Goal: Transaction & Acquisition: Purchase product/service

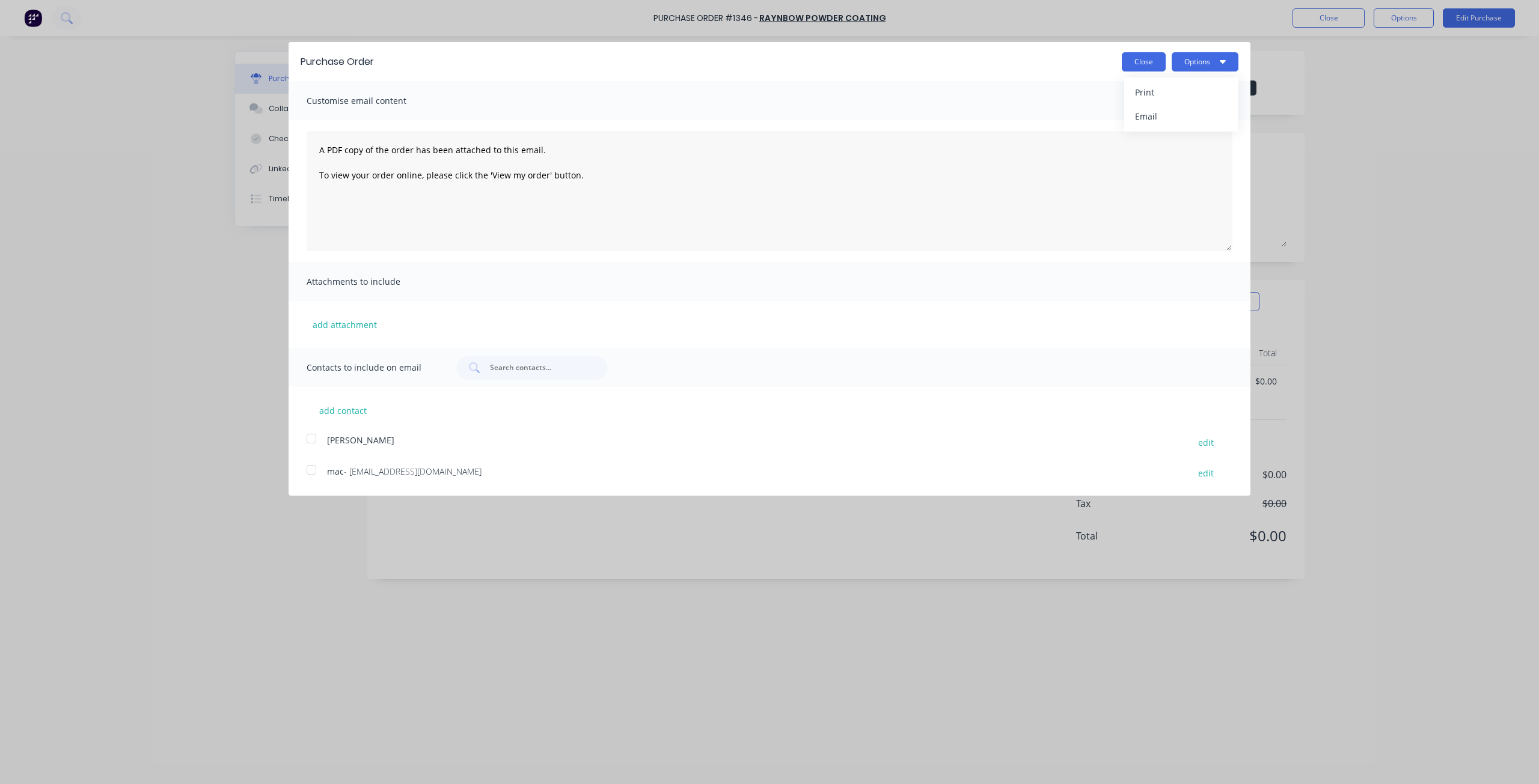
click at [1149, 60] on button "Close" at bounding box center [1143, 62] width 44 height 19
type textarea "x"
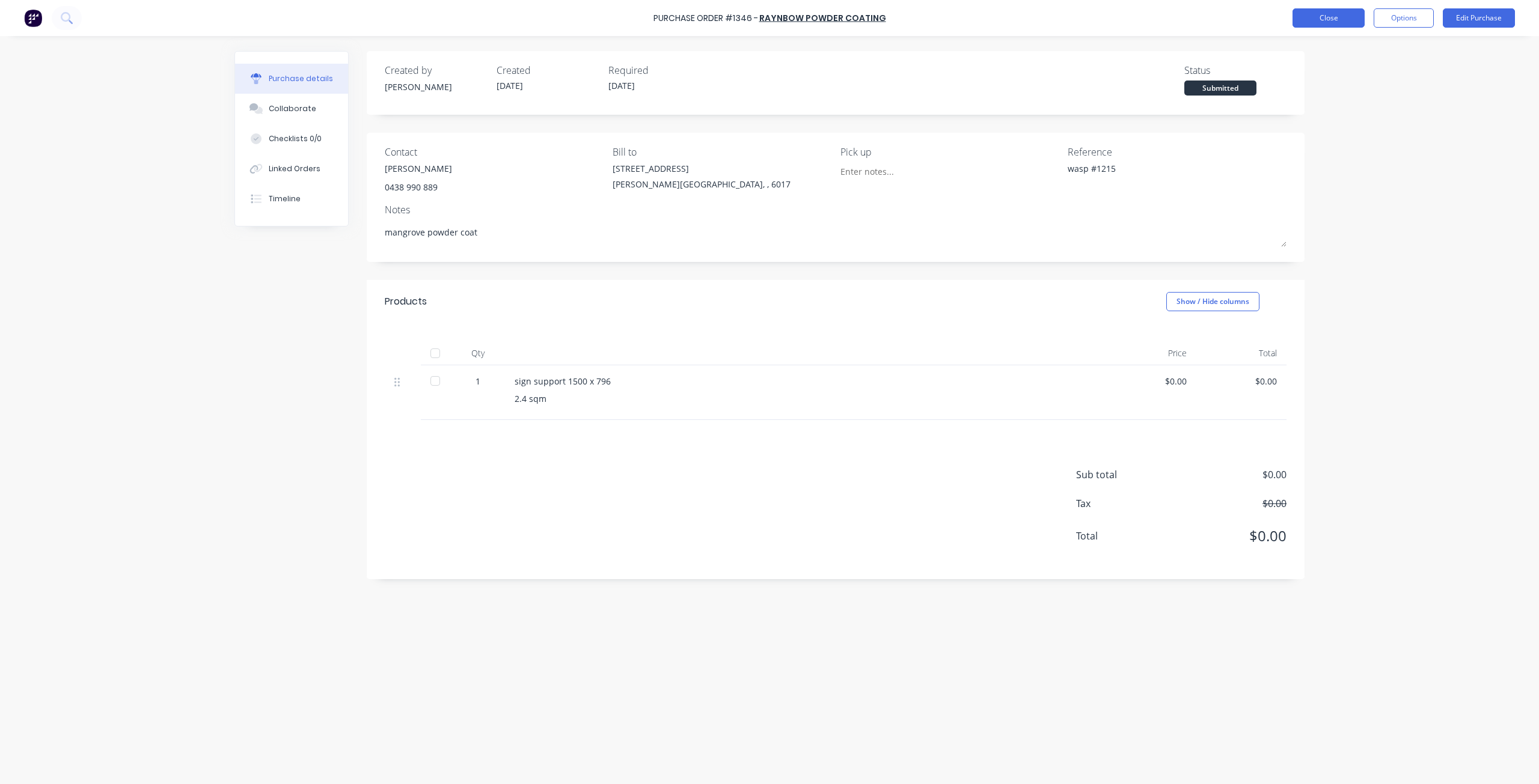
click at [1327, 19] on button "Close" at bounding box center [1328, 17] width 72 height 19
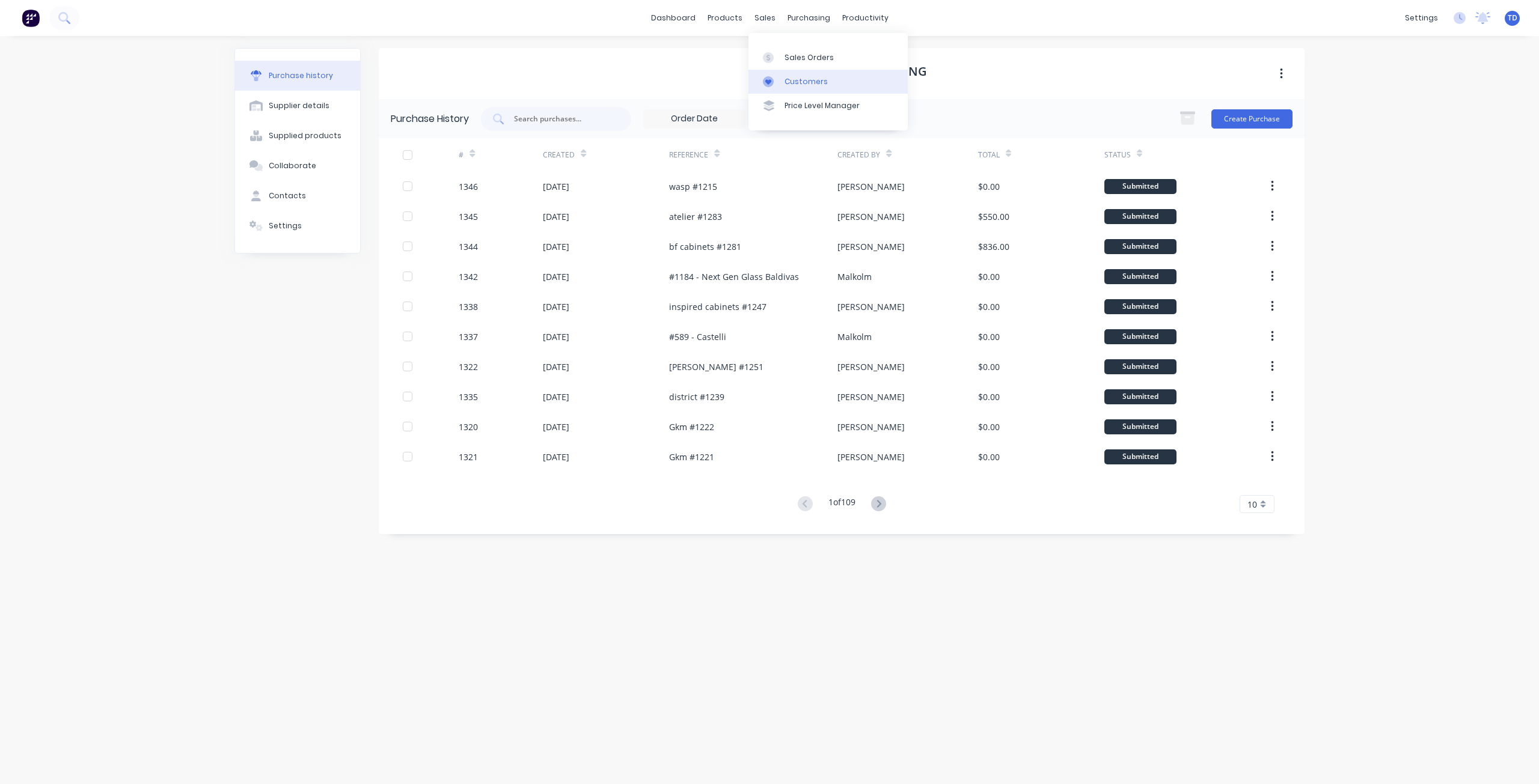
click at [788, 79] on div "Customers" at bounding box center [806, 81] width 43 height 10
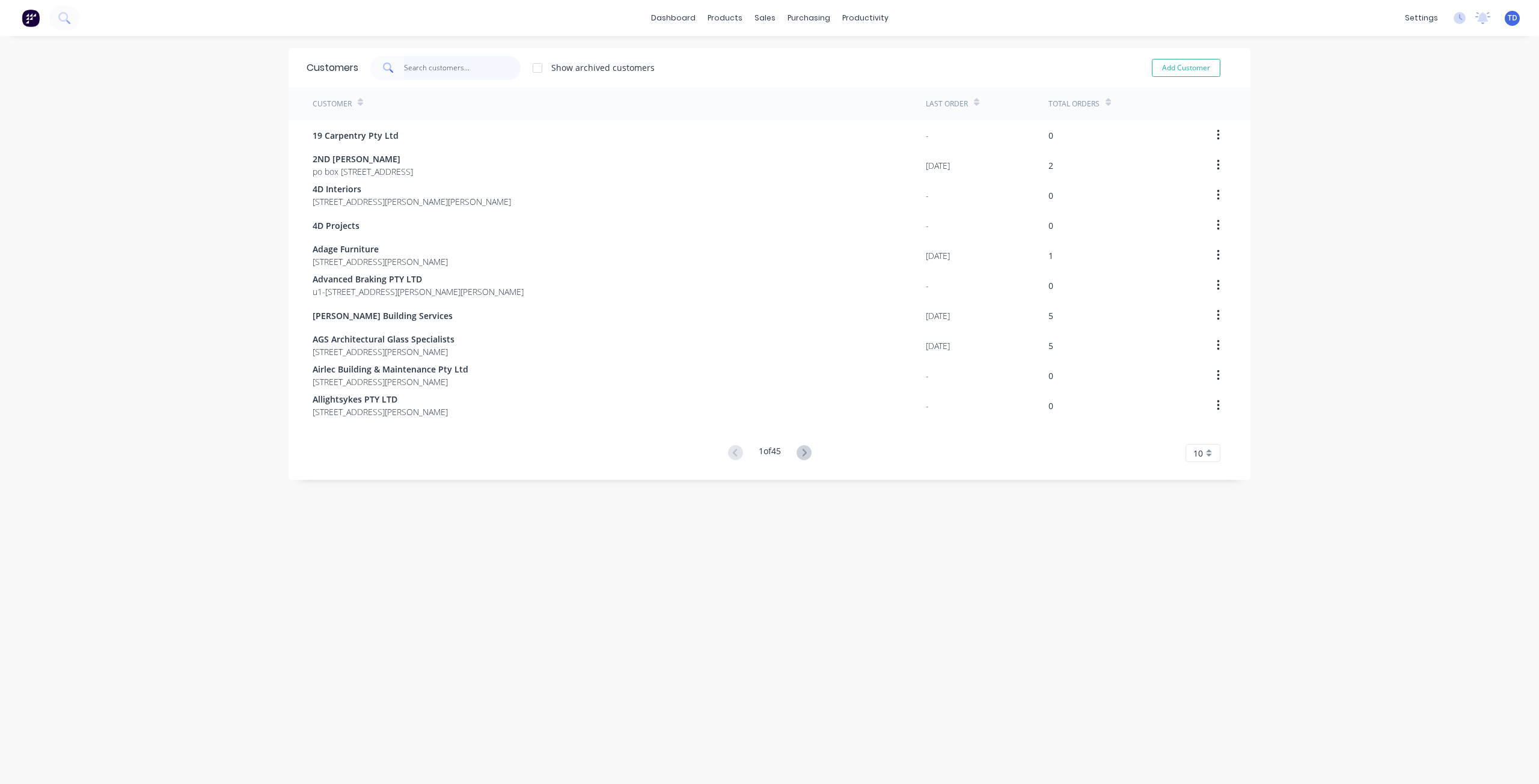
click at [404, 68] on input "text" at bounding box center [462, 68] width 118 height 24
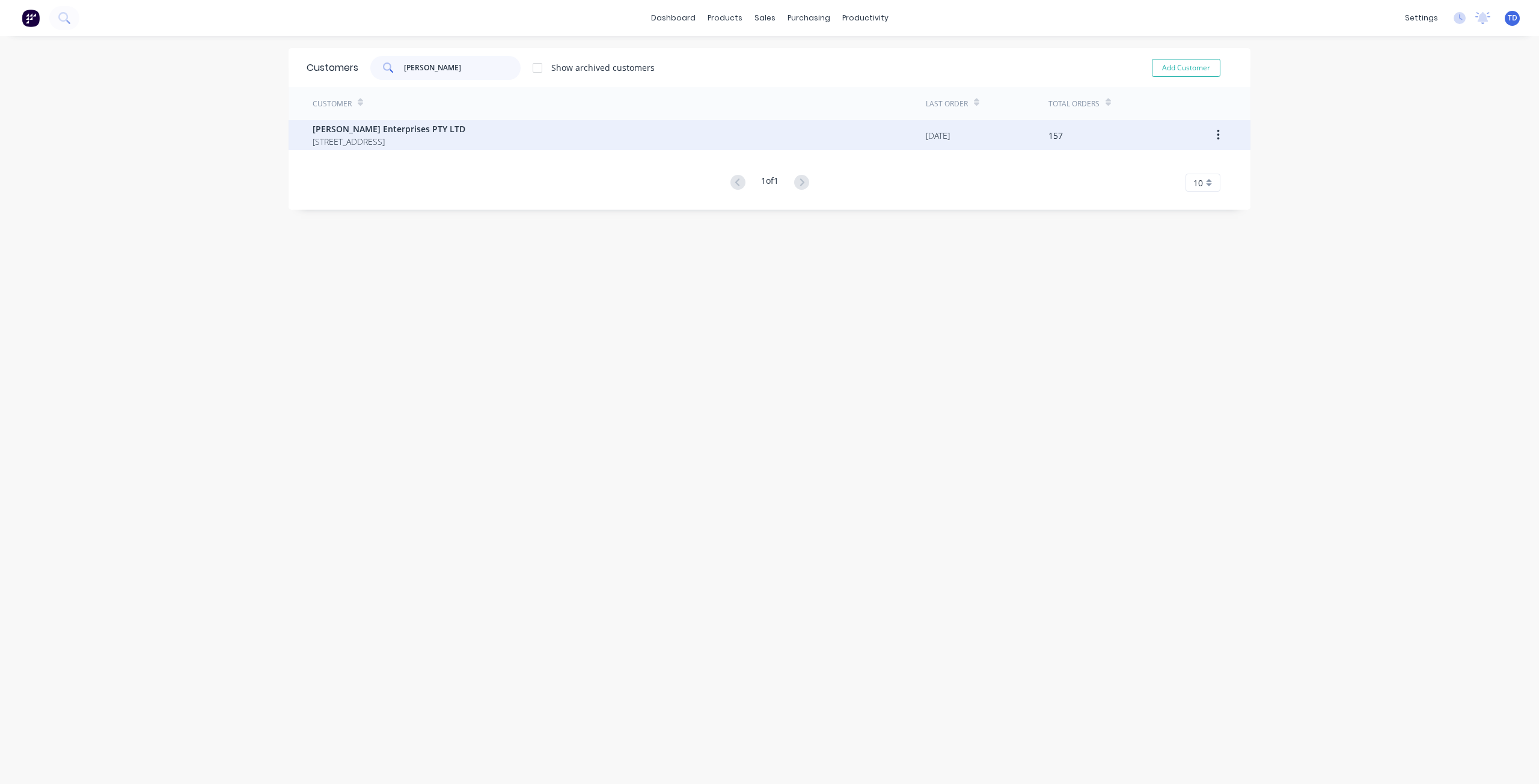
type input "[PERSON_NAME]"
click at [373, 129] on span "[PERSON_NAME] Enterprises PTY LTD" at bounding box center [389, 129] width 153 height 13
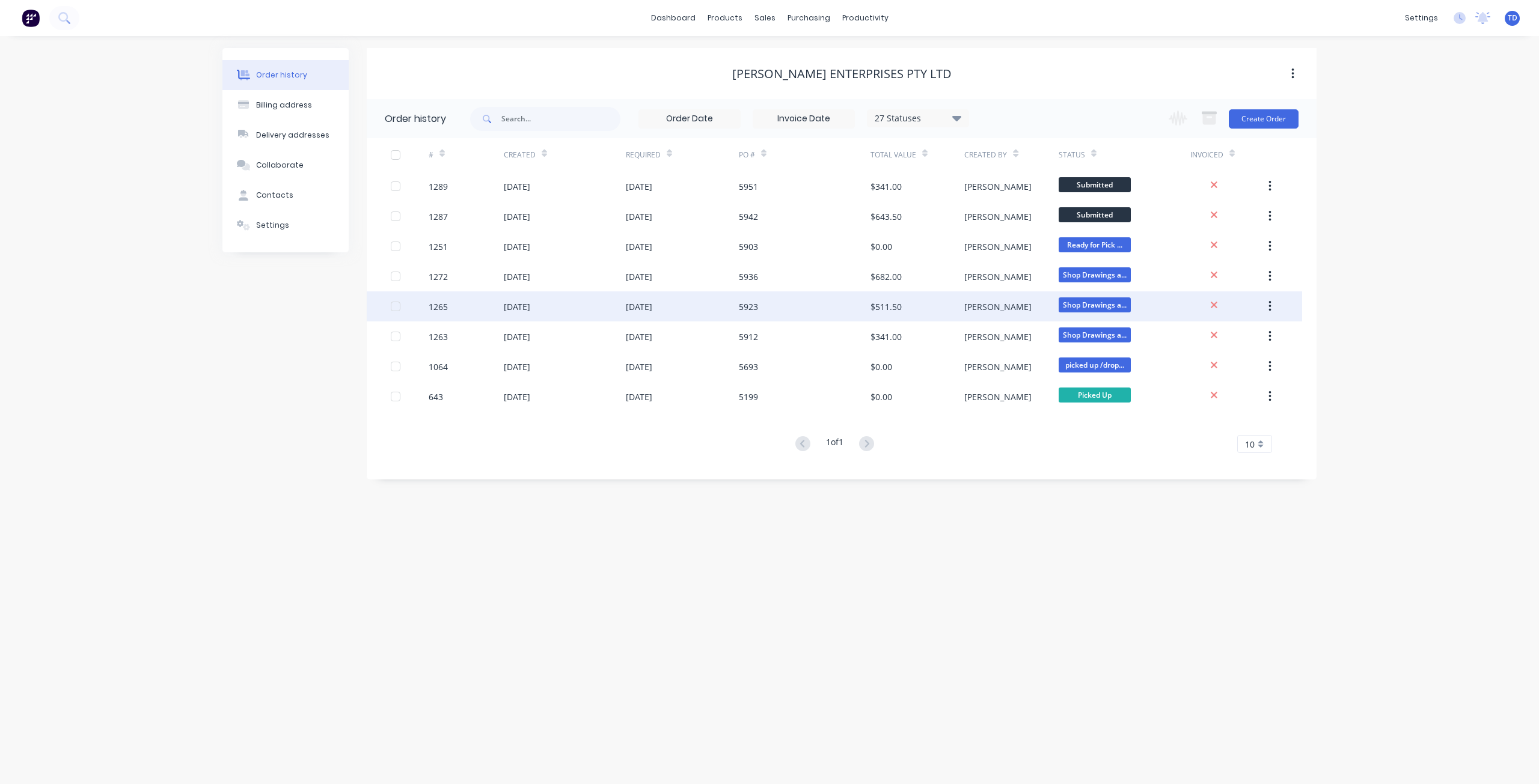
click at [553, 306] on div "[DATE]" at bounding box center [565, 306] width 122 height 30
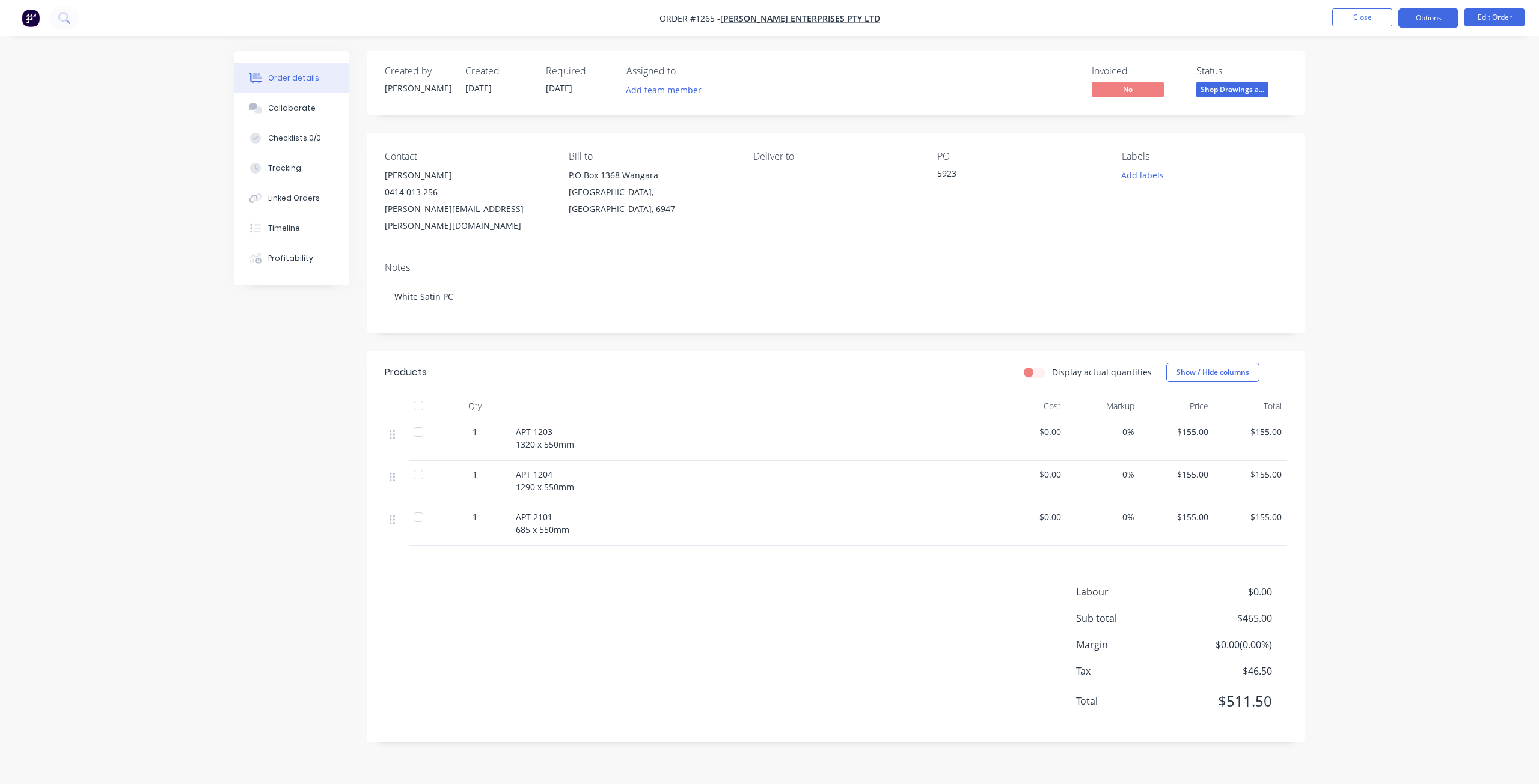
click at [1431, 15] on button "Options" at bounding box center [1428, 17] width 60 height 19
click at [1384, 220] on div "Purchase Products" at bounding box center [1392, 217] width 111 height 17
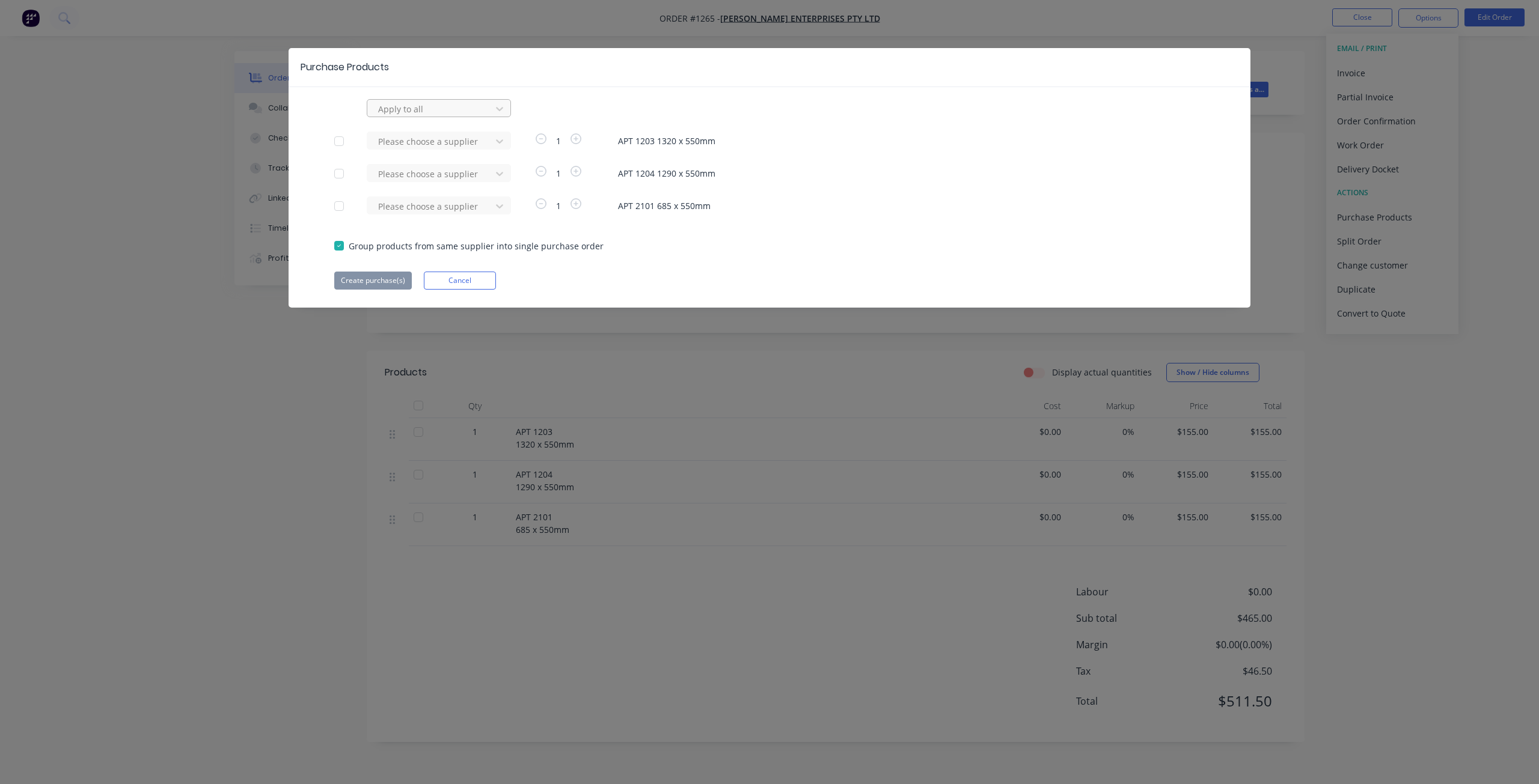
click at [452, 111] on div at bounding box center [431, 108] width 108 height 15
click at [417, 245] on div "raynbow powder coating" at bounding box center [439, 257] width 144 height 22
click at [375, 280] on button "Create purchase(s)" at bounding box center [373, 280] width 78 height 18
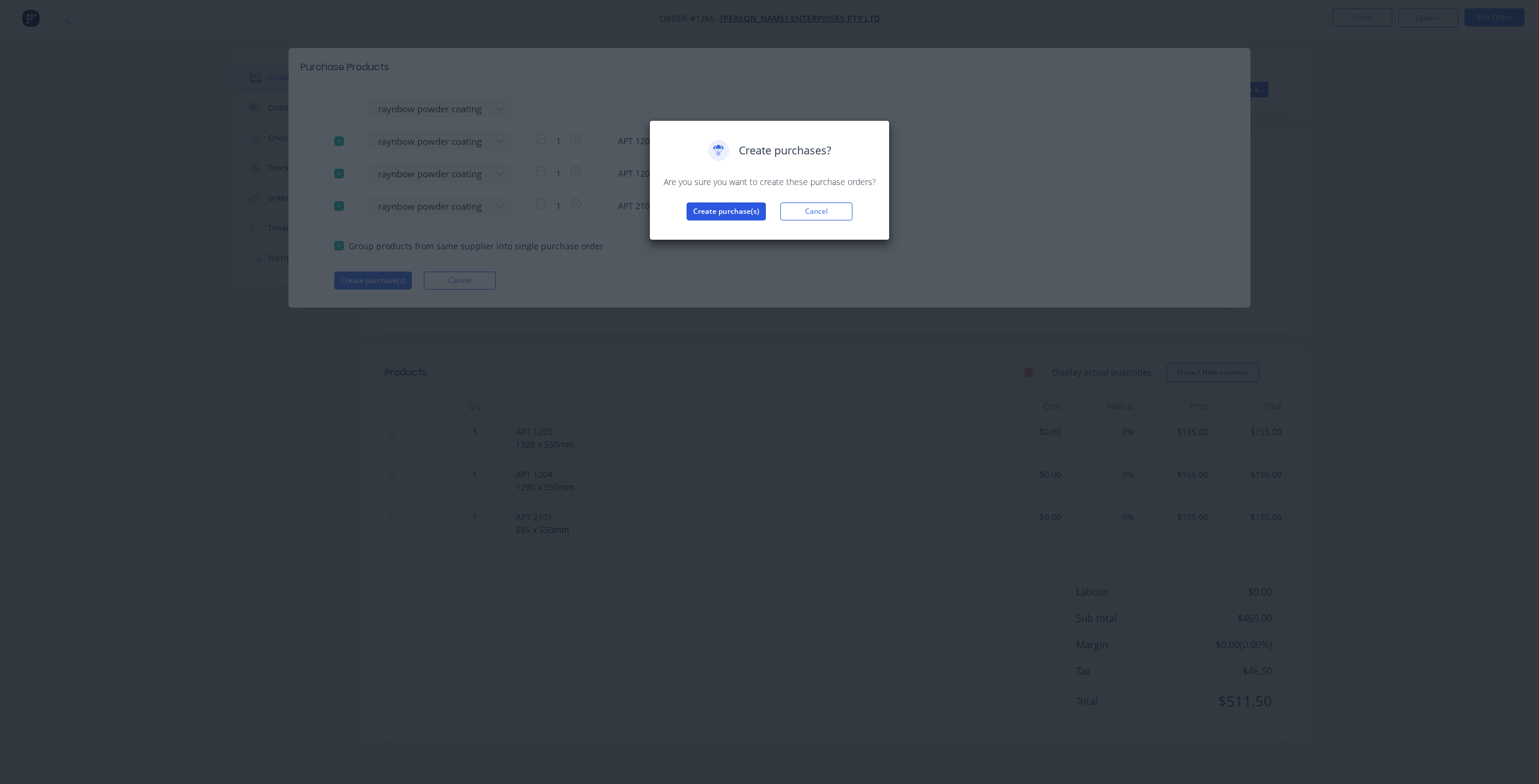
click at [694, 211] on button "Create purchase(s)" at bounding box center [725, 212] width 79 height 18
click at [742, 230] on button "View purchase(s)" at bounding box center [725, 231] width 72 height 18
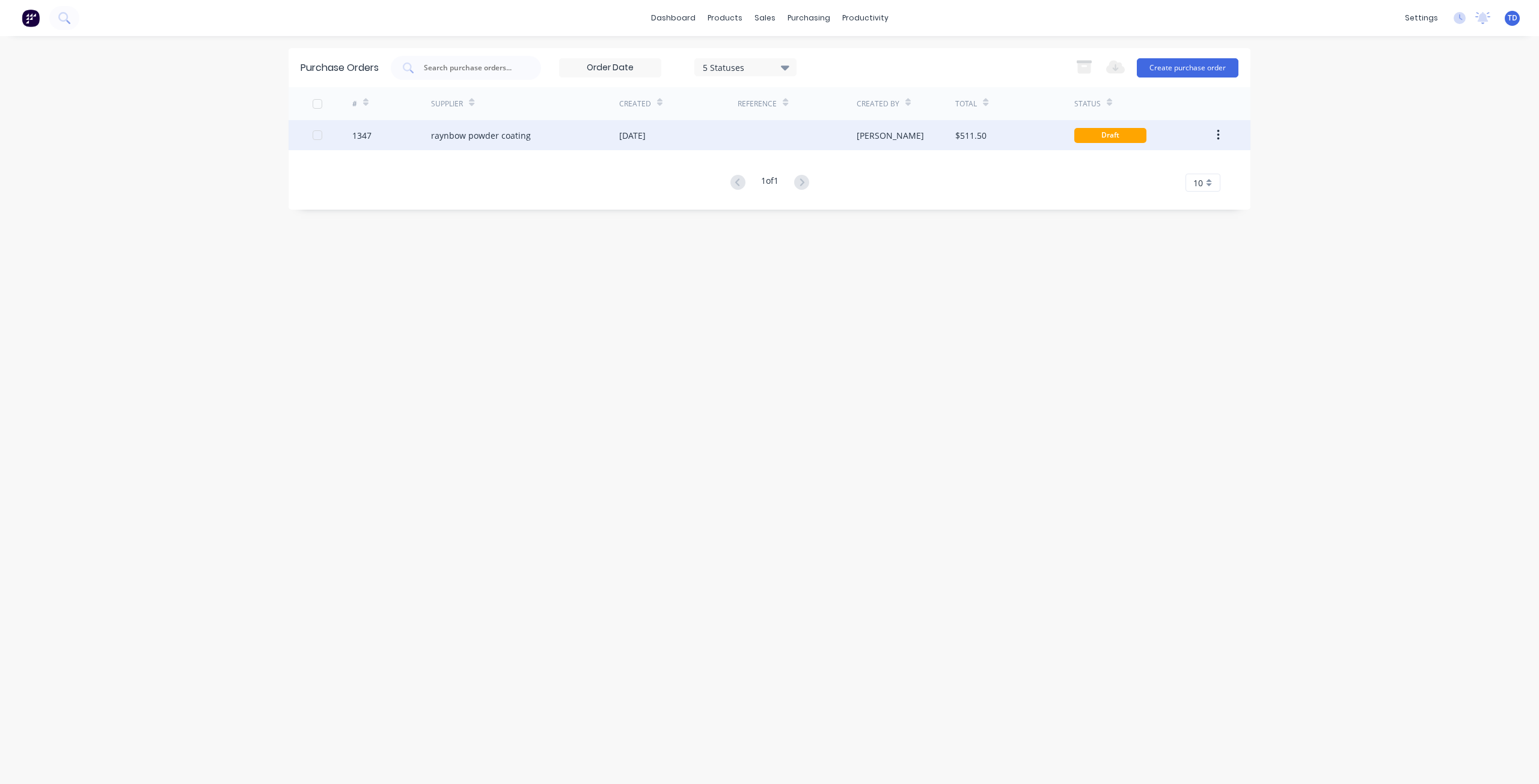
click at [674, 142] on div "[DATE]" at bounding box center [678, 135] width 118 height 30
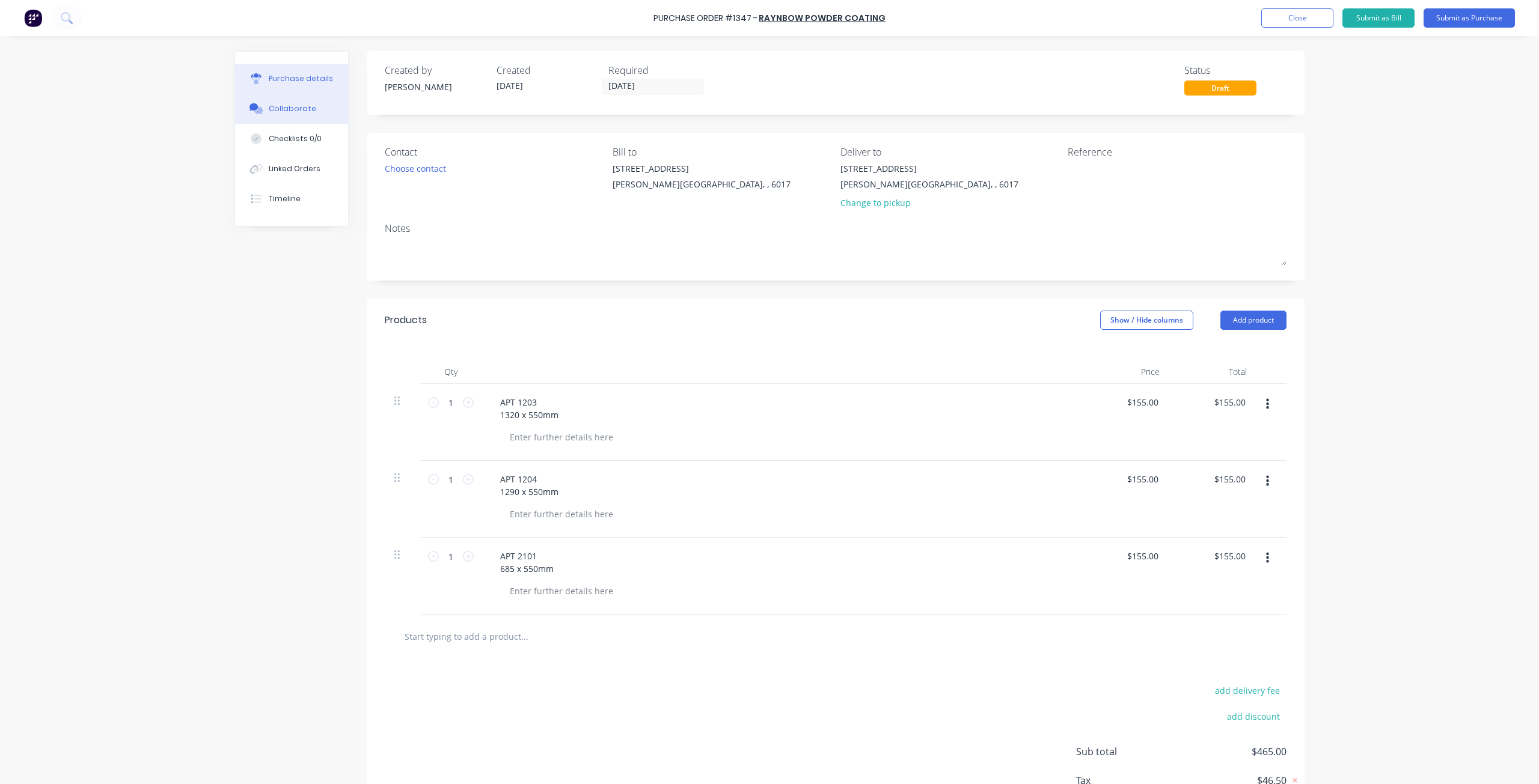
click at [302, 115] on button "Collaborate" at bounding box center [292, 108] width 113 height 30
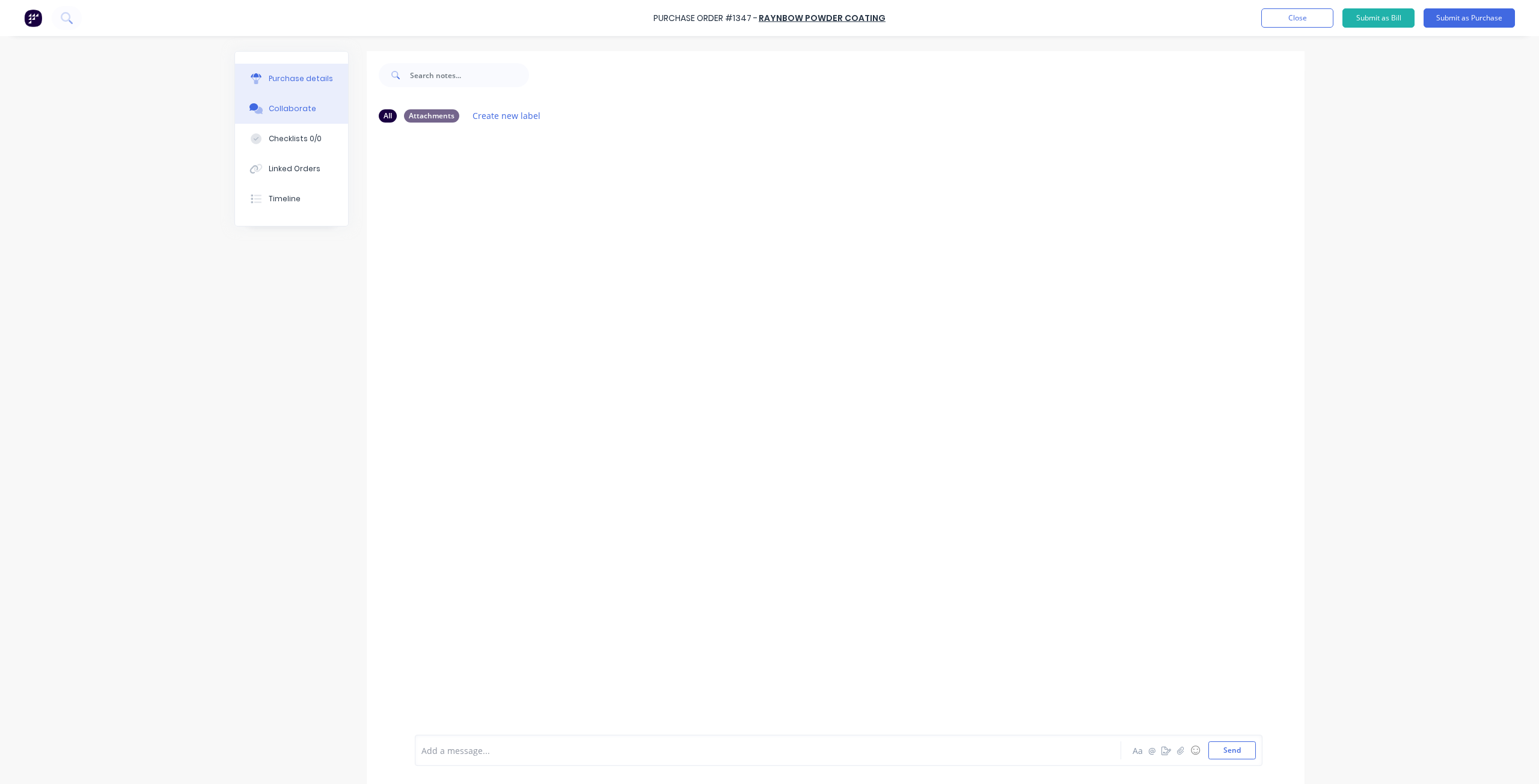
click at [303, 71] on button "Purchase details" at bounding box center [292, 78] width 113 height 30
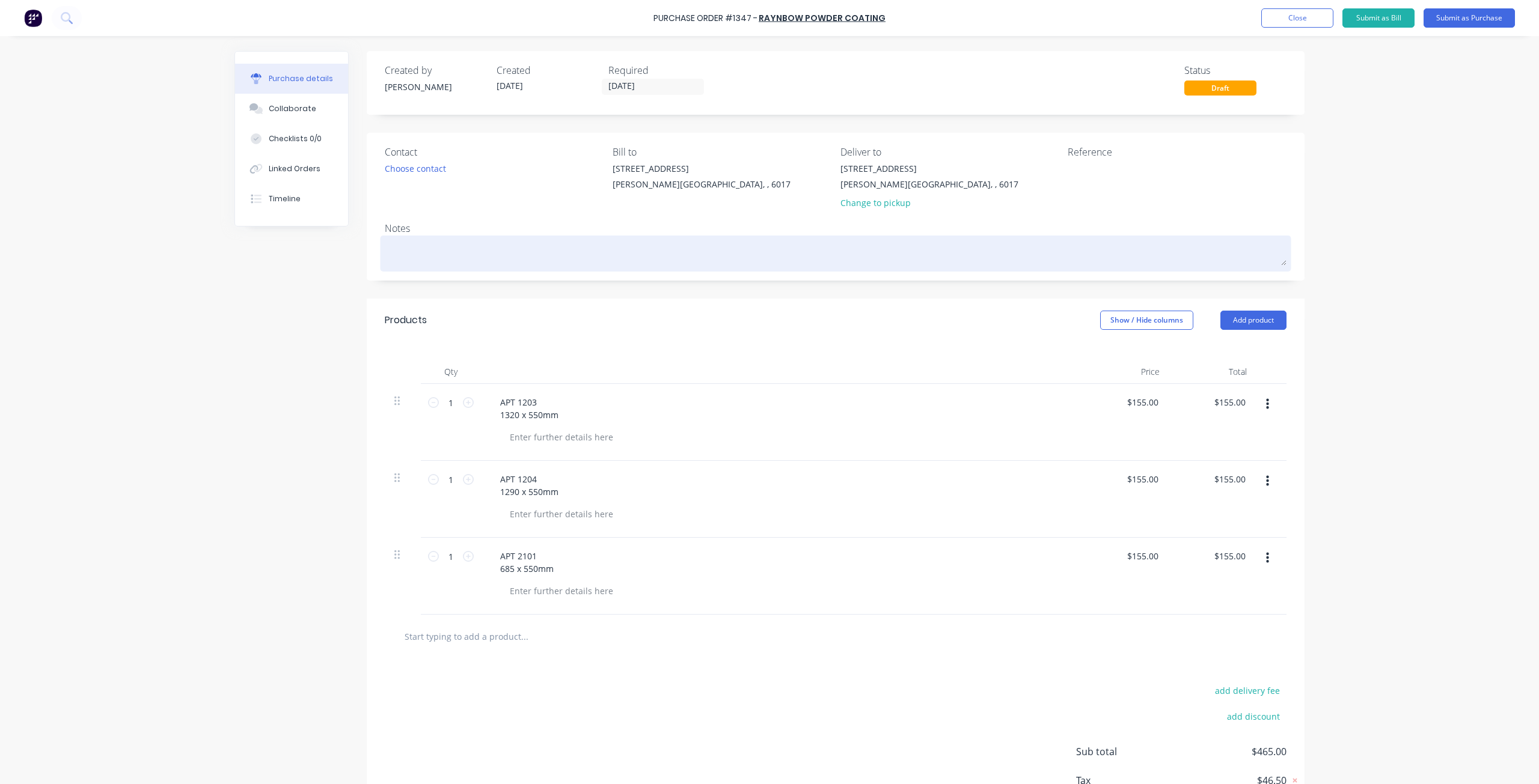
click at [409, 253] on textarea at bounding box center [835, 252] width 902 height 27
type textarea "x"
type textarea "W"
type textarea "x"
type textarea "Wh"
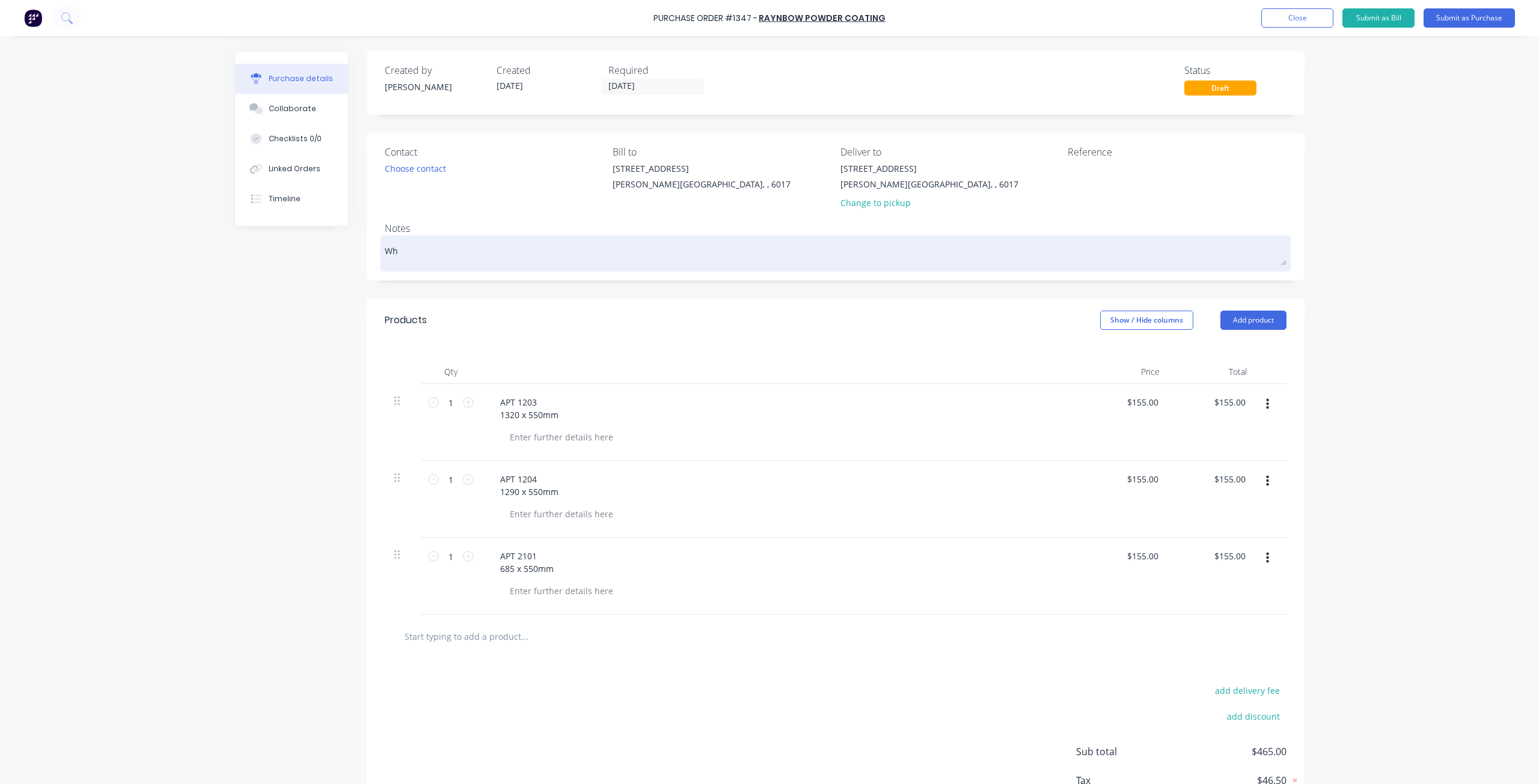
type textarea "x"
type textarea "Whi"
type textarea "x"
type textarea "Whit"
type textarea "x"
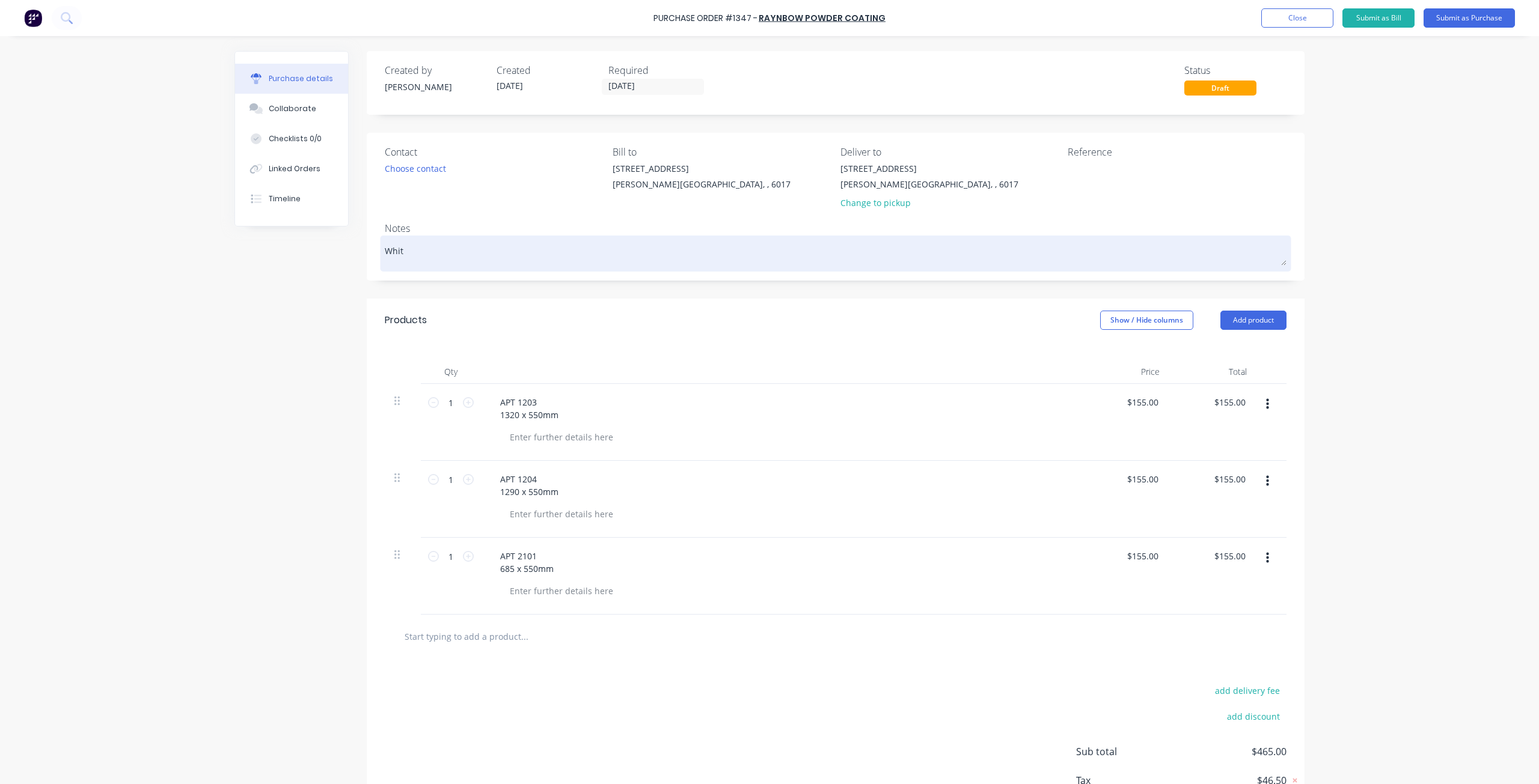
type textarea "White"
type textarea "x"
type textarea "White"
type textarea "x"
type textarea "White S"
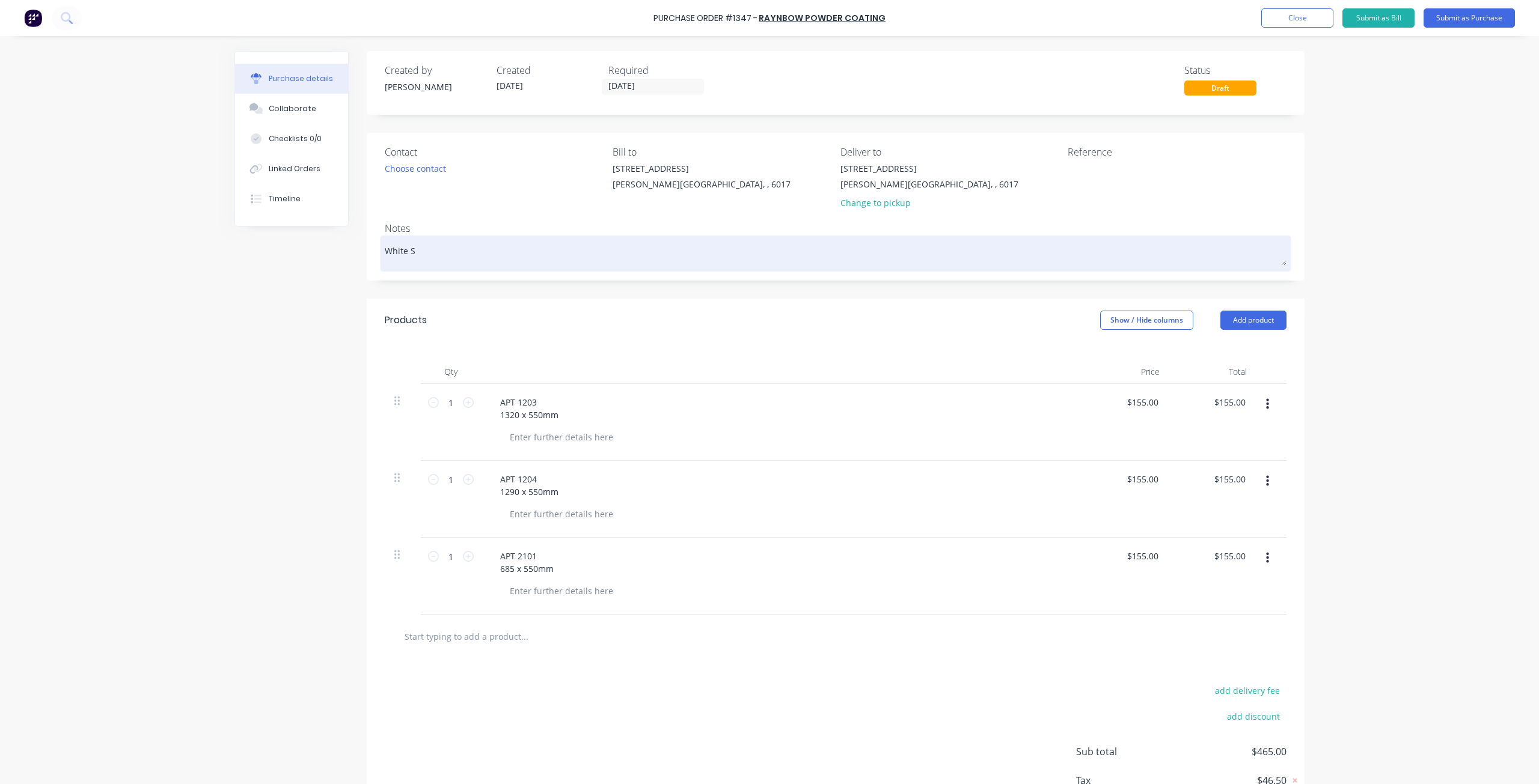
type textarea "x"
type textarea "White Sa"
type textarea "x"
type textarea "White Sat"
type textarea "x"
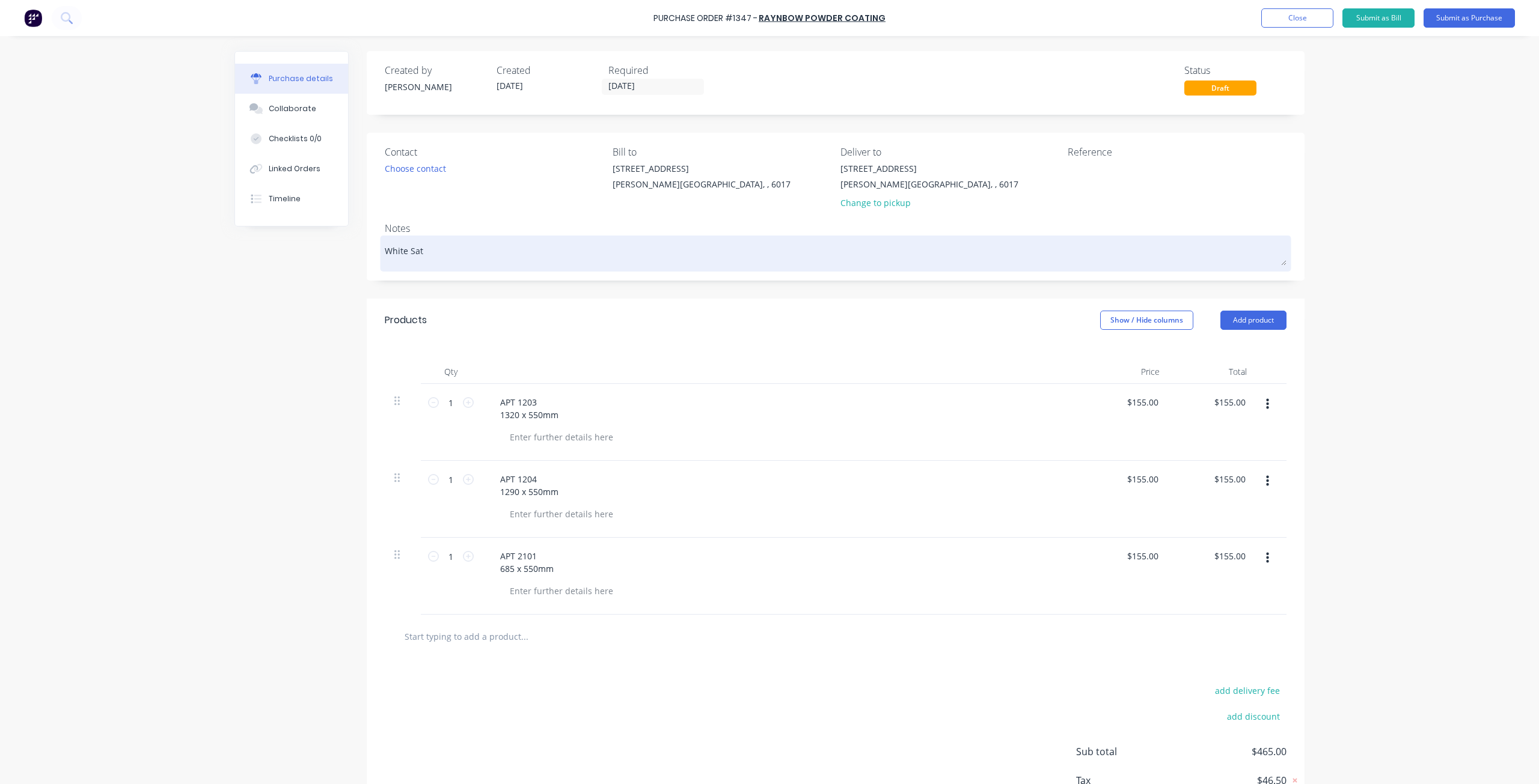
type textarea "White Sati"
type textarea "x"
type textarea "White Satin"
type textarea "x"
type textarea "White Satin"
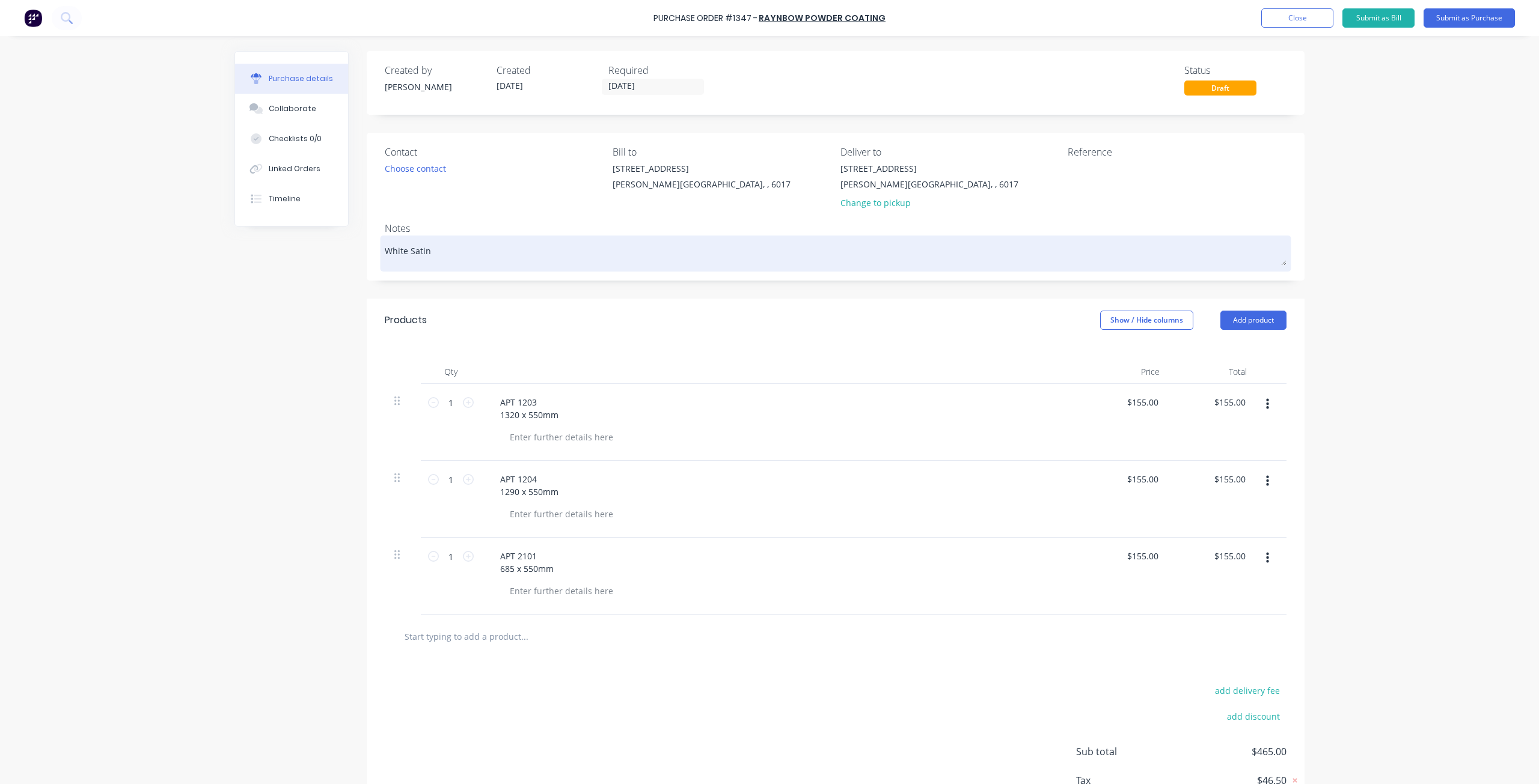
type textarea "x"
type textarea "White Satin P"
type textarea "x"
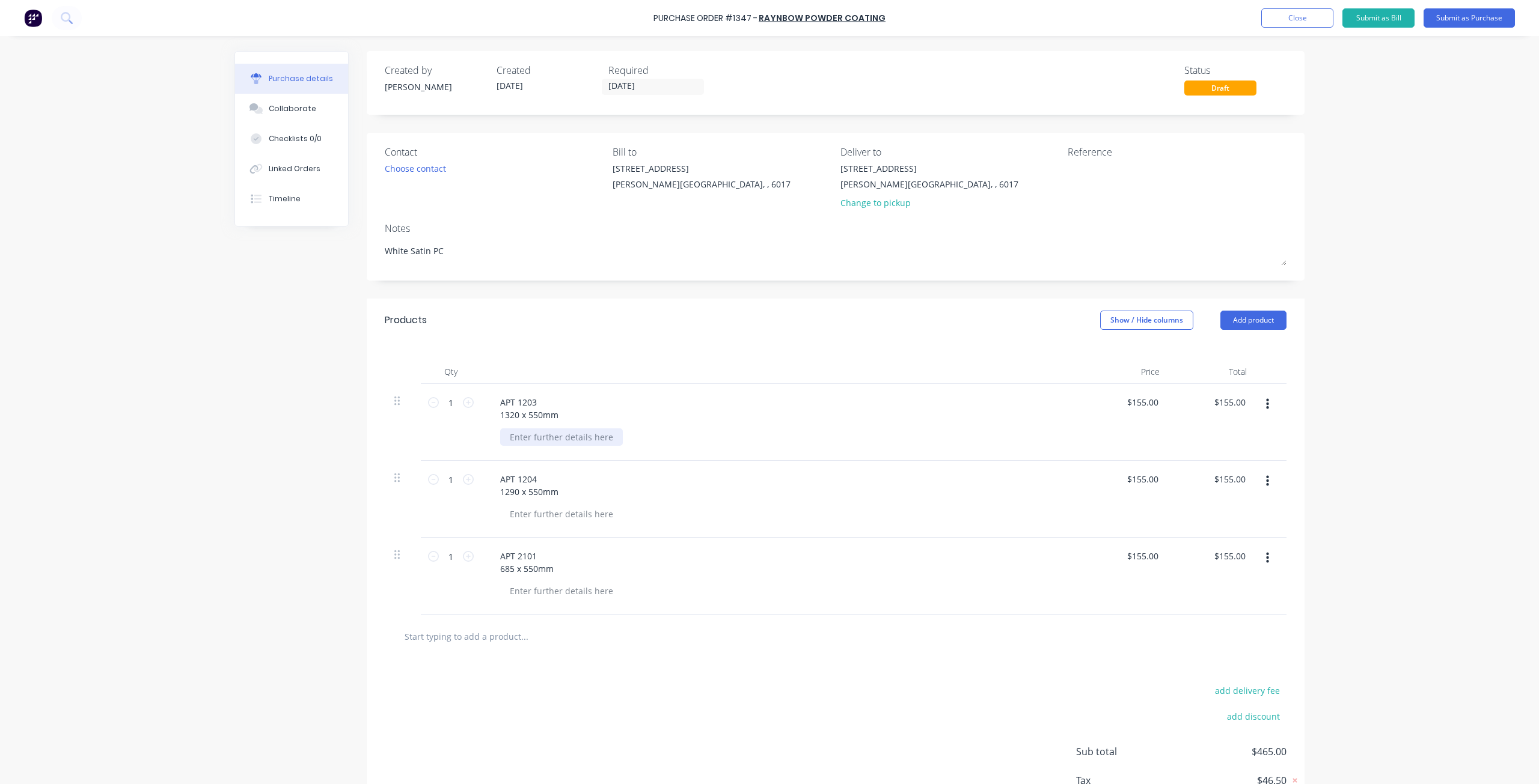
type textarea "White Satin PC"
type textarea "x"
type textarea "White Satin PC"
click at [565, 438] on div at bounding box center [561, 437] width 122 height 17
type textarea "x"
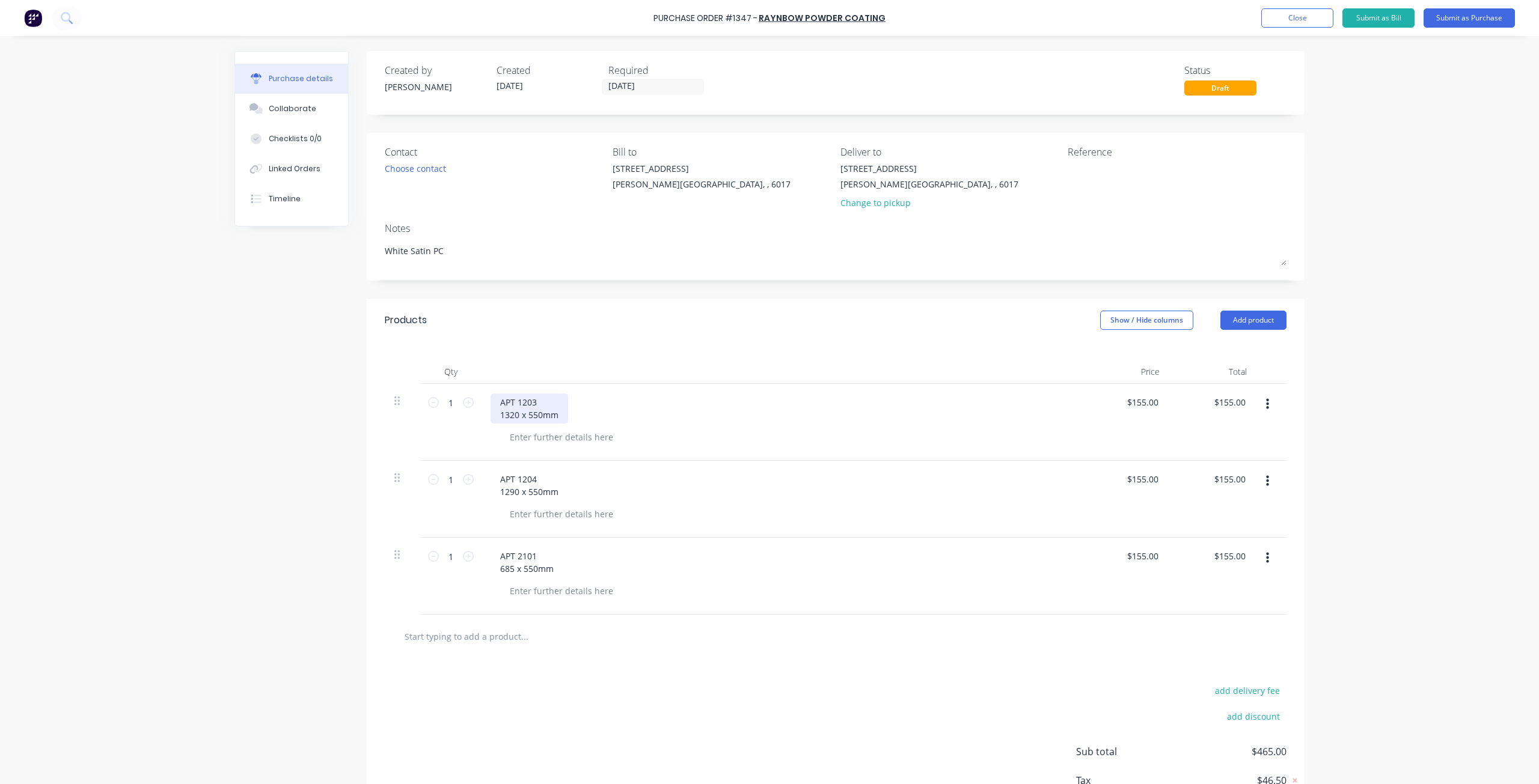
click at [536, 399] on div "APT 1203 1320 x 550mm" at bounding box center [529, 408] width 78 height 30
click at [574, 399] on div "20 Square rectangualar frame 1320 x 550mm" at bounding box center [560, 408] width 141 height 30
click at [576, 404] on div "20 Square rectangualar frame 1320 x 550mm" at bounding box center [560, 408] width 141 height 30
click at [751, 425] on div "20 Square rectangular frame 1320 x 550mm" at bounding box center [781, 422] width 601 height 77
drag, startPoint x: 492, startPoint y: 401, endPoint x: 616, endPoint y: 401, distance: 124.0
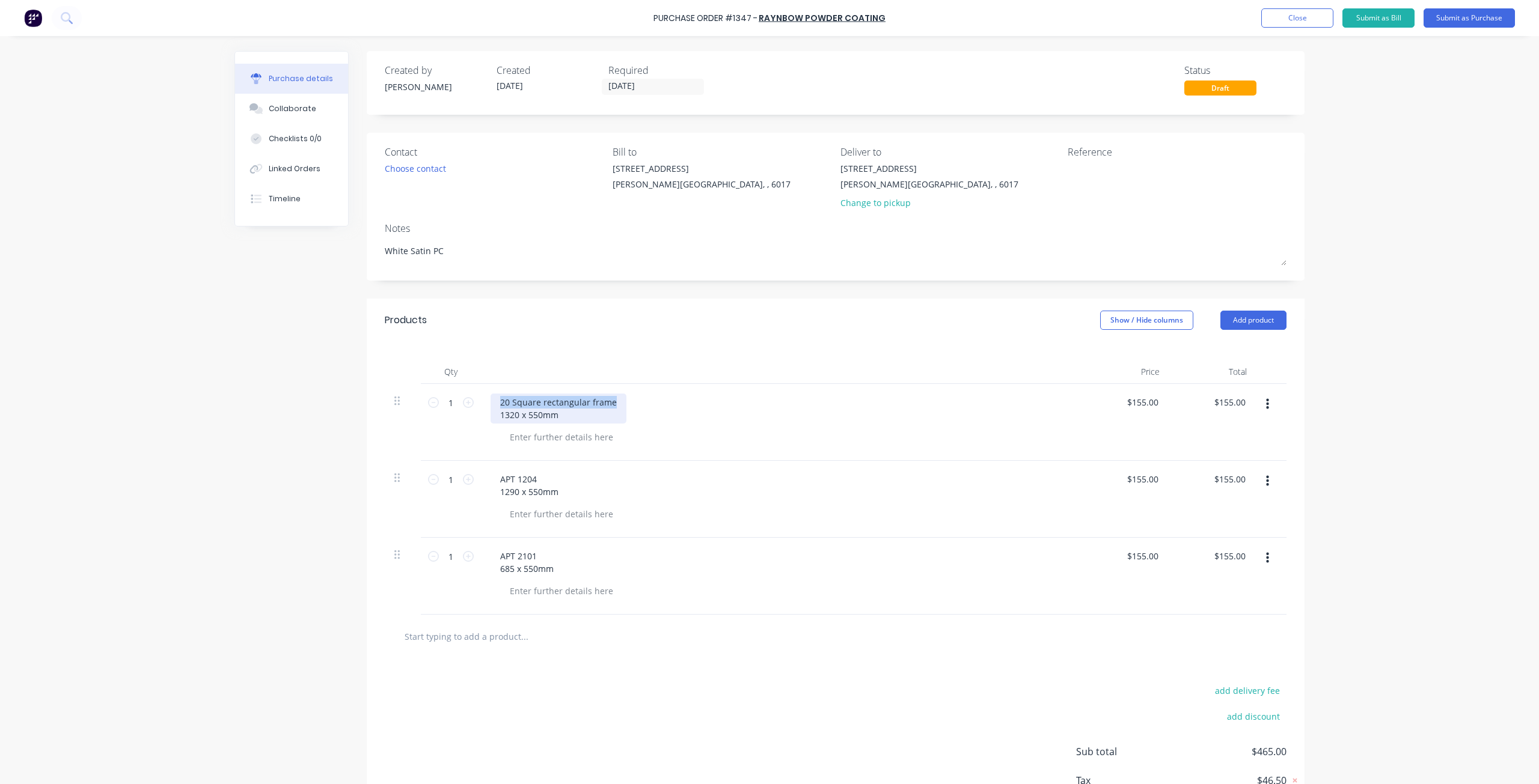
click at [616, 401] on div "20 Square rectangular frame 1320 x 550mm" at bounding box center [558, 408] width 136 height 30
copy div "20 Square rectangular frame"
click at [549, 467] on div "APT 1204 1290 x 550mm" at bounding box center [781, 499] width 601 height 77
type textarea "x"
click at [533, 477] on div "APT 1204 1290 x 550mm" at bounding box center [529, 485] width 78 height 30
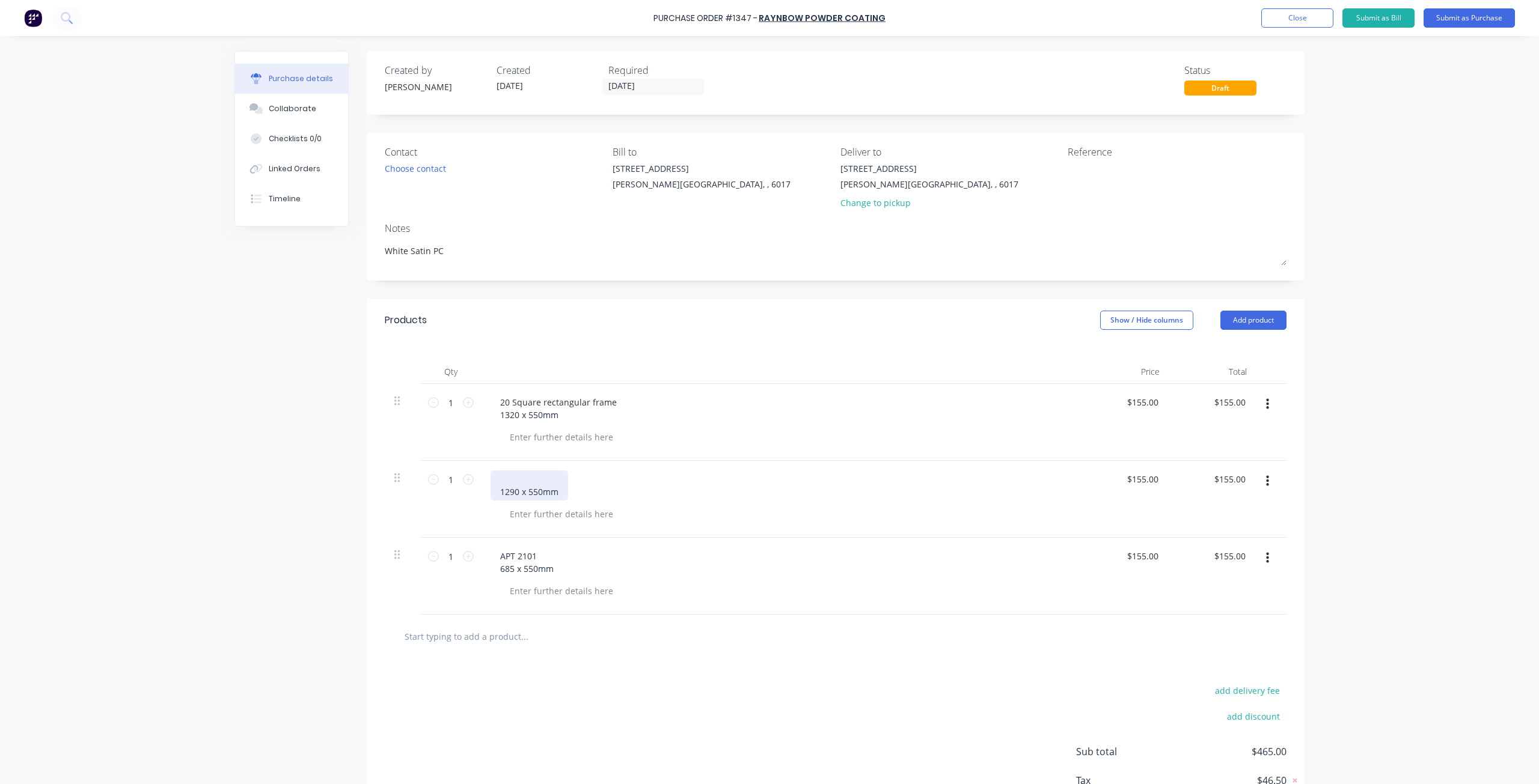
click at [530, 475] on div "1290 x 550mm" at bounding box center [529, 485] width 78 height 30
type textarea "x"
click at [534, 560] on div "APT 2101 685 x 550mm" at bounding box center [527, 562] width 73 height 30
type textarea "x"
click at [1074, 177] on textarea at bounding box center [1142, 176] width 150 height 27
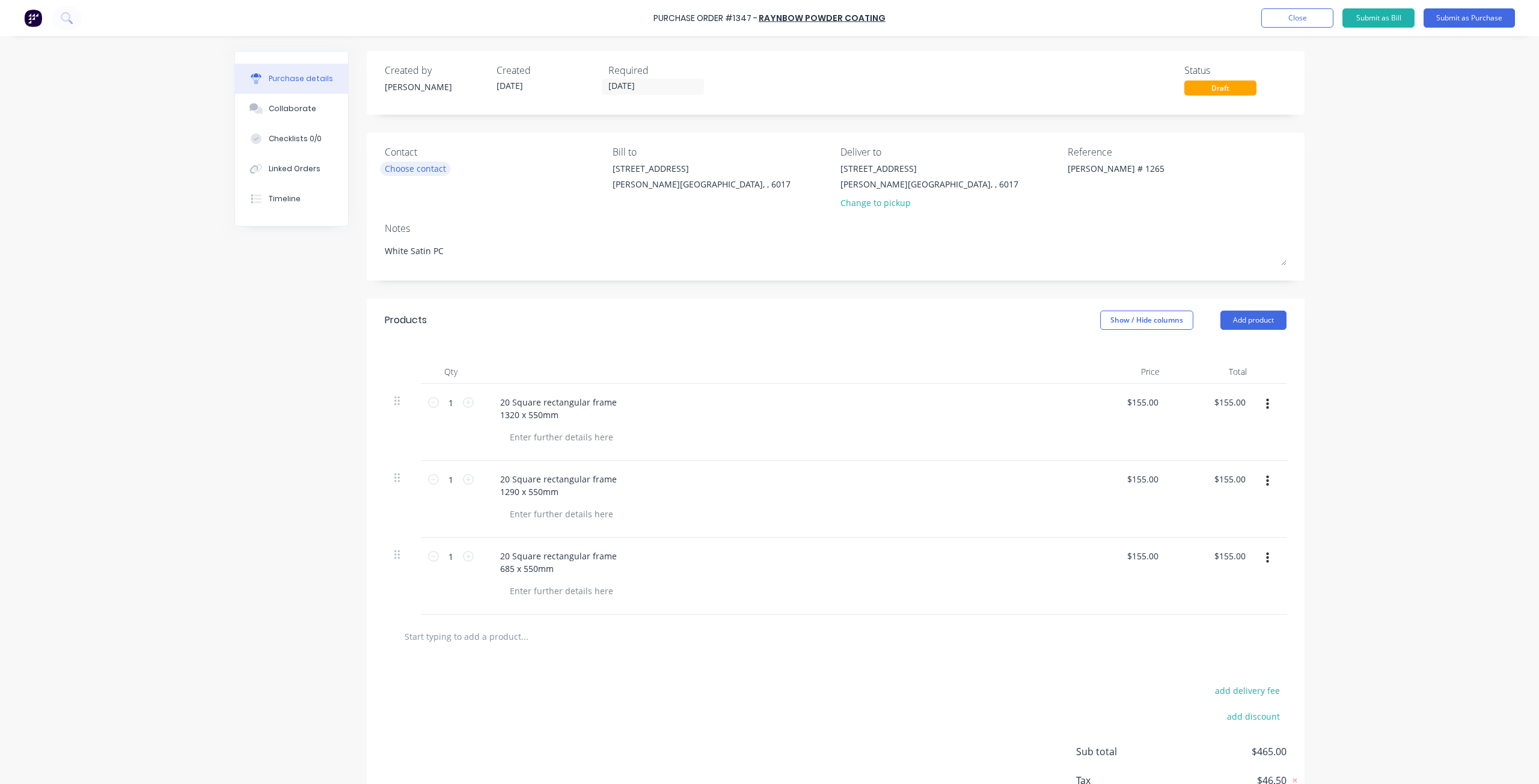
type textarea "[PERSON_NAME] # 1265"
type textarea "x"
type textarea "[PERSON_NAME] # 1265"
click at [427, 169] on div "Choose contact" at bounding box center [416, 169] width 62 height 13
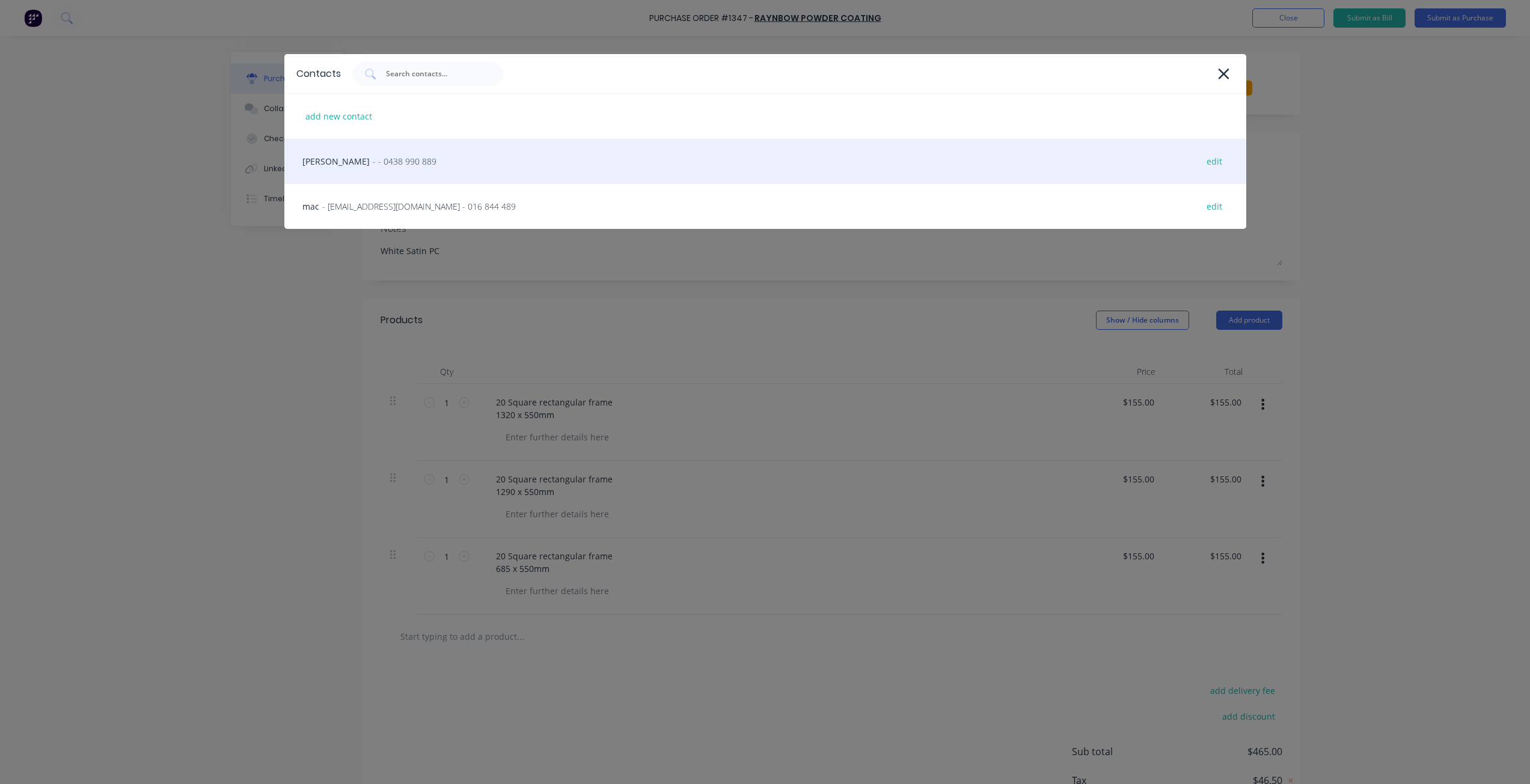
click at [365, 173] on div "andy - - 0438 990 889 edit" at bounding box center [765, 161] width 962 height 45
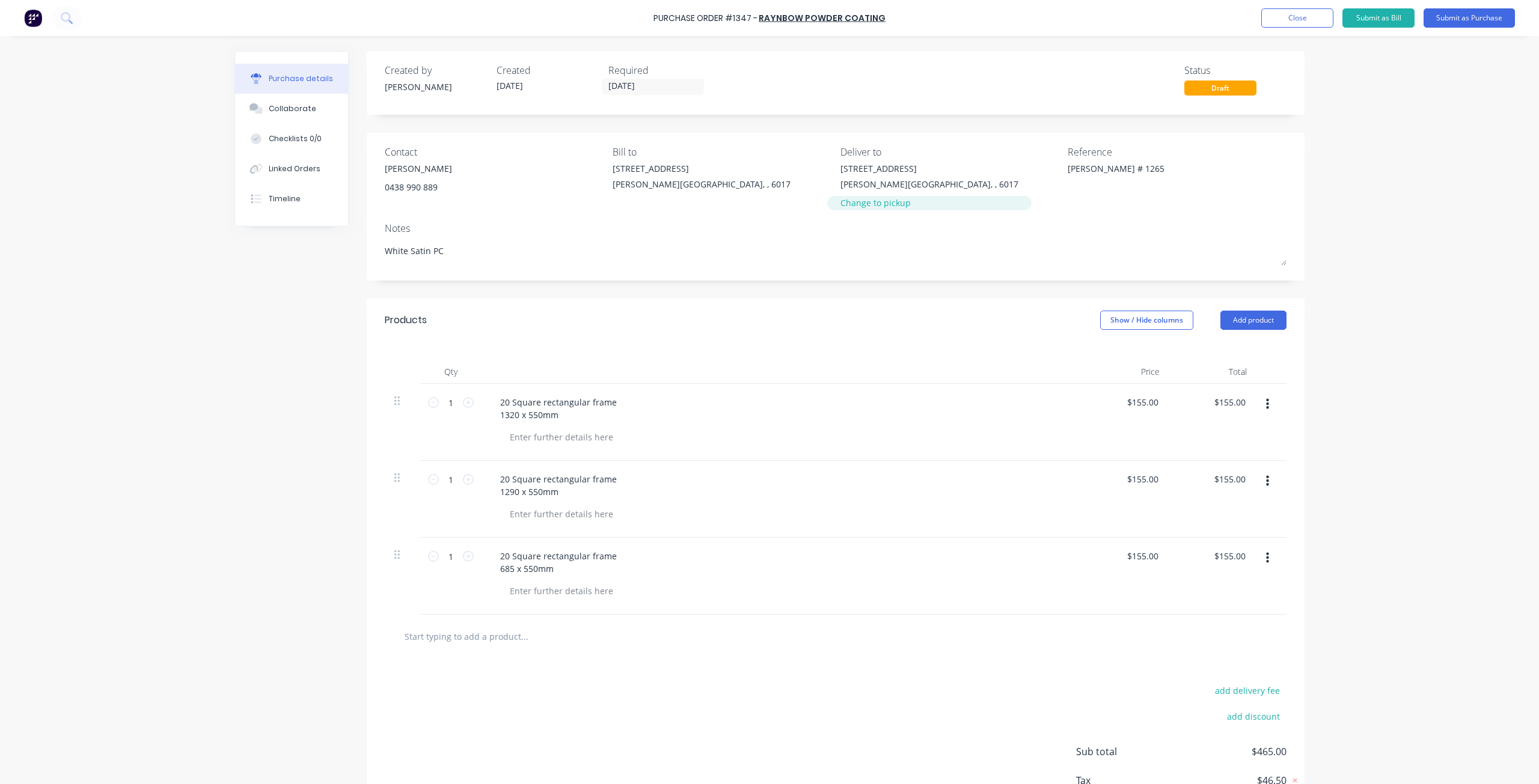
click at [872, 202] on div "Change to pickup" at bounding box center [929, 203] width 178 height 13
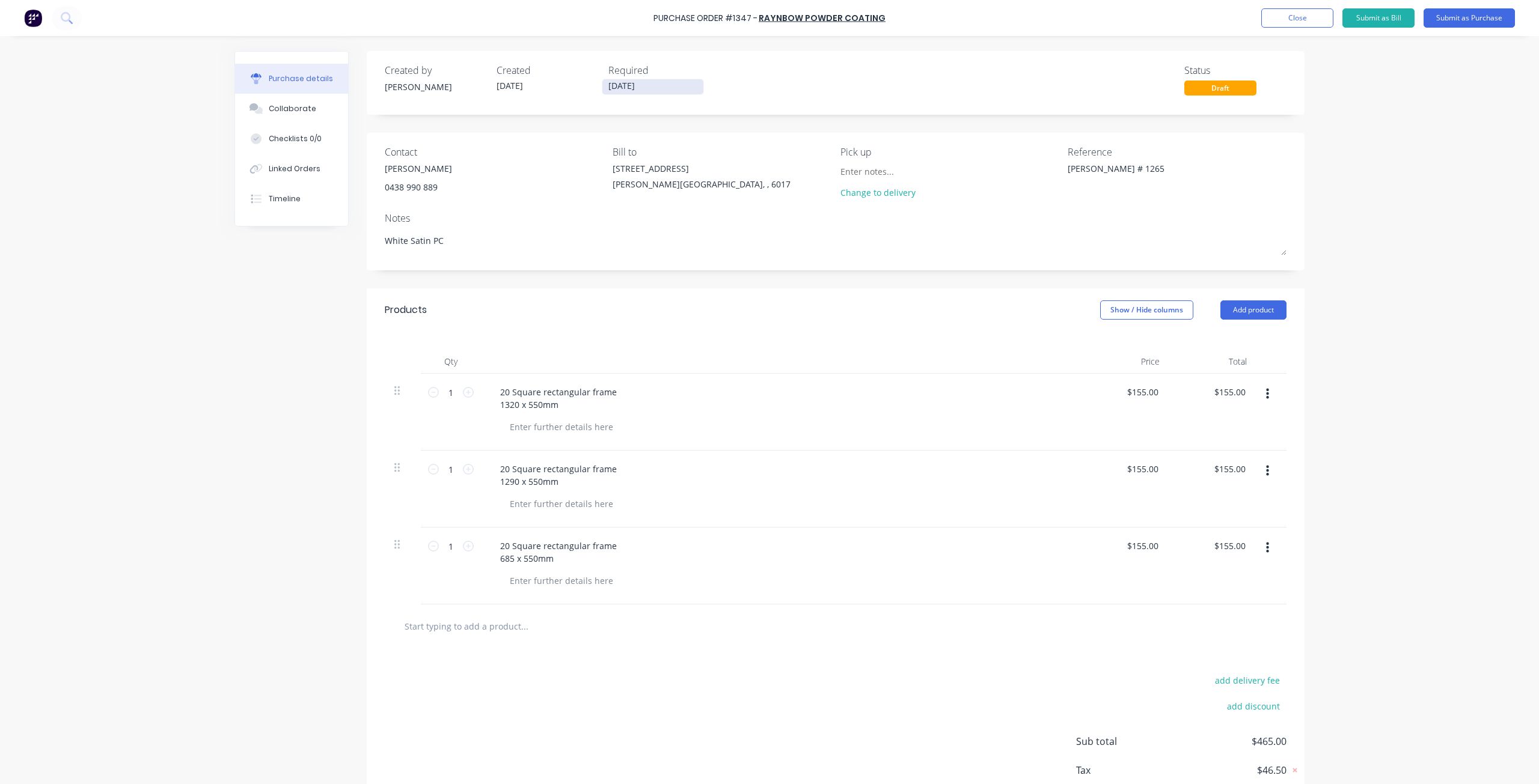
click at [637, 88] on input "[DATE]" at bounding box center [653, 86] width 101 height 15
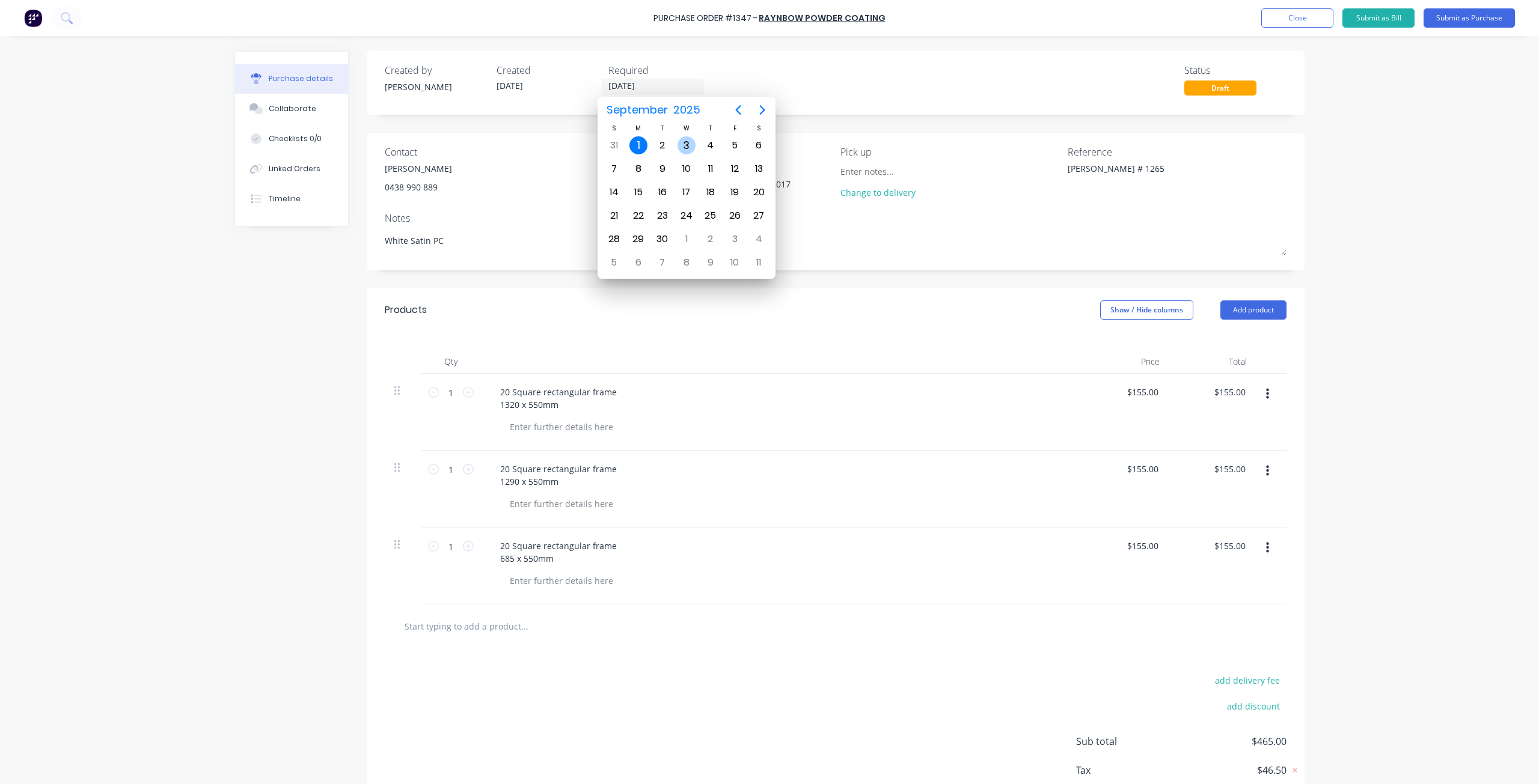
click at [690, 145] on div "3" at bounding box center [686, 145] width 18 height 18
type textarea "x"
type input "[DATE]"
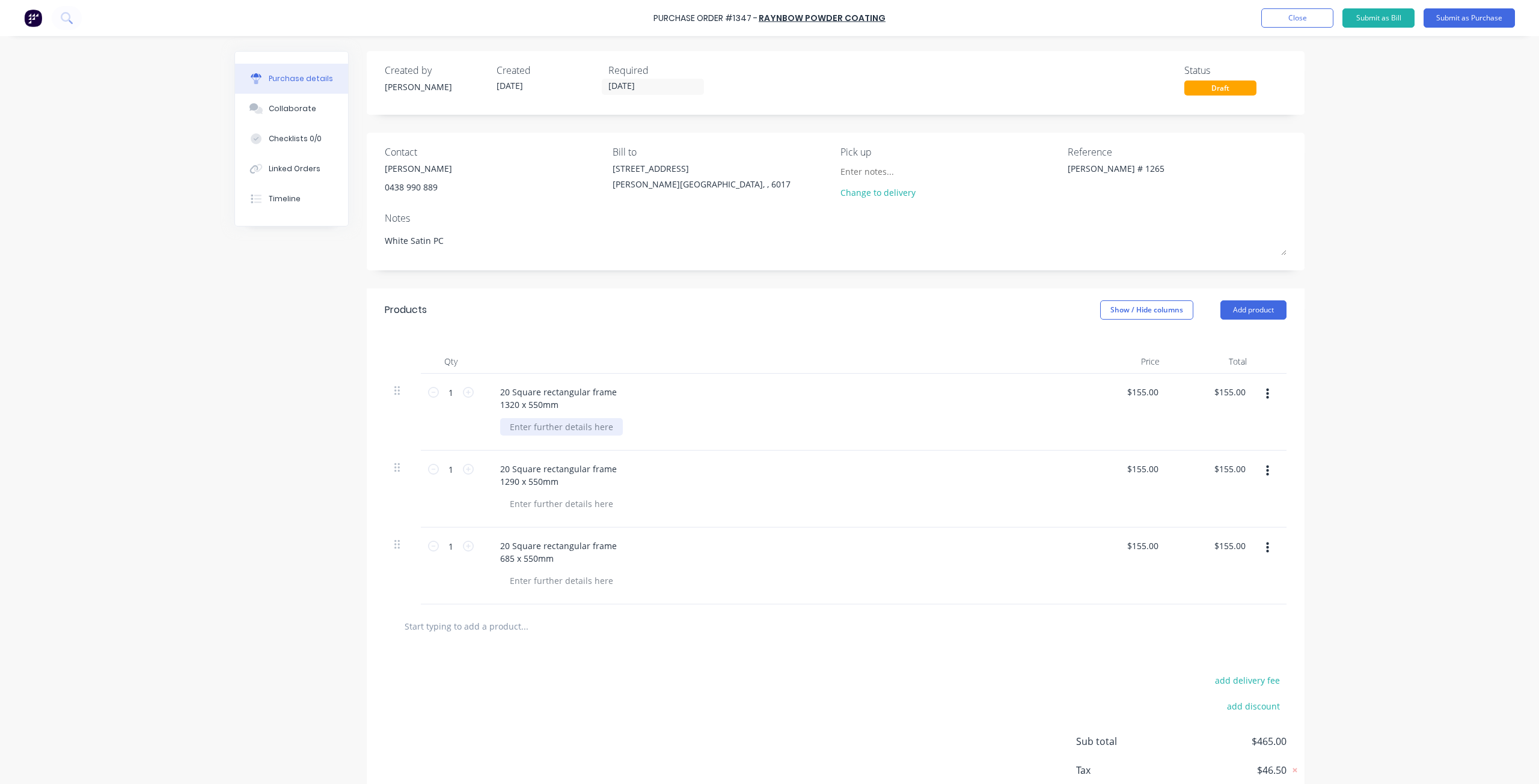
type textarea "x"
click at [587, 422] on div at bounding box center [561, 427] width 122 height 17
click at [527, 426] on div "4.6 L?M" at bounding box center [525, 427] width 49 height 17
drag, startPoint x: 506, startPoint y: 429, endPoint x: 541, endPoint y: 427, distance: 35.1
click at [541, 427] on div "4.6 L/M" at bounding box center [525, 427] width 49 height 17
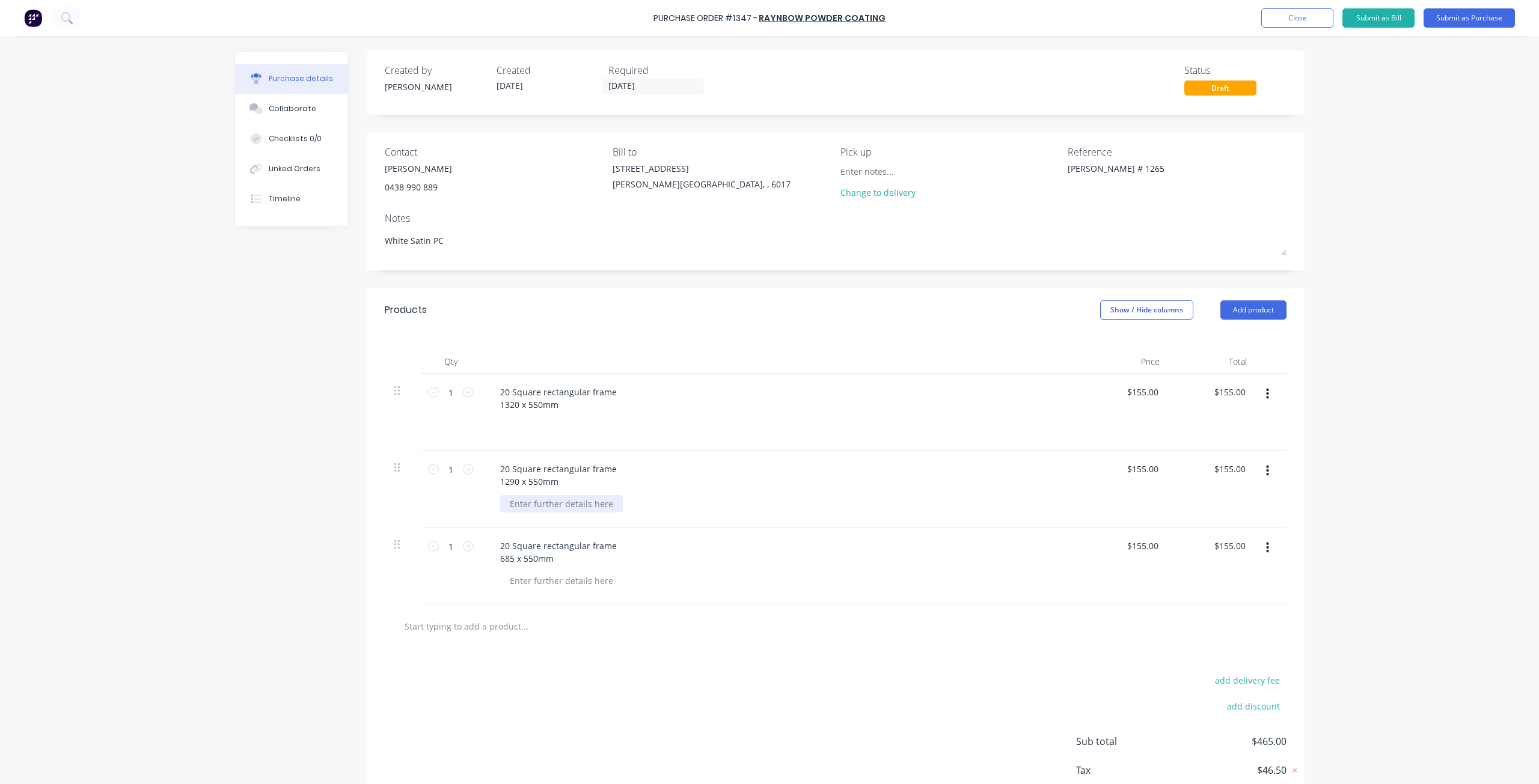
type textarea "x"
click at [519, 502] on div at bounding box center [561, 504] width 122 height 17
click at [516, 502] on div "4,.6L/m" at bounding box center [524, 504] width 48 height 17
click at [518, 504] on div "4,.6L/m" at bounding box center [524, 504] width 48 height 17
click at [502, 422] on div at bounding box center [509, 427] width 19 height 17
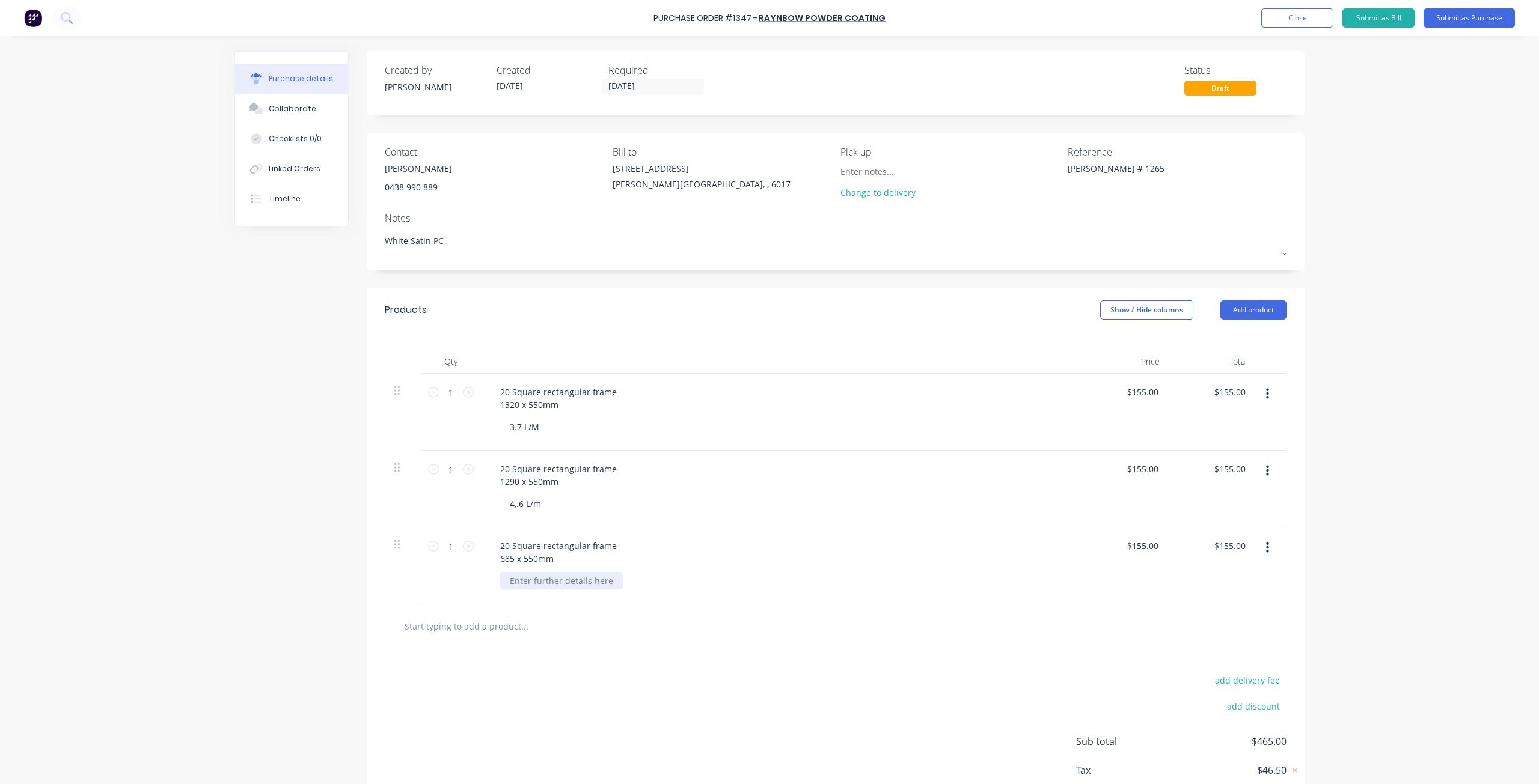
type textarea "x"
click at [515, 580] on div at bounding box center [561, 580] width 122 height 17
click at [1459, 15] on button "Submit as Purchase" at bounding box center [1469, 17] width 92 height 19
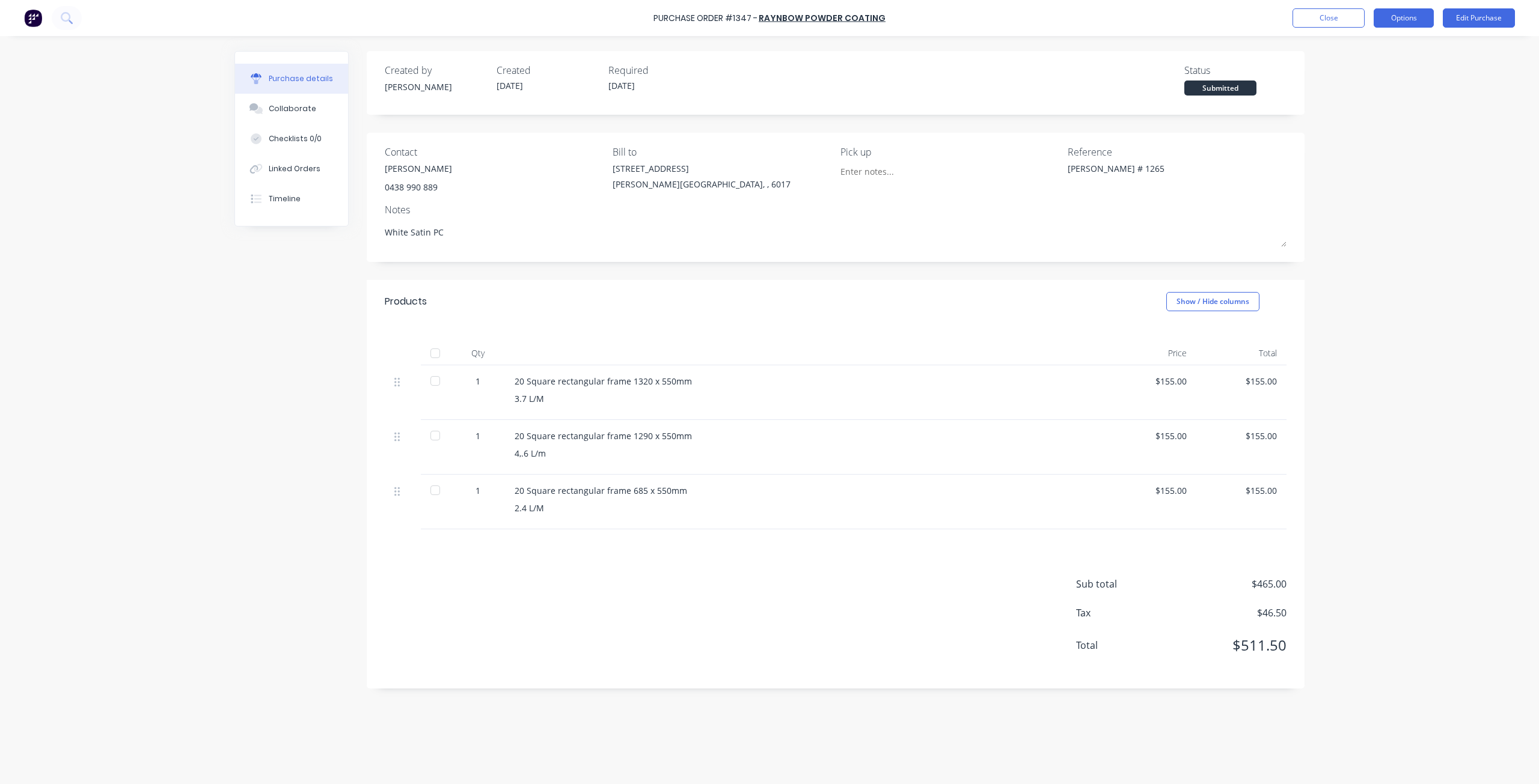
click at [1399, 20] on button "Options" at bounding box center [1404, 17] width 60 height 19
click at [1390, 48] on div "Print / Email" at bounding box center [1377, 49] width 92 height 17
click at [1369, 99] on div "Without pricing" at bounding box center [1377, 97] width 92 height 17
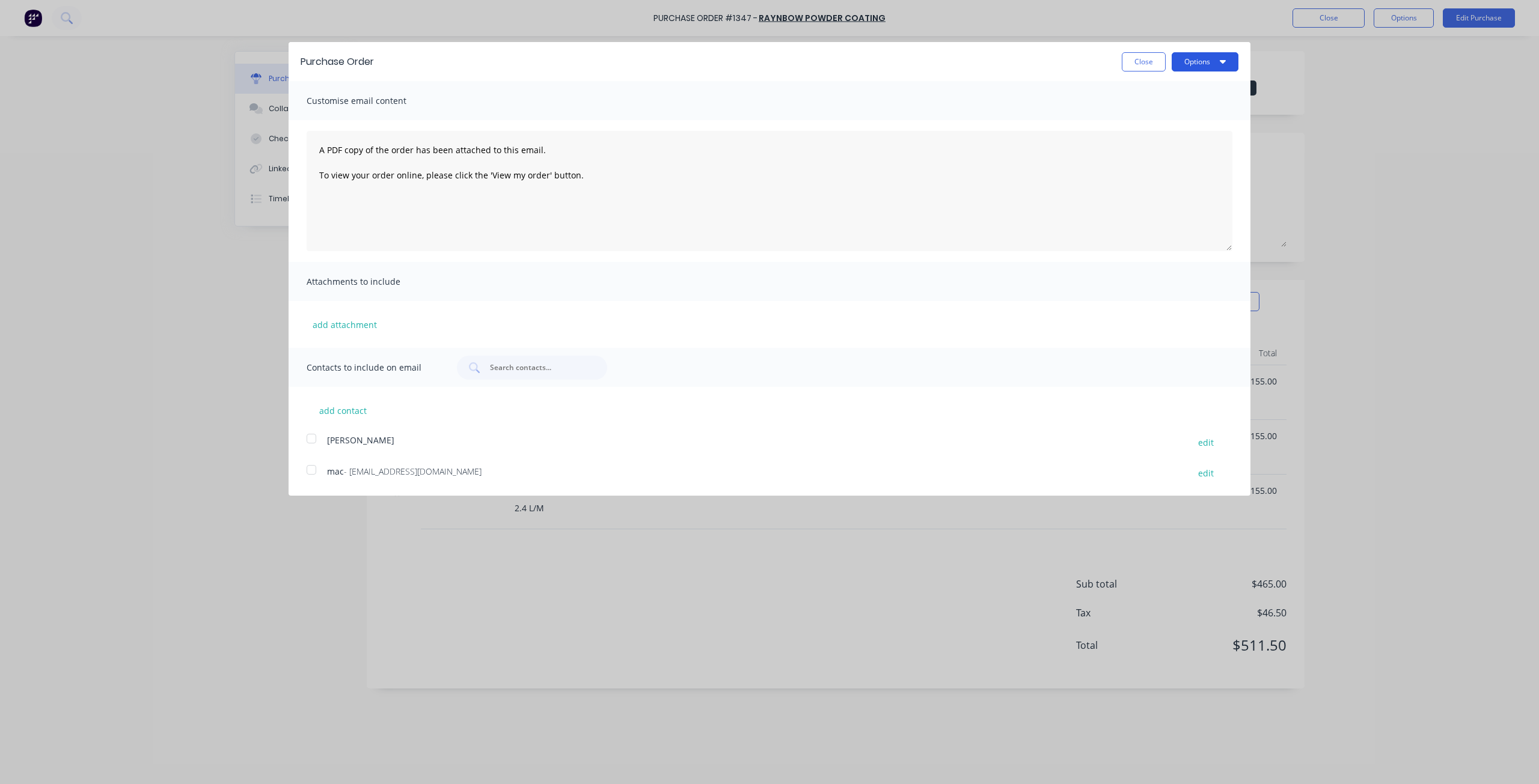
click at [1207, 62] on button "Options" at bounding box center [1205, 62] width 66 height 19
click at [1170, 87] on div "Print" at bounding box center [1181, 92] width 92 height 17
click at [1146, 61] on button "Close" at bounding box center [1143, 62] width 44 height 19
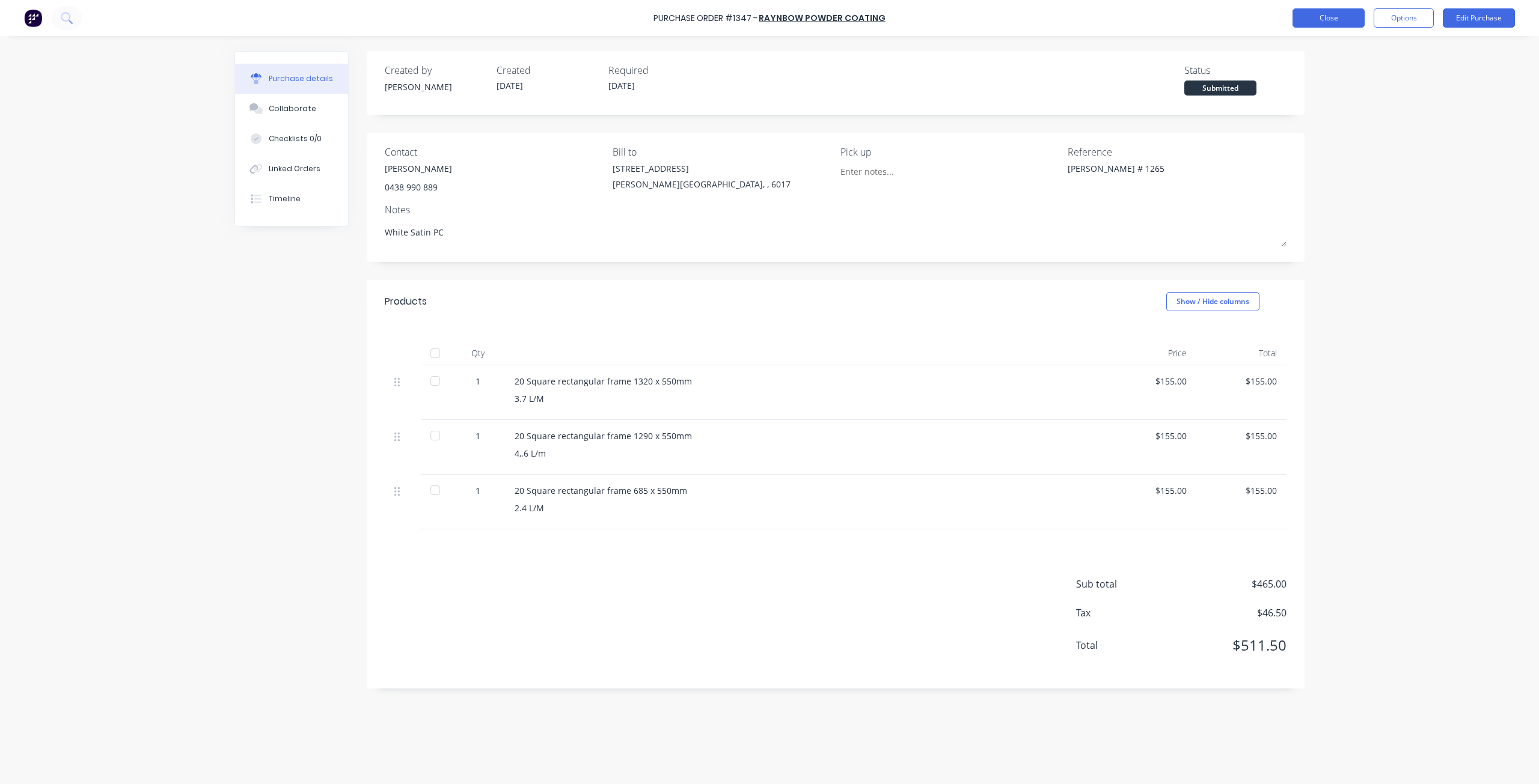
click at [1314, 14] on button "Close" at bounding box center [1328, 17] width 72 height 19
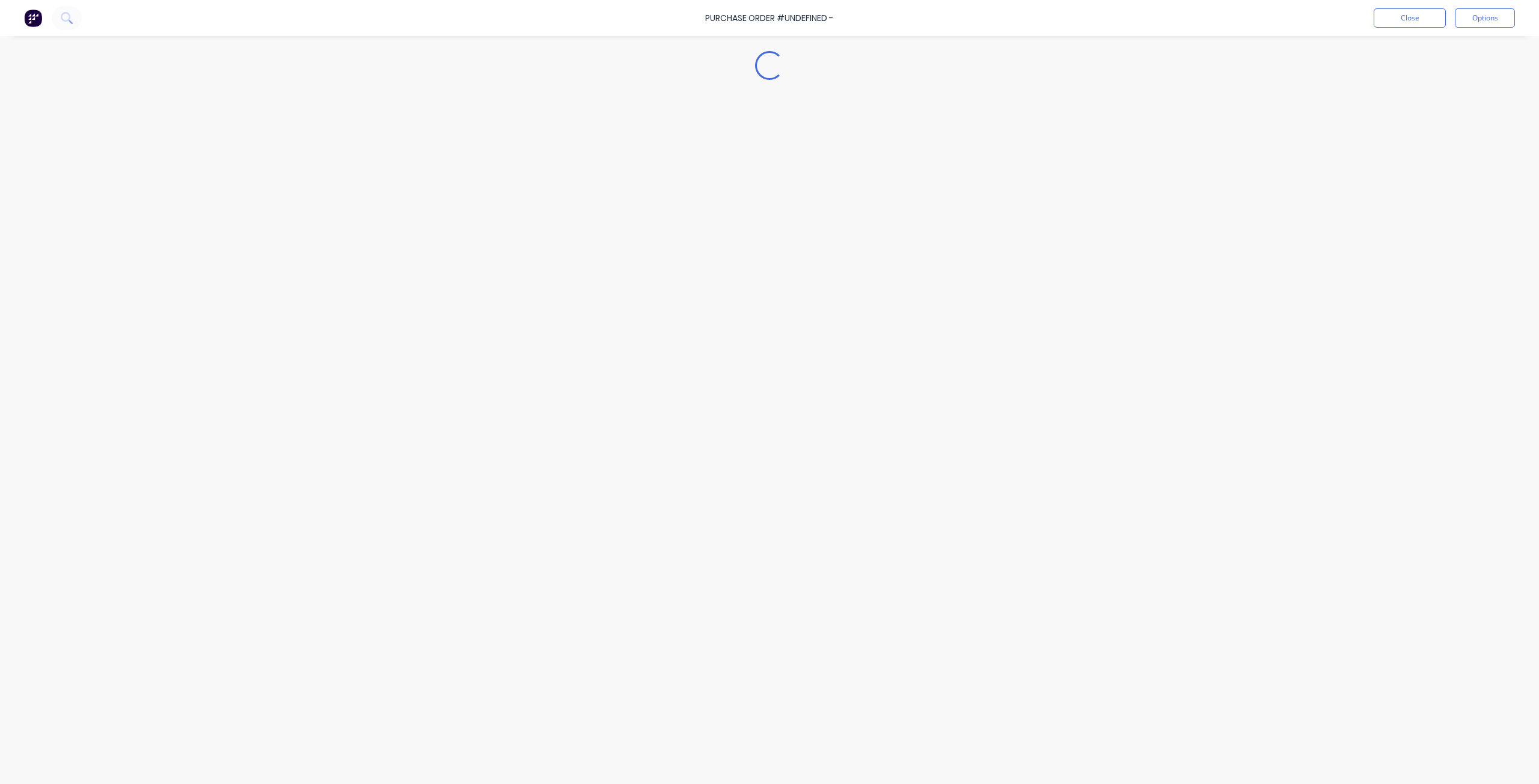
type textarea "x"
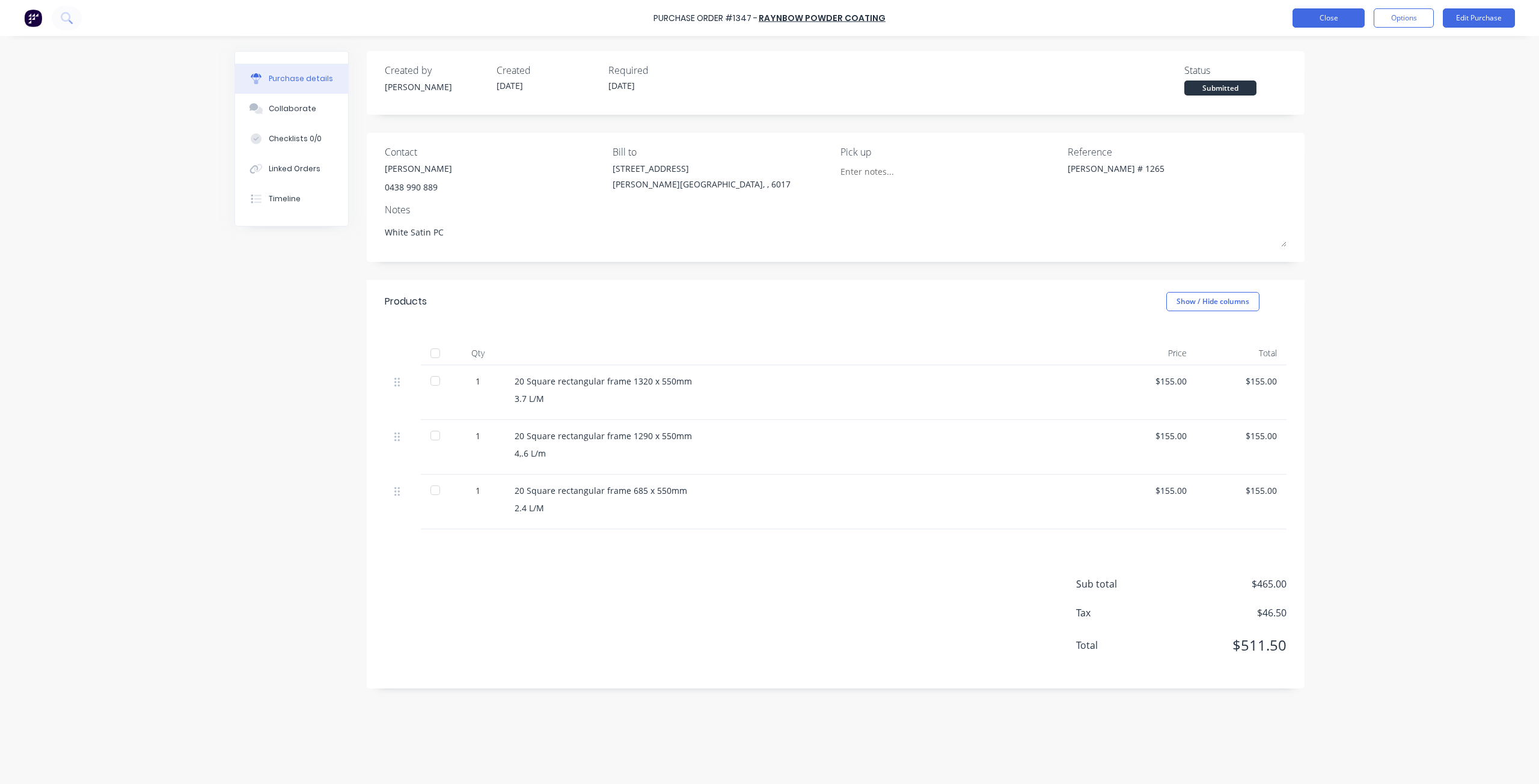
click at [1317, 9] on button "Close" at bounding box center [1328, 17] width 72 height 19
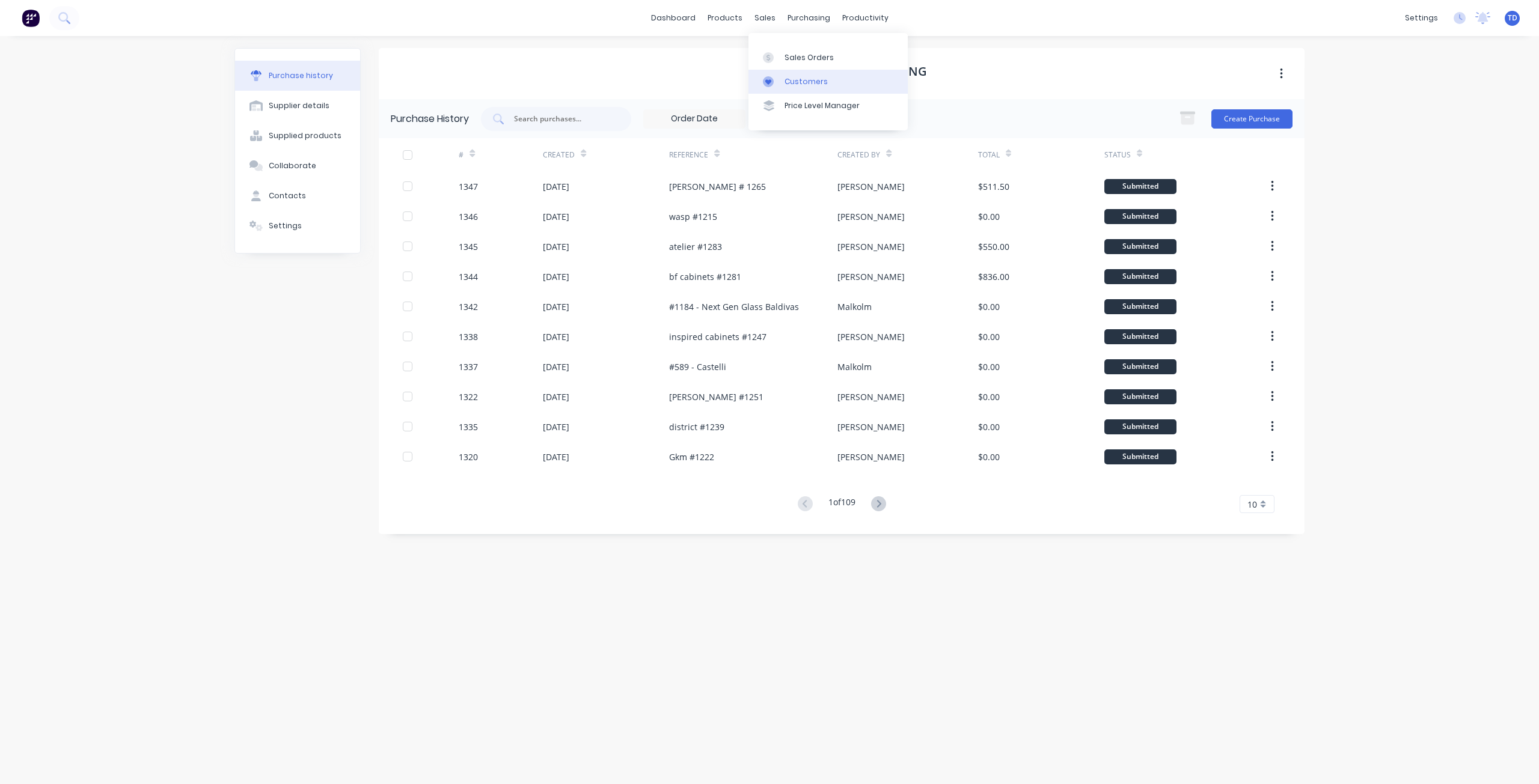
click at [792, 72] on link "Customers" at bounding box center [828, 82] width 159 height 24
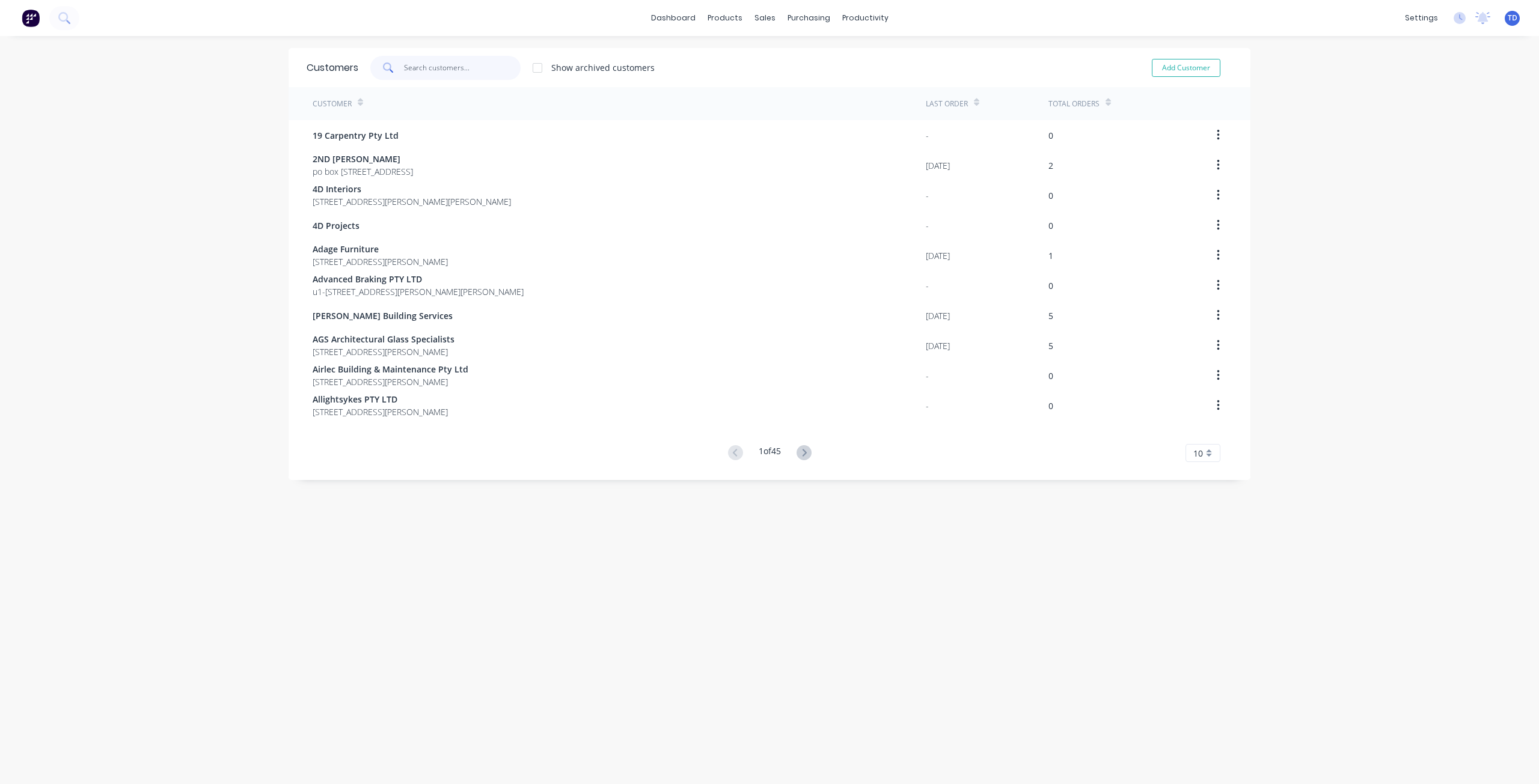
click at [476, 70] on input "text" at bounding box center [462, 68] width 118 height 24
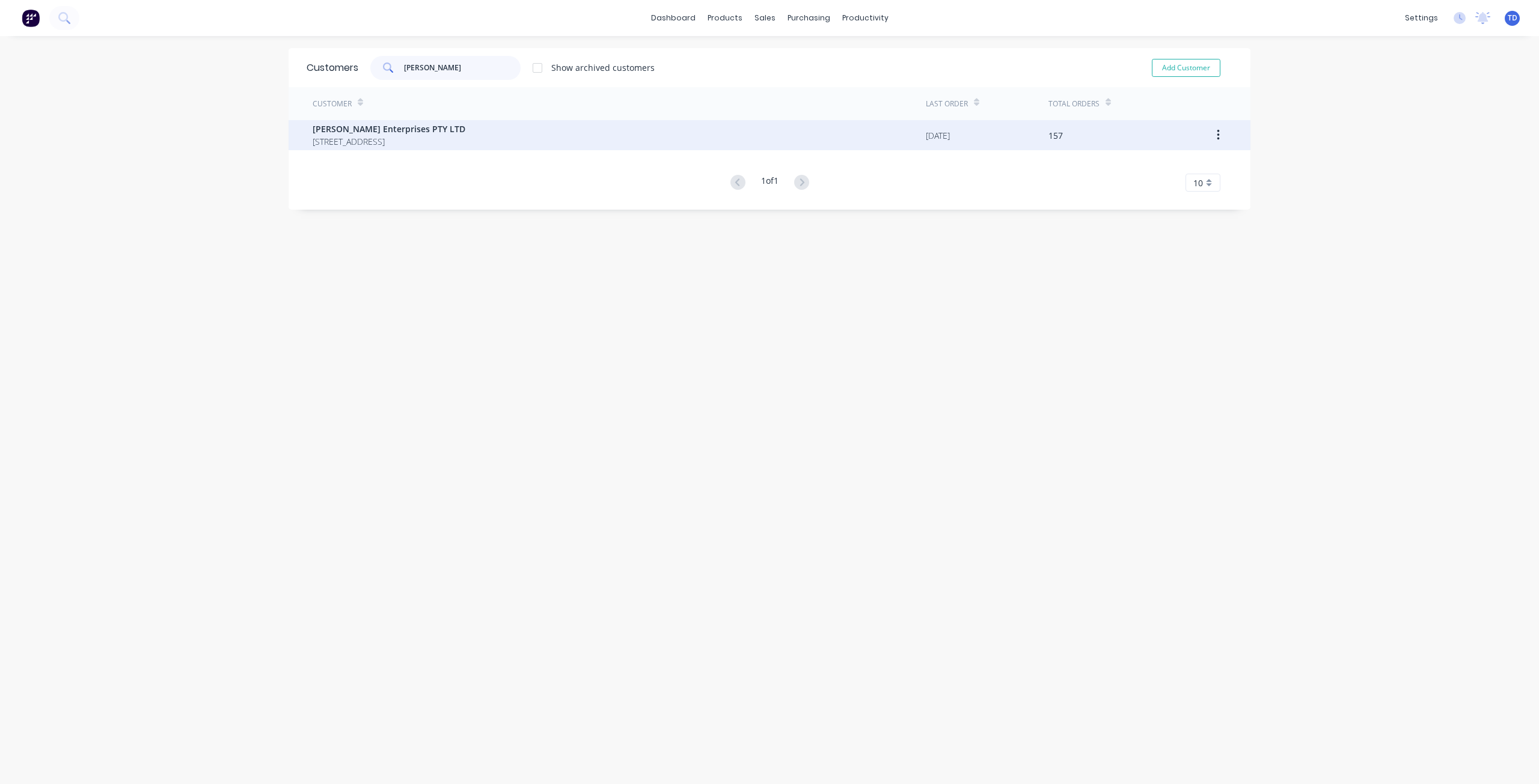
type input "[PERSON_NAME]"
click at [363, 138] on span "[STREET_ADDRESS]" at bounding box center [389, 141] width 153 height 13
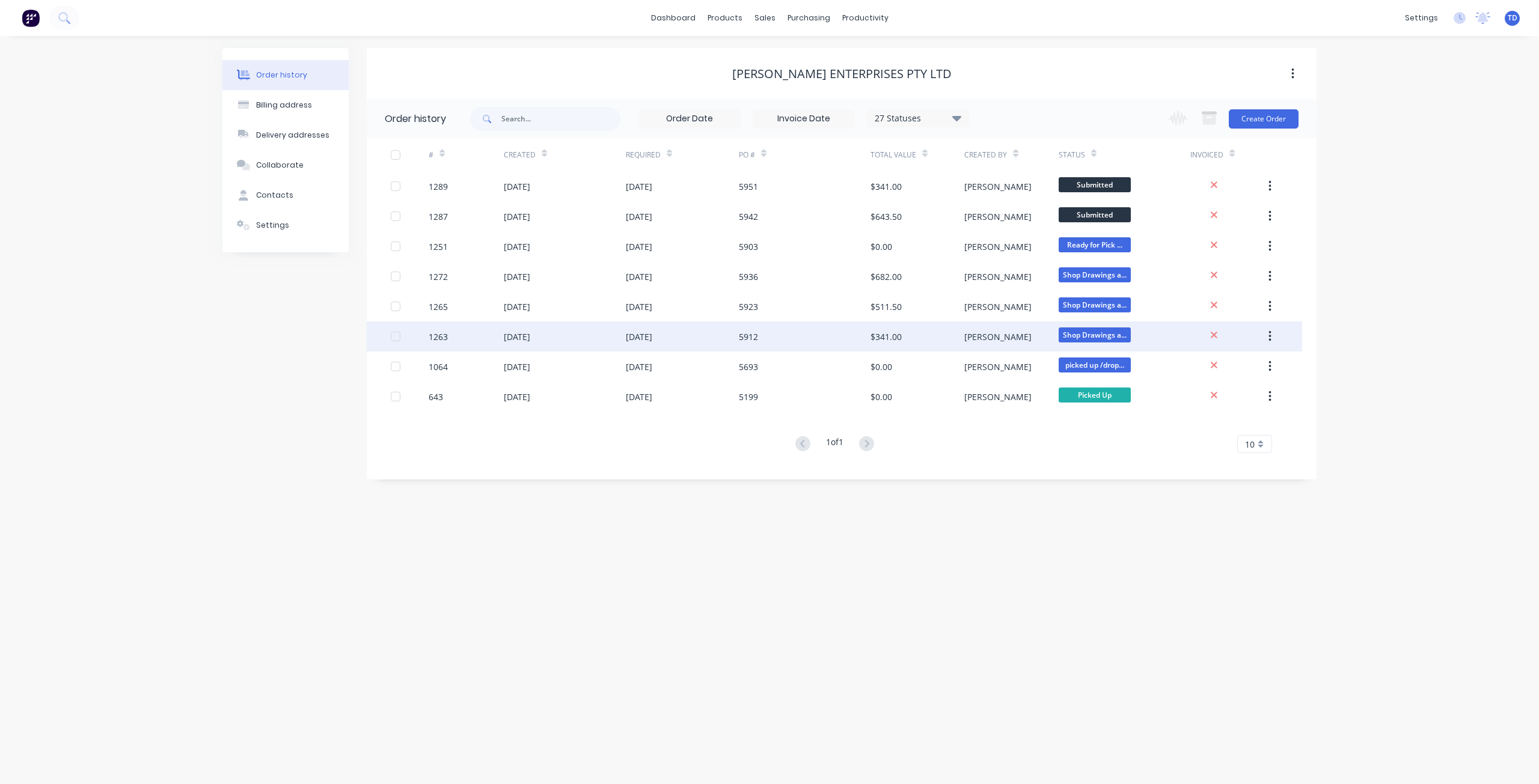
click at [515, 328] on div "[DATE]" at bounding box center [565, 336] width 122 height 30
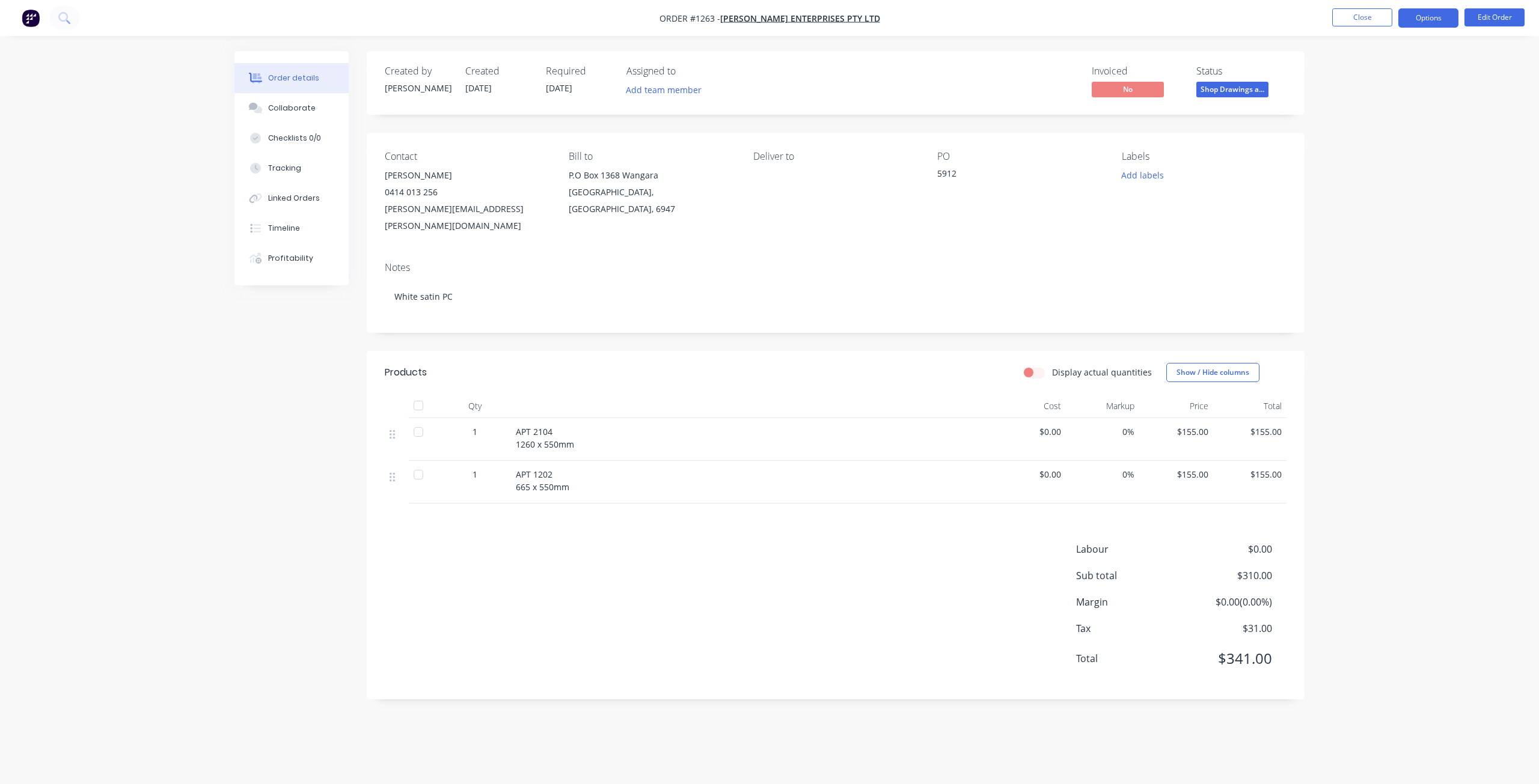
click at [1431, 15] on button "Options" at bounding box center [1428, 17] width 60 height 19
click at [1386, 211] on div "Purchase Products" at bounding box center [1392, 217] width 111 height 17
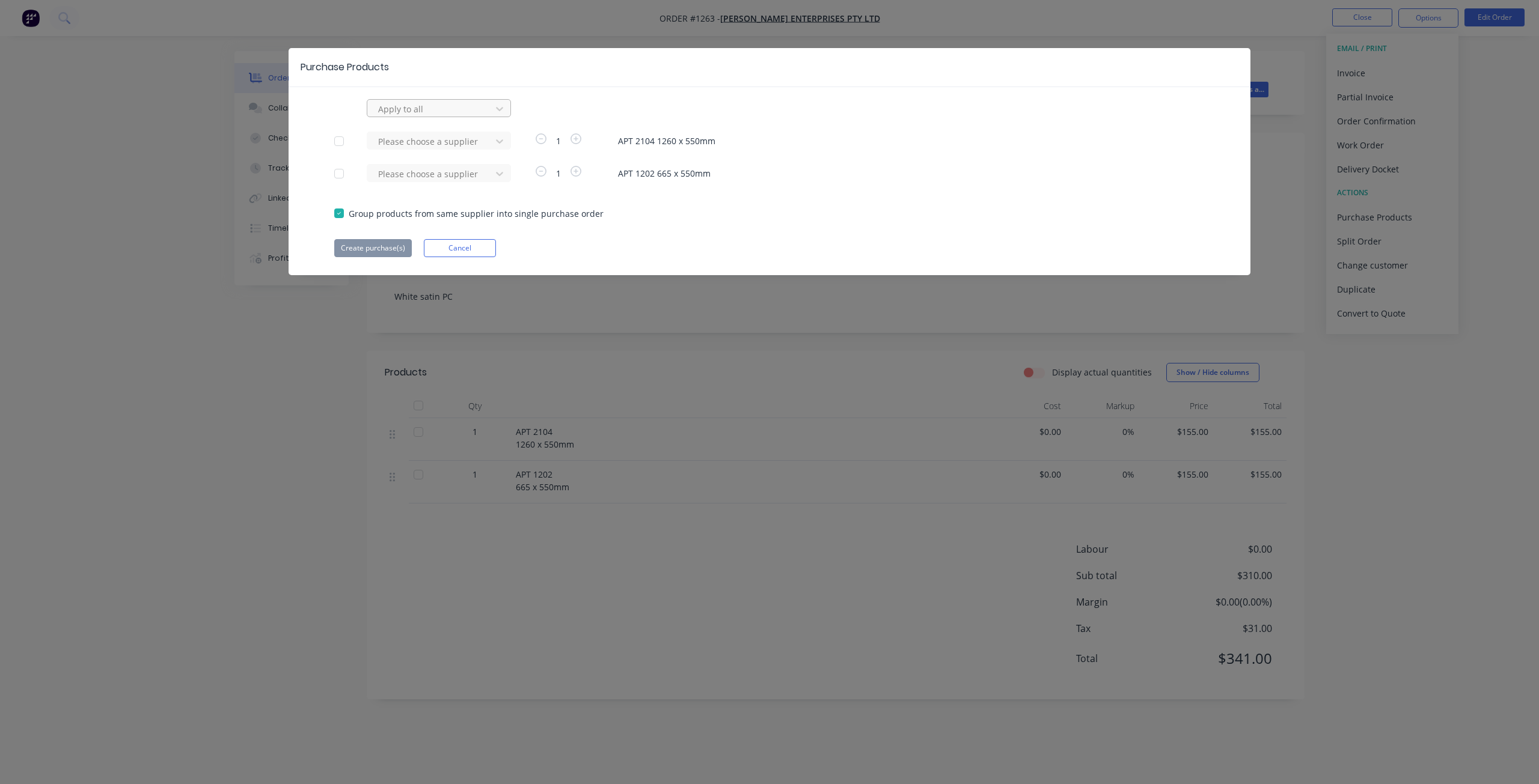
click at [415, 109] on div at bounding box center [431, 108] width 108 height 15
click at [421, 344] on div "raynbow powder coating" at bounding box center [439, 355] width 144 height 22
click at [381, 250] on button "Create purchase(s)" at bounding box center [373, 248] width 78 height 18
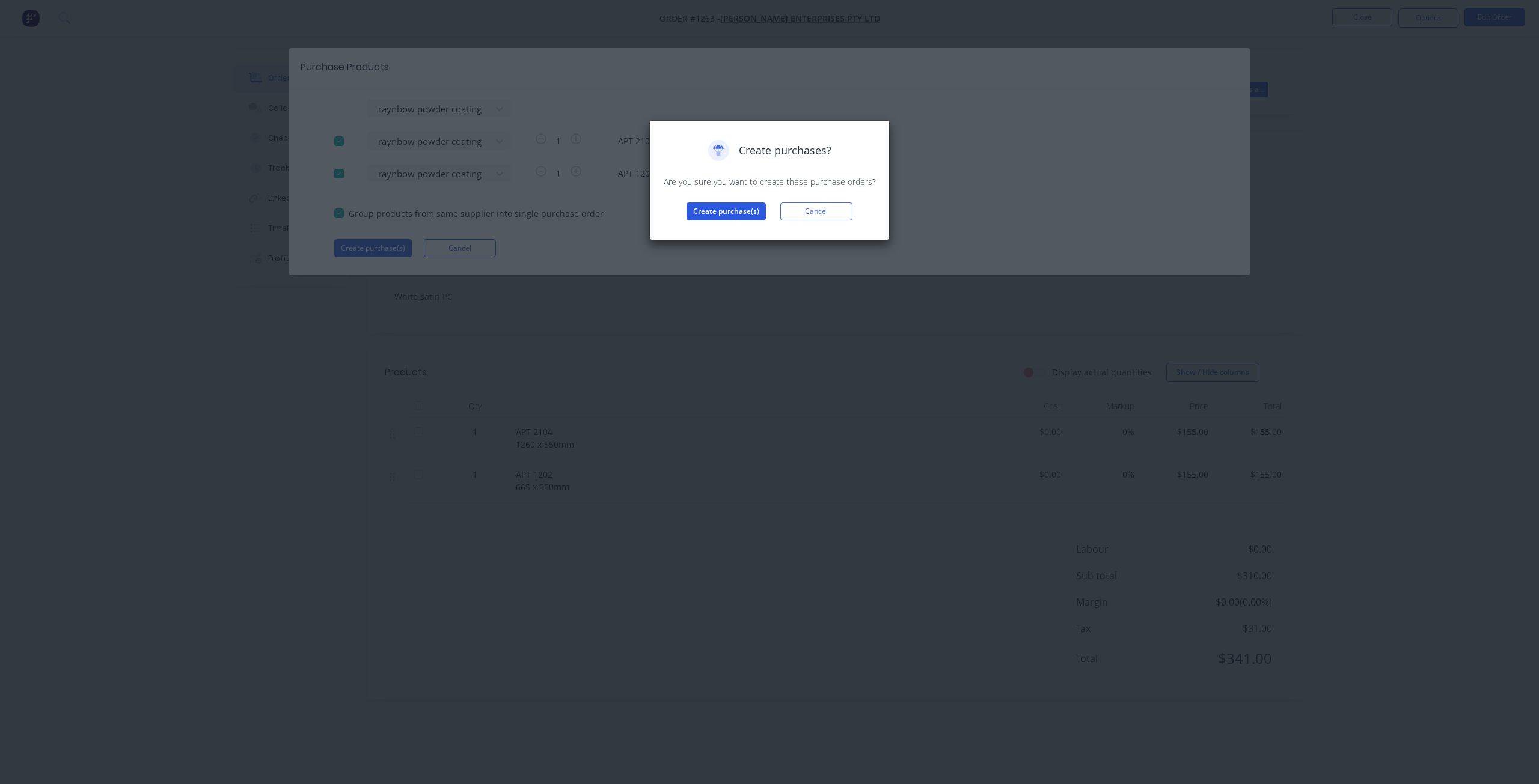
click at [723, 211] on button "Create purchase(s)" at bounding box center [725, 212] width 79 height 18
click at [717, 233] on button "View purchase(s)" at bounding box center [725, 231] width 72 height 18
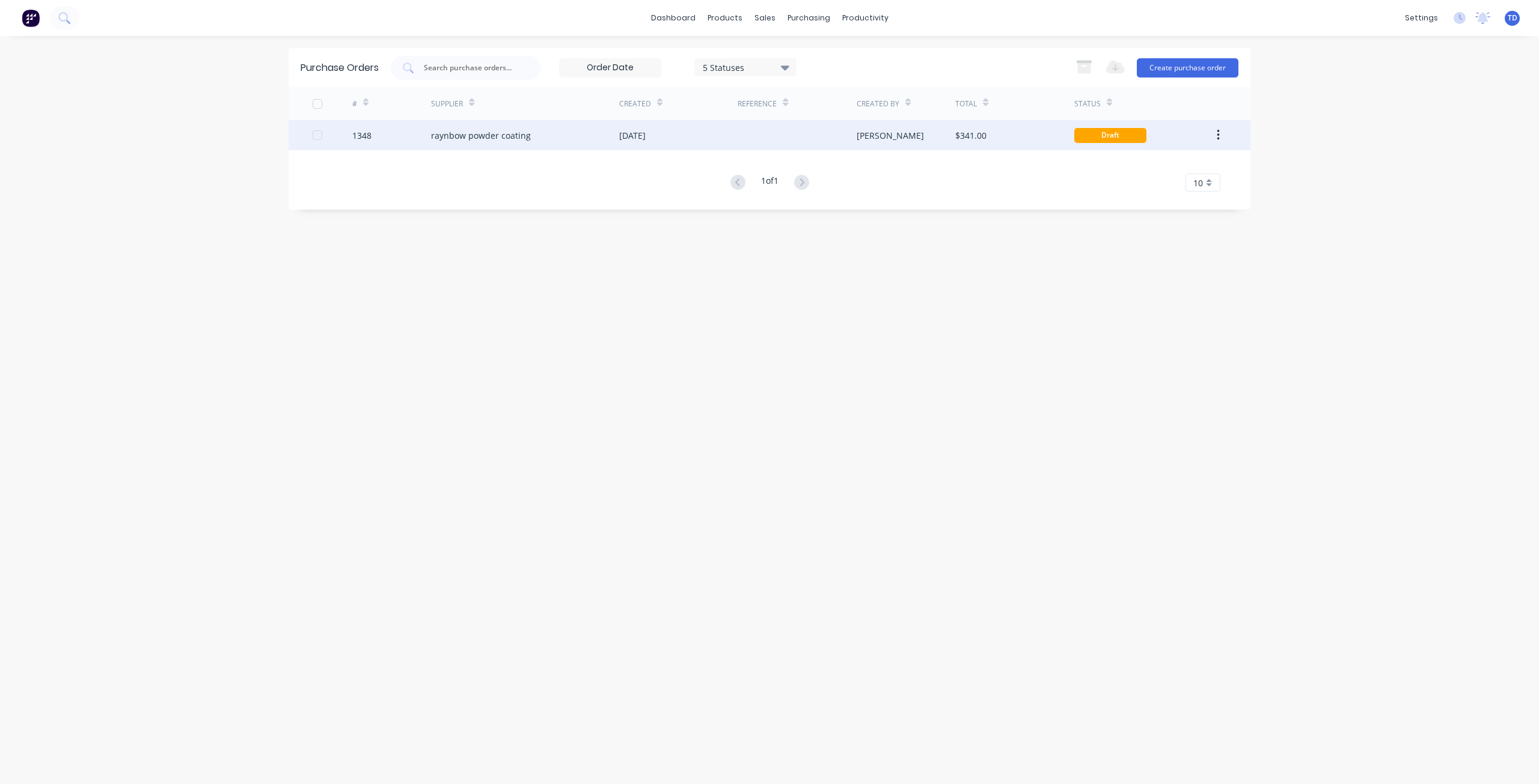
click at [1080, 137] on div "Draft" at bounding box center [1110, 135] width 72 height 15
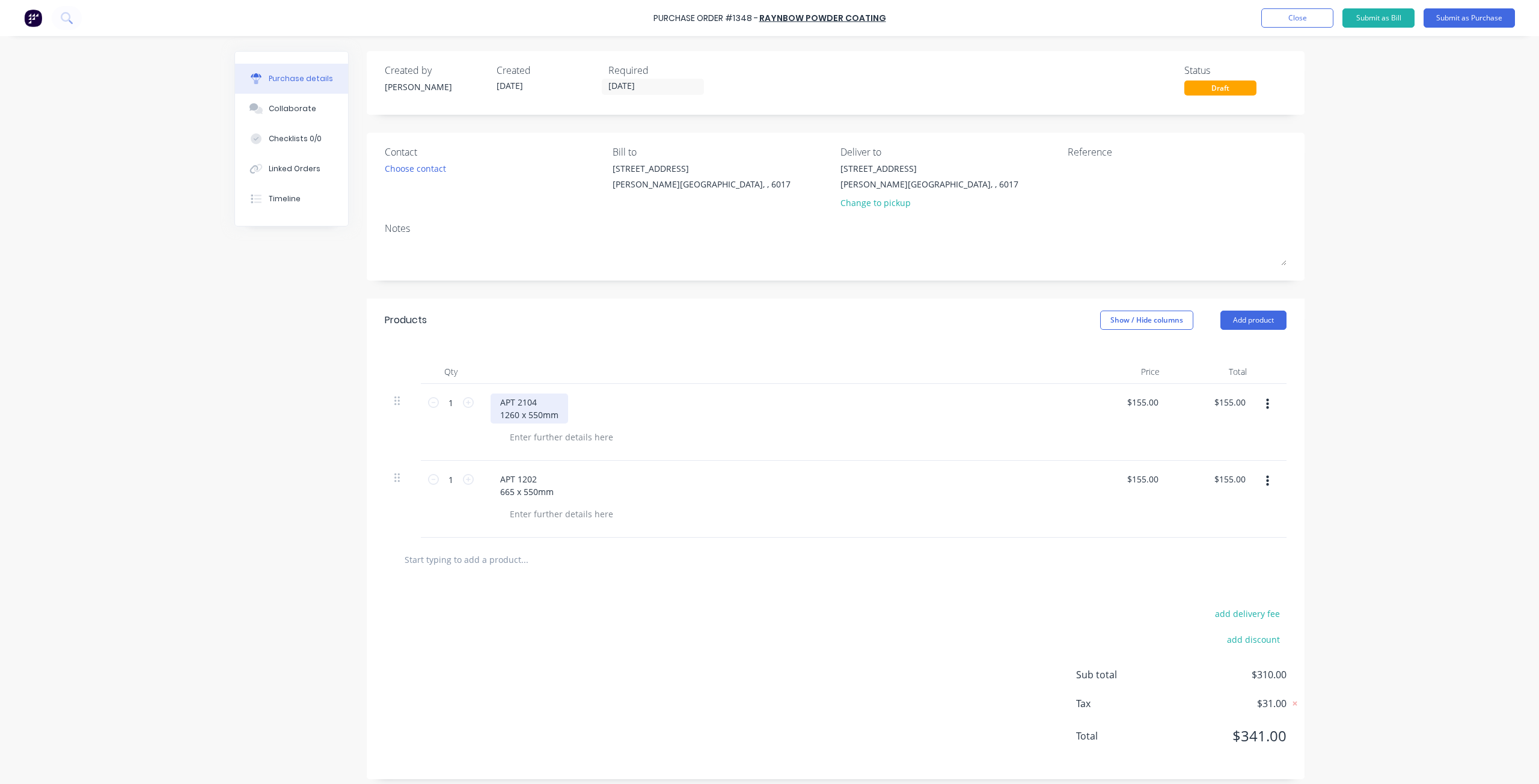
click at [534, 401] on div "APT 2104 1260 x 550mm" at bounding box center [529, 408] width 78 height 30
click at [532, 401] on div "20 square rectangular frame 1260 x 550mm" at bounding box center [558, 408] width 135 height 30
drag, startPoint x: 493, startPoint y: 400, endPoint x: 606, endPoint y: 408, distance: 113.3
click at [606, 408] on div "20 square rectangular frame 1260 x 550mm" at bounding box center [558, 408] width 135 height 30
copy div "20 square rectangular frame"
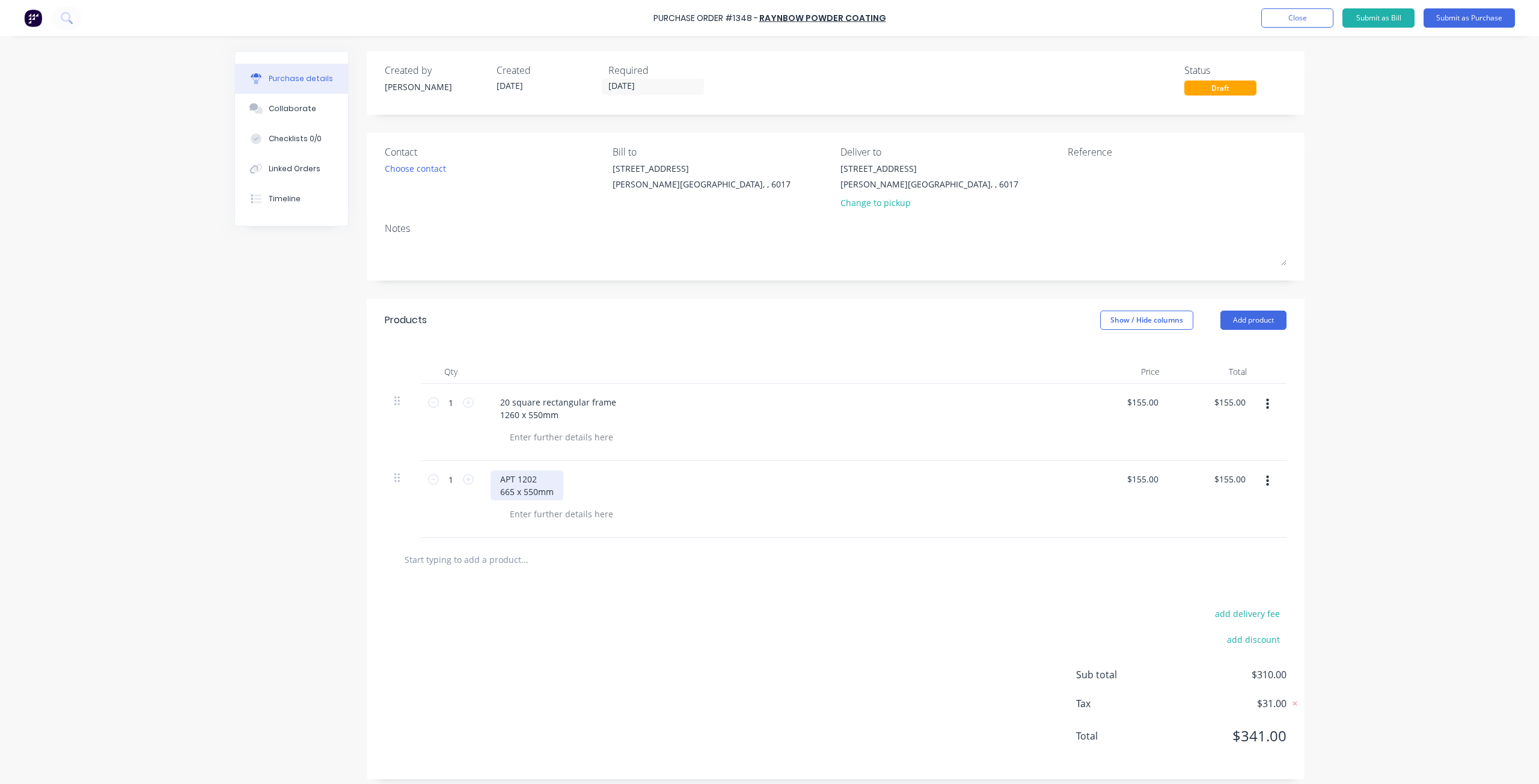
click at [532, 476] on div "APT 1202 665 x 550mm" at bounding box center [527, 485] width 73 height 30
click at [270, 104] on div "Collaborate" at bounding box center [292, 108] width 48 height 10
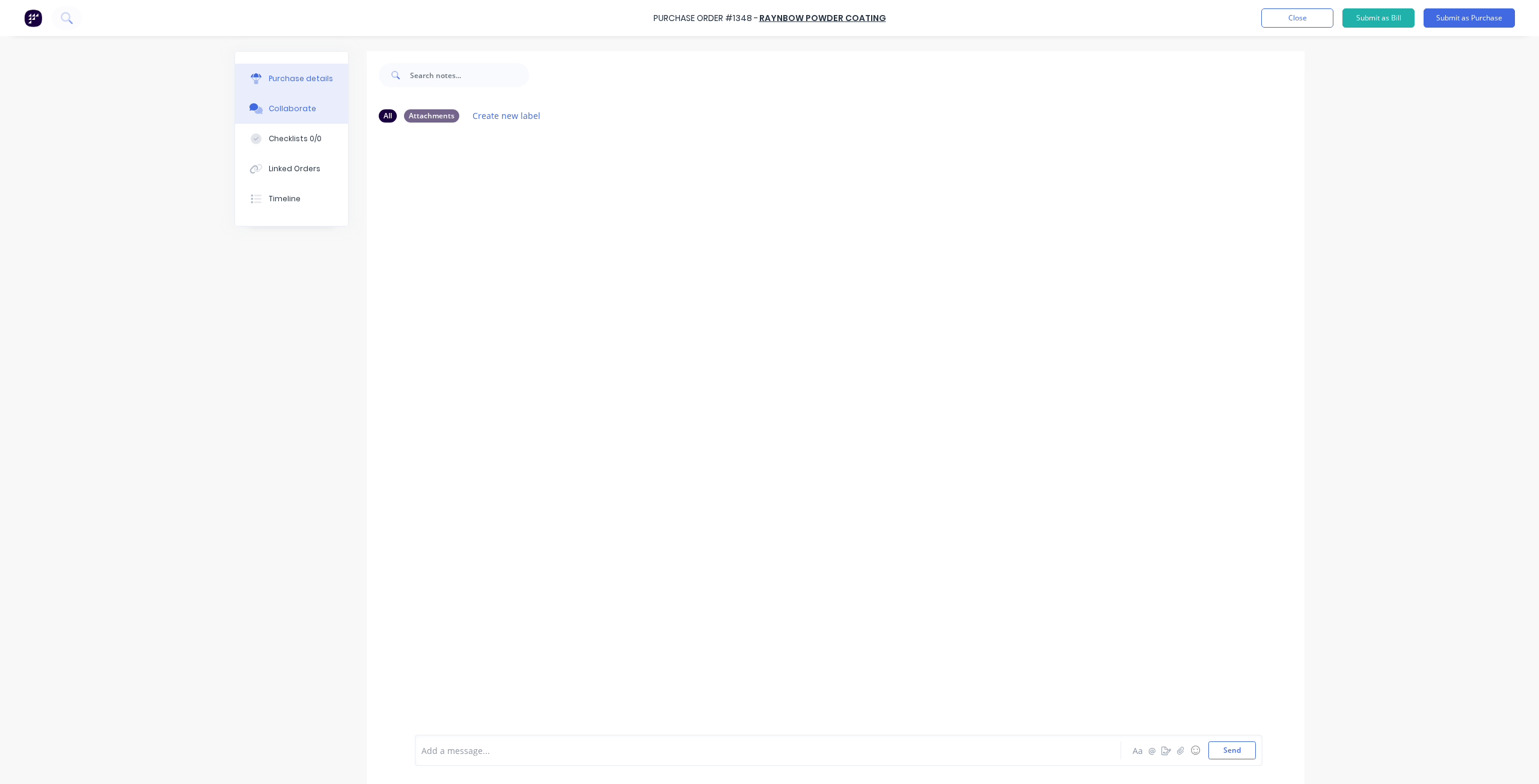
click at [308, 72] on button "Purchase details" at bounding box center [292, 78] width 113 height 30
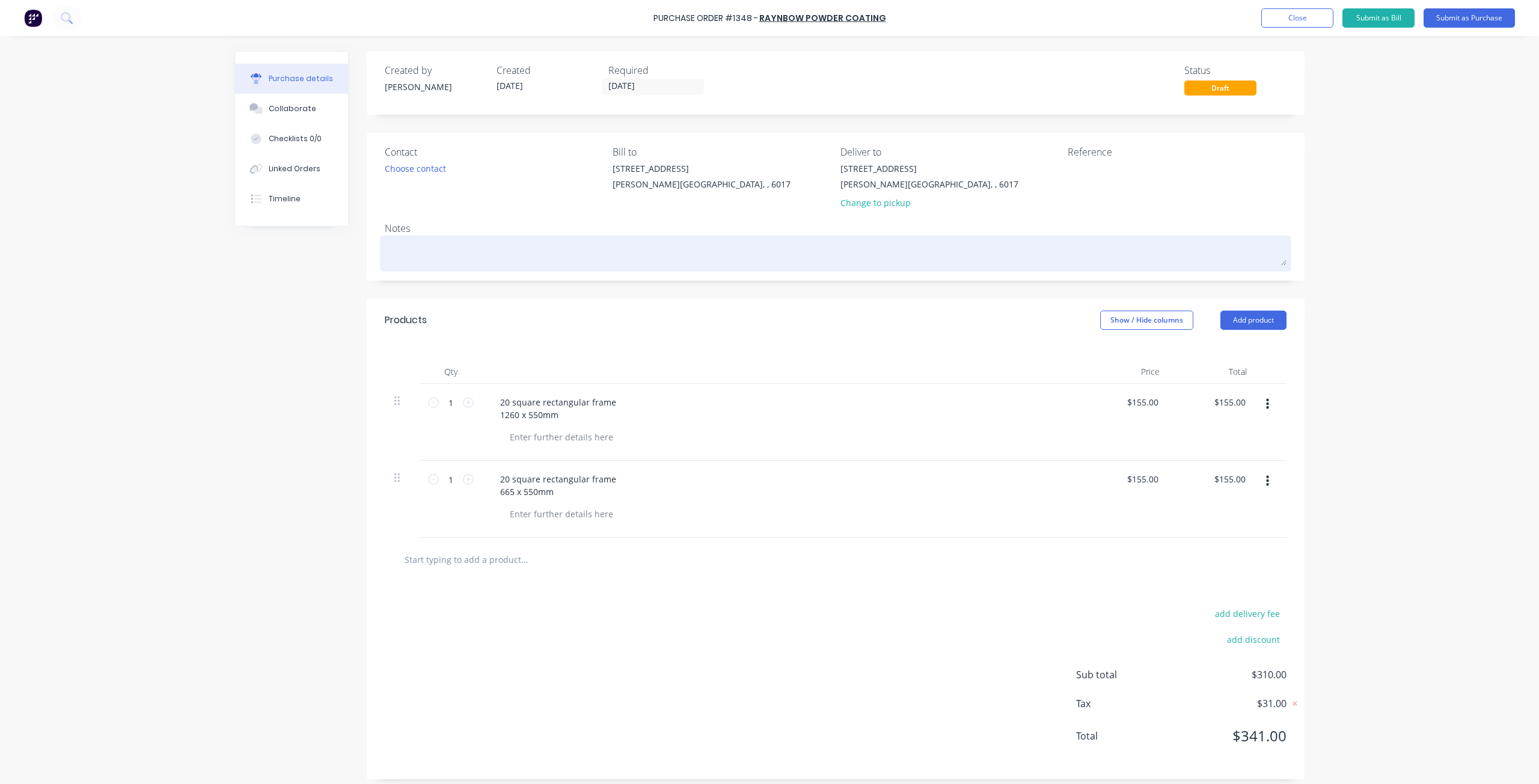
click at [385, 259] on textarea at bounding box center [835, 252] width 902 height 27
type textarea "x"
type textarea "W"
type textarea "x"
type textarea "Wh"
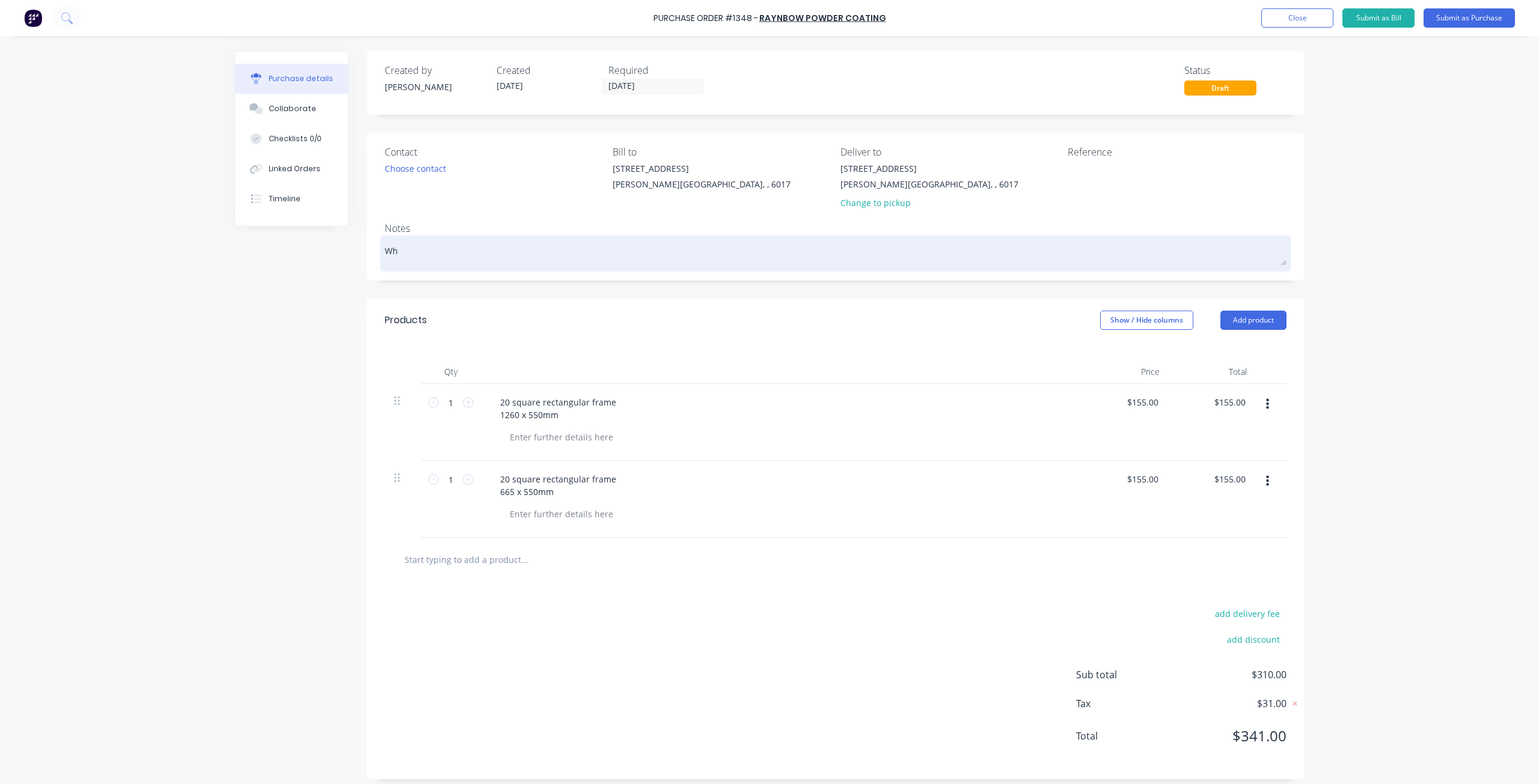
type textarea "x"
type textarea "Whi"
type textarea "x"
type textarea "Whit"
type textarea "x"
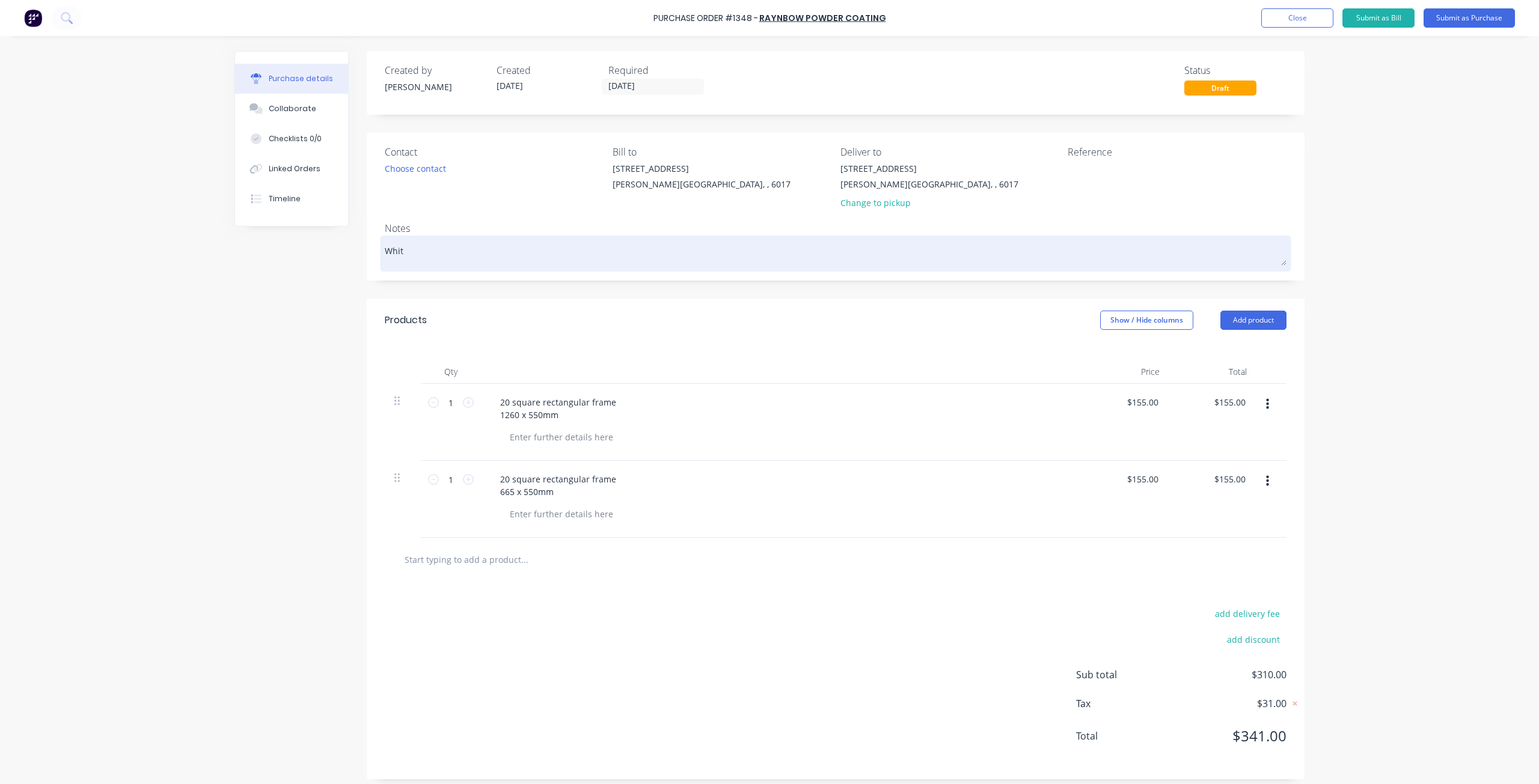
type textarea "White"
type textarea "x"
type textarea "White"
type textarea "x"
type textarea "White S"
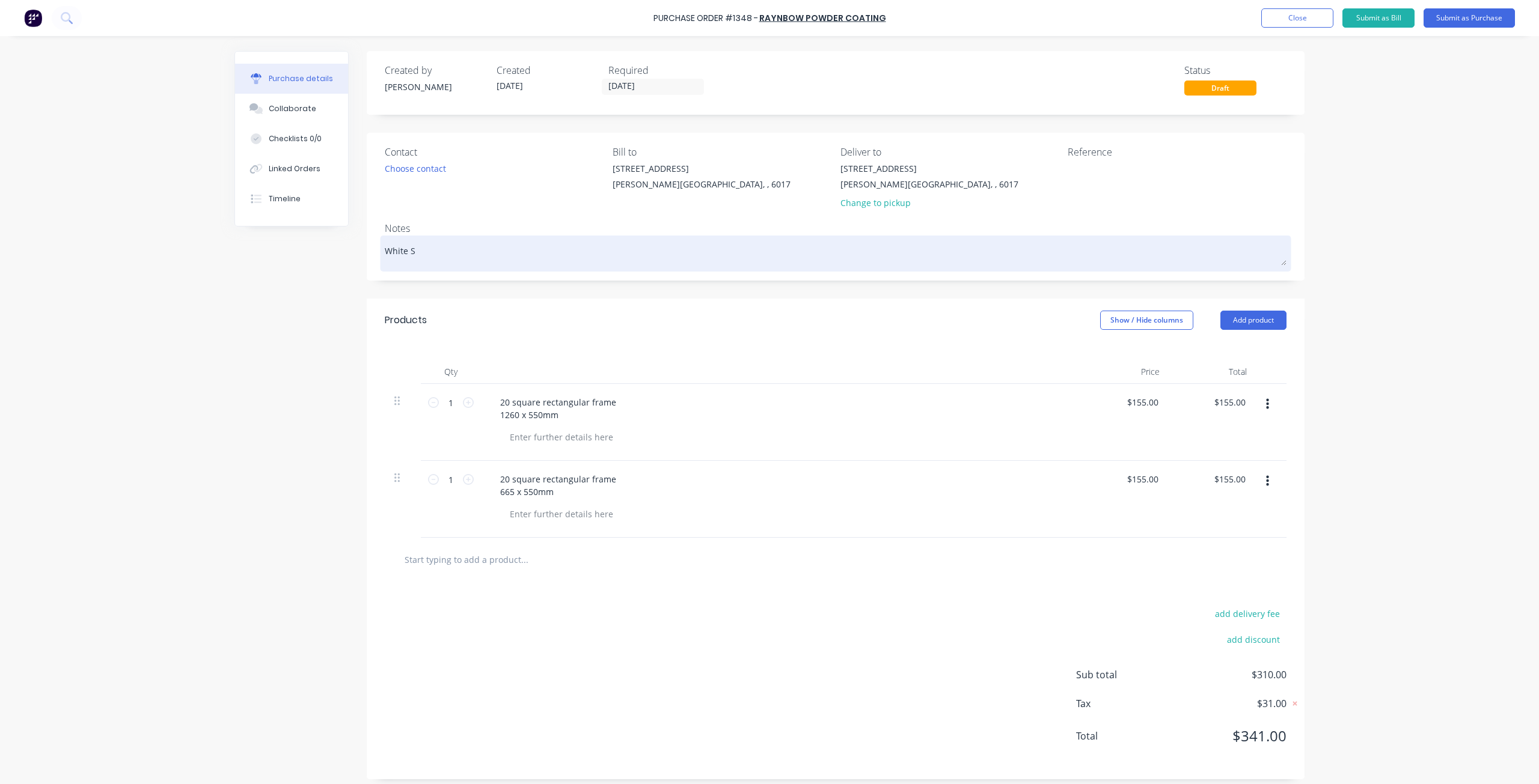
type textarea "x"
type textarea "White Sa"
type textarea "x"
type textarea "White Sat"
type textarea "x"
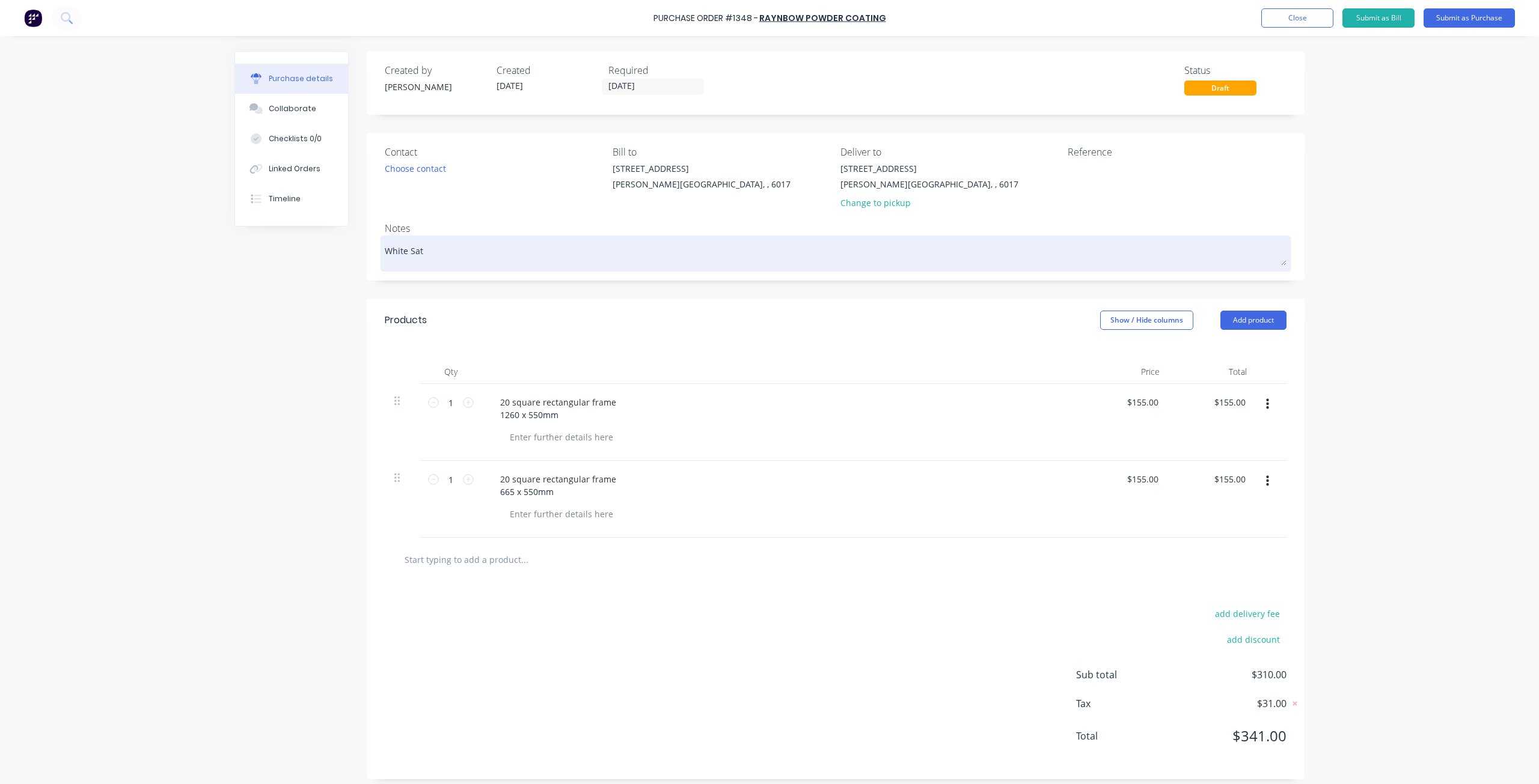
type textarea "White Sati"
type textarea "x"
type textarea "White Satin"
type textarea "x"
type textarea "White Satin"
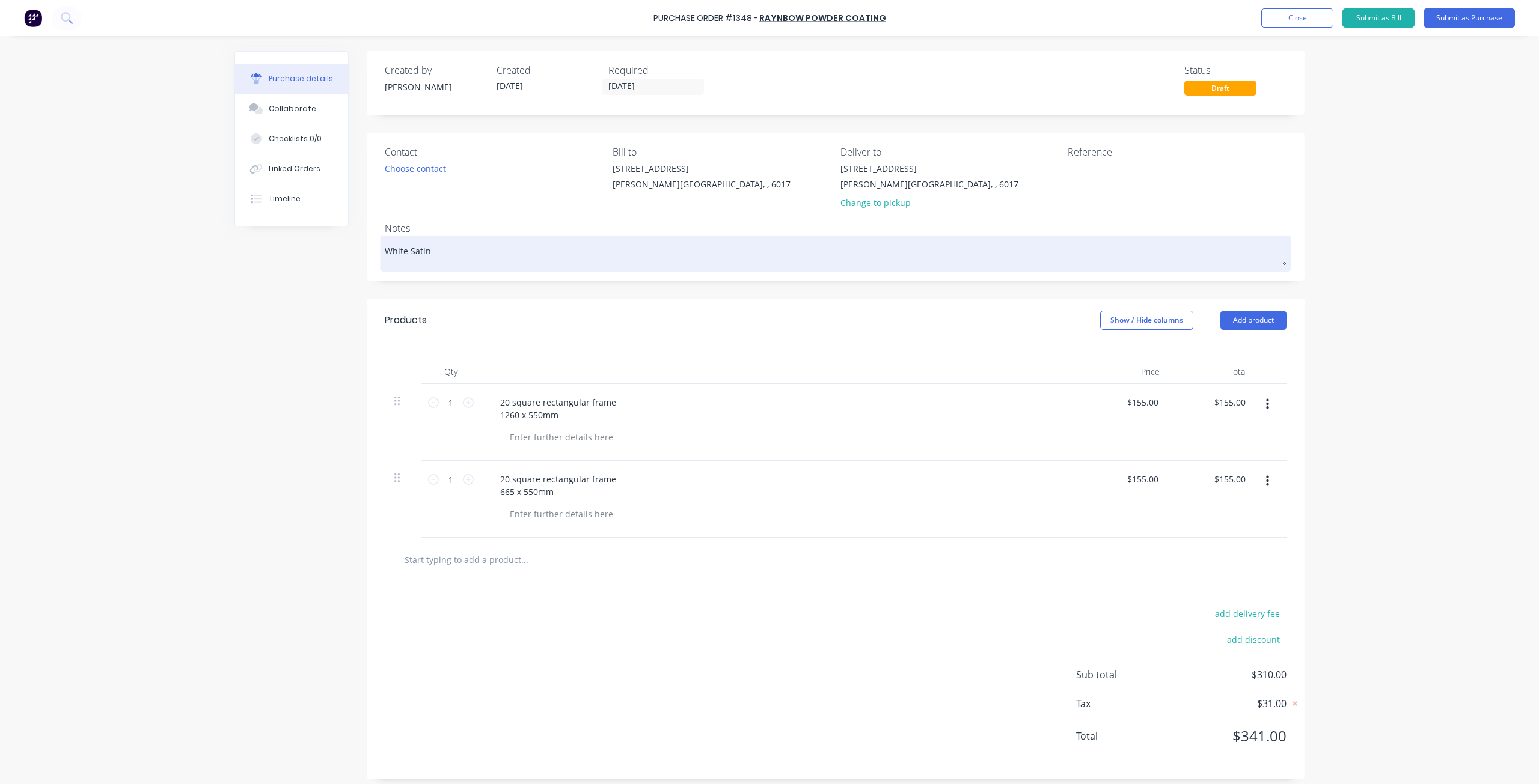
type textarea "x"
type textarea "White Satin P"
type textarea "x"
type textarea "White Satin Po"
type textarea "x"
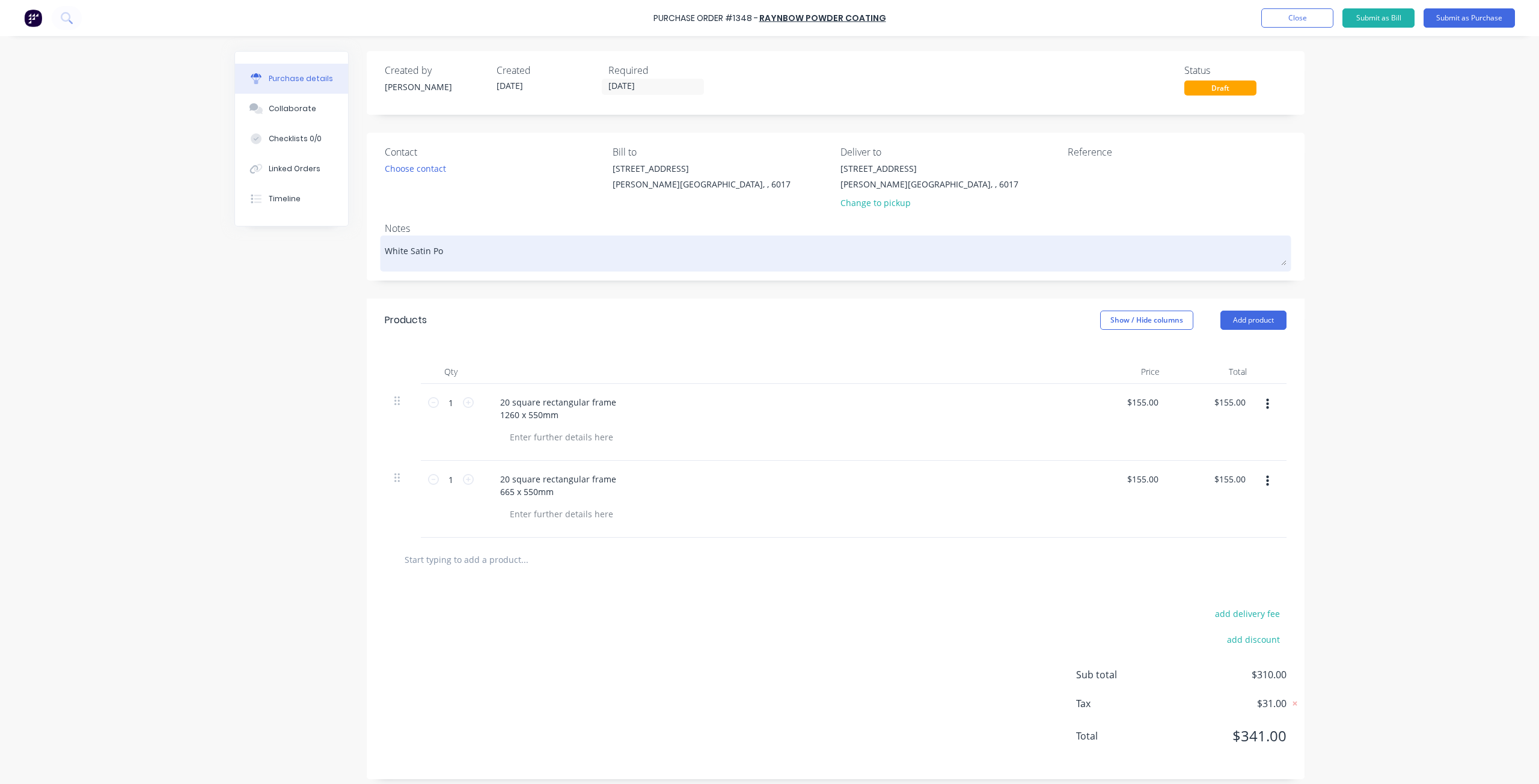
type textarea "White Satin Pow"
type textarea "x"
type textarea "White Satin Powd"
type textarea "x"
type textarea "White Satin Powde"
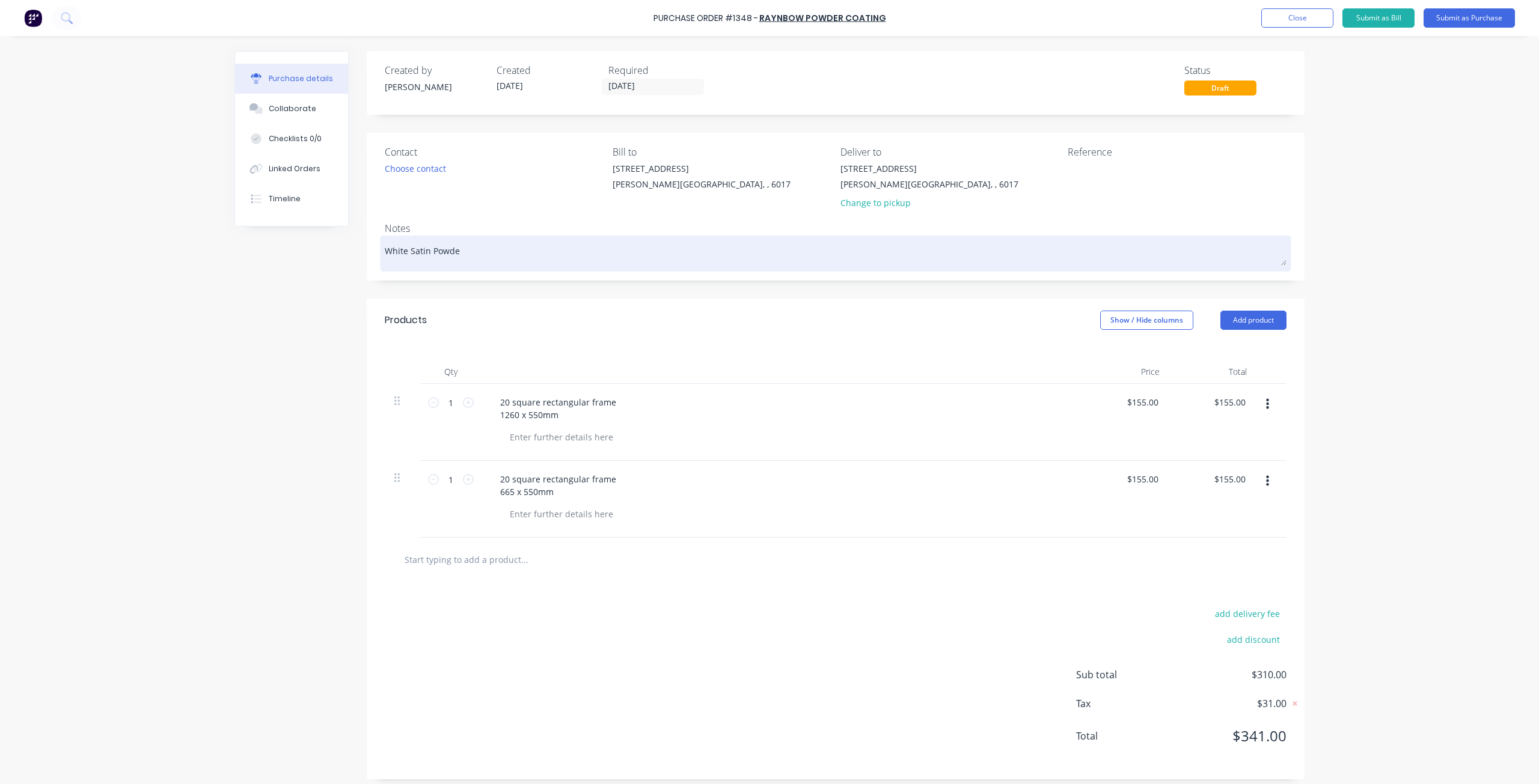
type textarea "x"
type textarea "White Satin Powder"
type textarea "x"
type textarea "White Satin Powder"
type textarea "x"
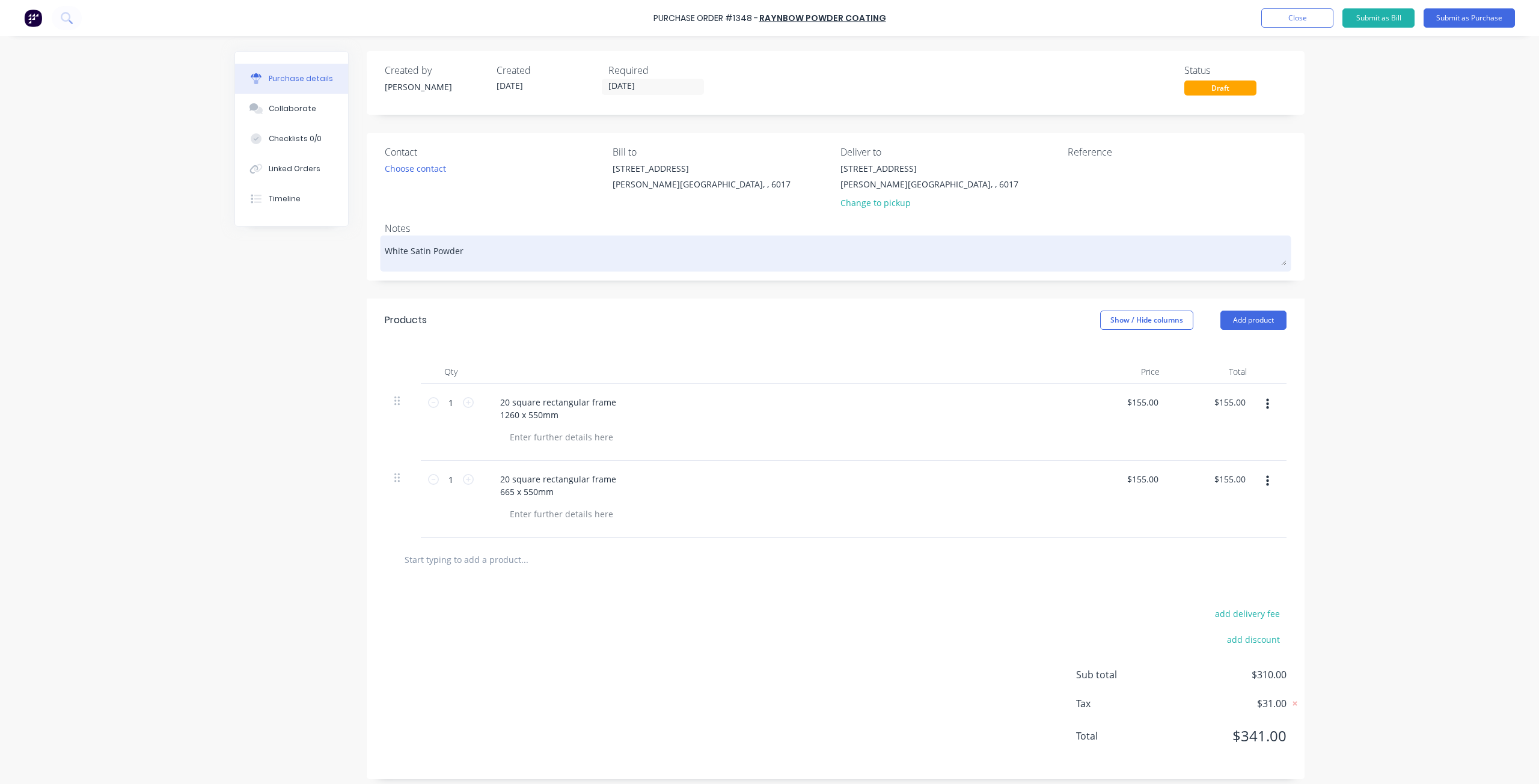
type textarea "White Satin Powder c"
type textarea "x"
type textarea "White Satin Powder"
type textarea "x"
type textarea "White Satin Powder C"
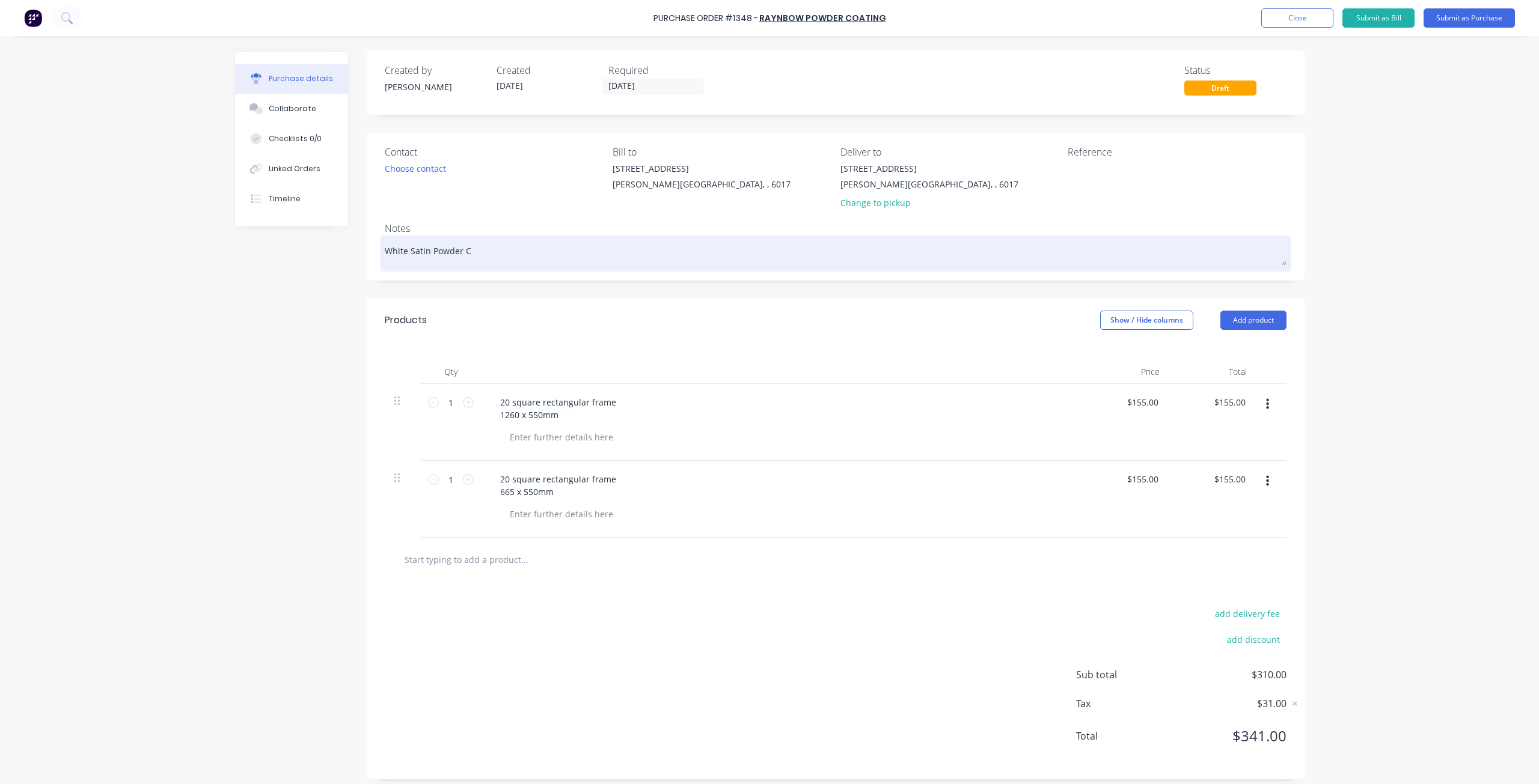
type textarea "x"
type textarea "White Satin Powder Co"
type textarea "x"
type textarea "White Satin Powder Coa"
type textarea "x"
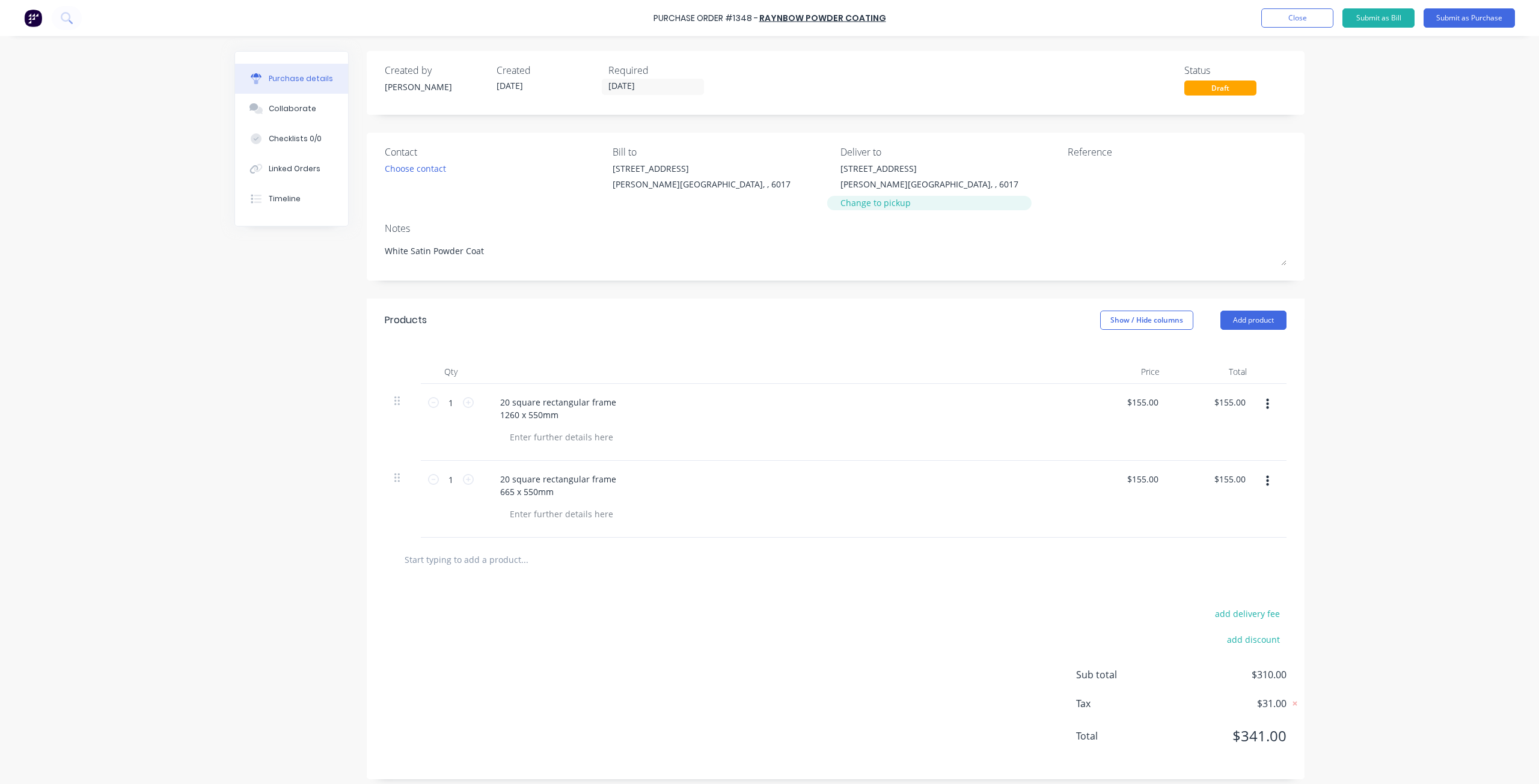
type textarea "White Satin Powder Coat"
click at [853, 201] on div "Change to pickup" at bounding box center [929, 203] width 178 height 13
type textarea "x"
type textarea "White Satin Powder Coat"
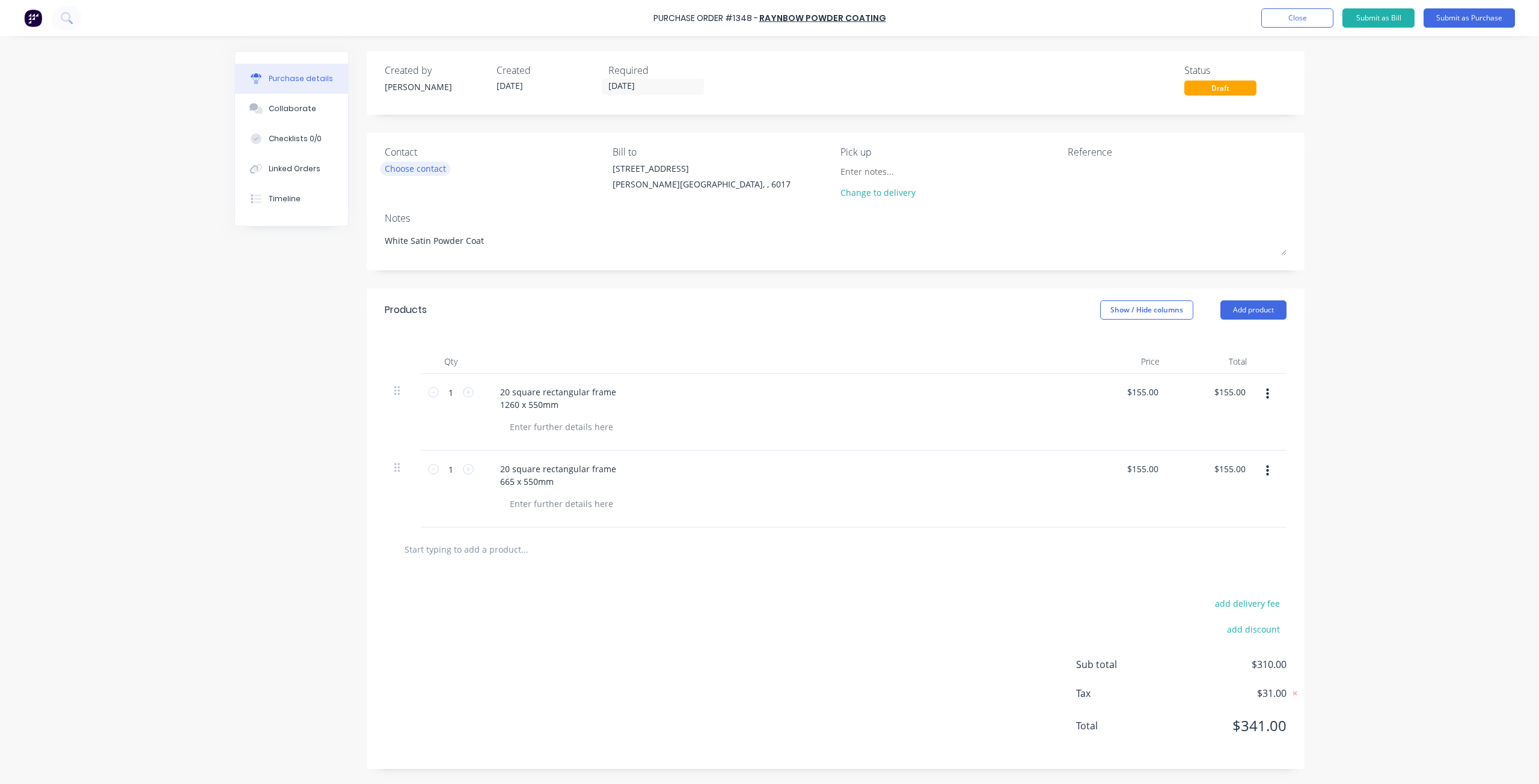
click at [408, 165] on div "Choose contact" at bounding box center [416, 169] width 62 height 13
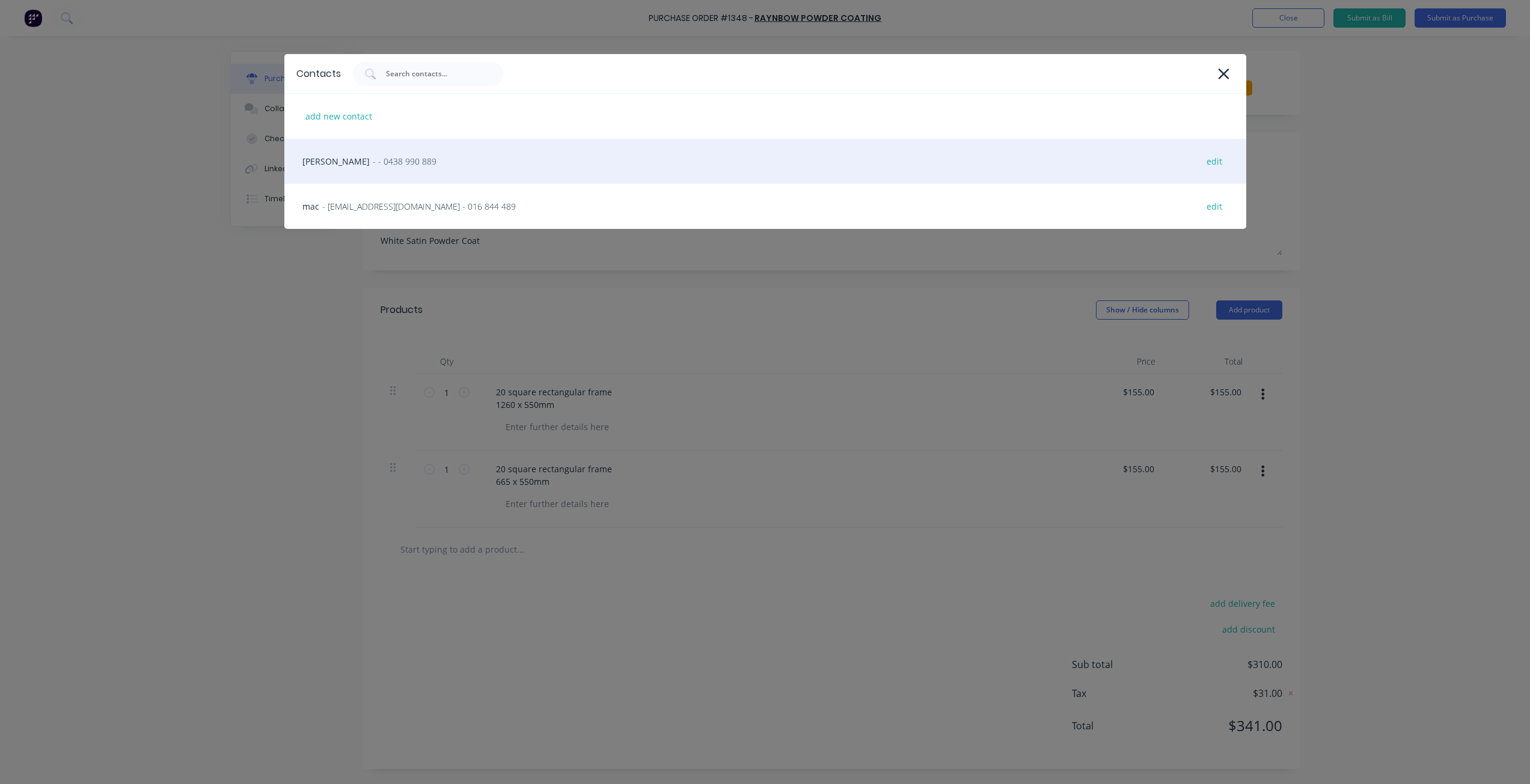
click at [387, 170] on div "andy - - 0438 990 889 edit" at bounding box center [765, 161] width 962 height 45
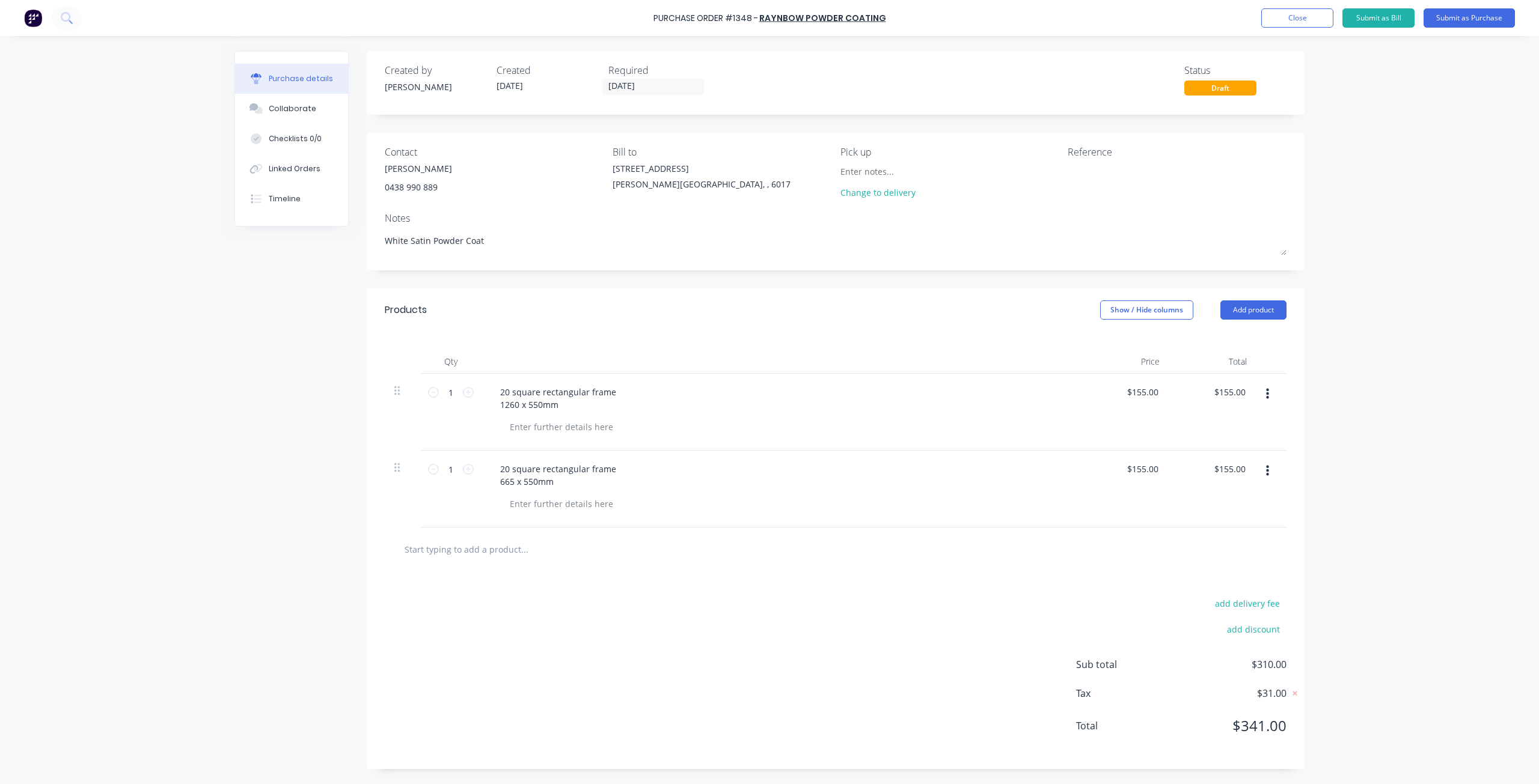
type textarea "x"
click at [1083, 155] on div "Reference" at bounding box center [1177, 152] width 219 height 15
click at [1081, 186] on textarea at bounding box center [1142, 176] width 150 height 27
type textarea "j"
type textarea "[PERSON_NAME] #1263"
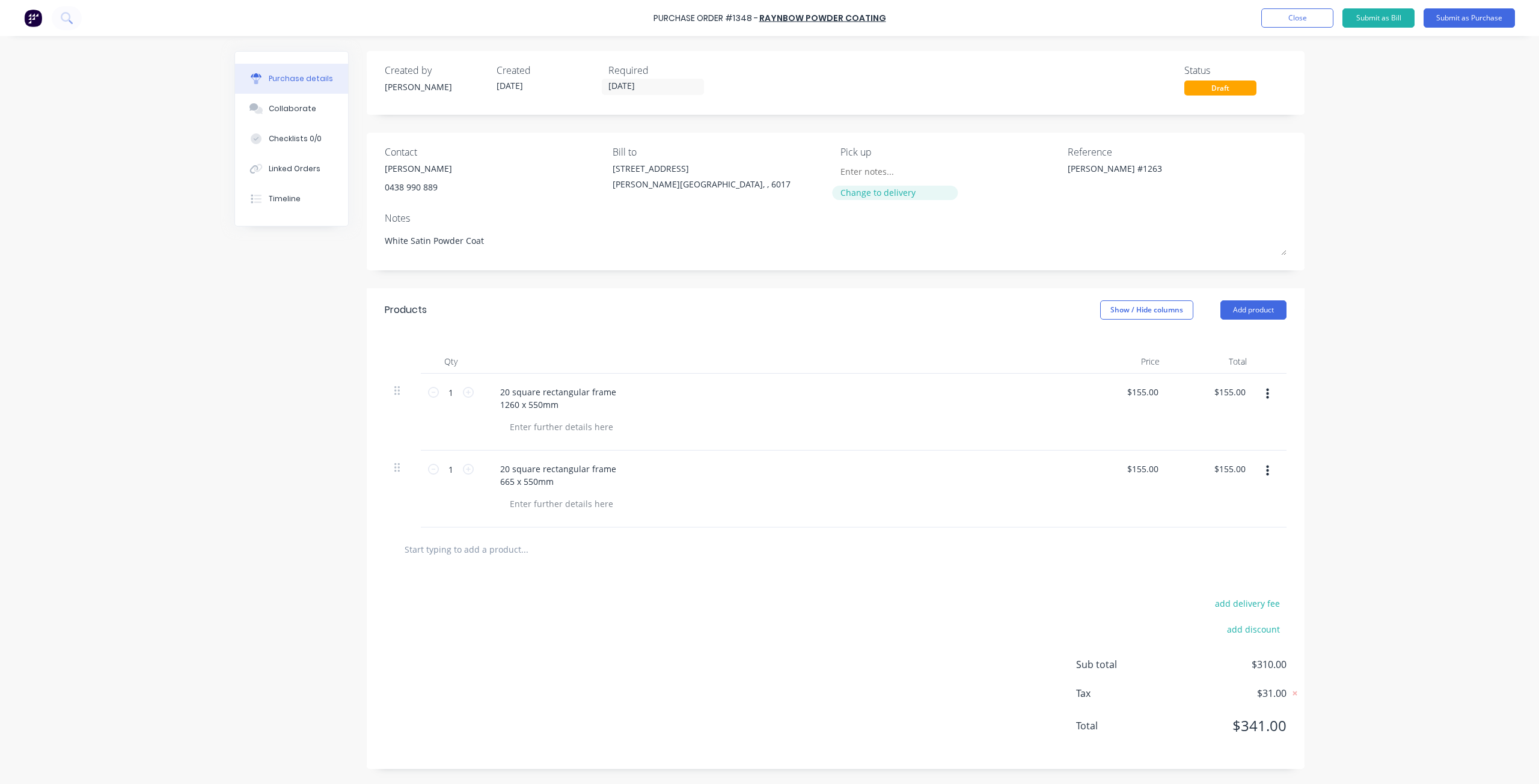
type textarea "x"
type textarea "[PERSON_NAME] #1263"
click at [902, 196] on div "Change to delivery" at bounding box center [895, 192] width 109 height 13
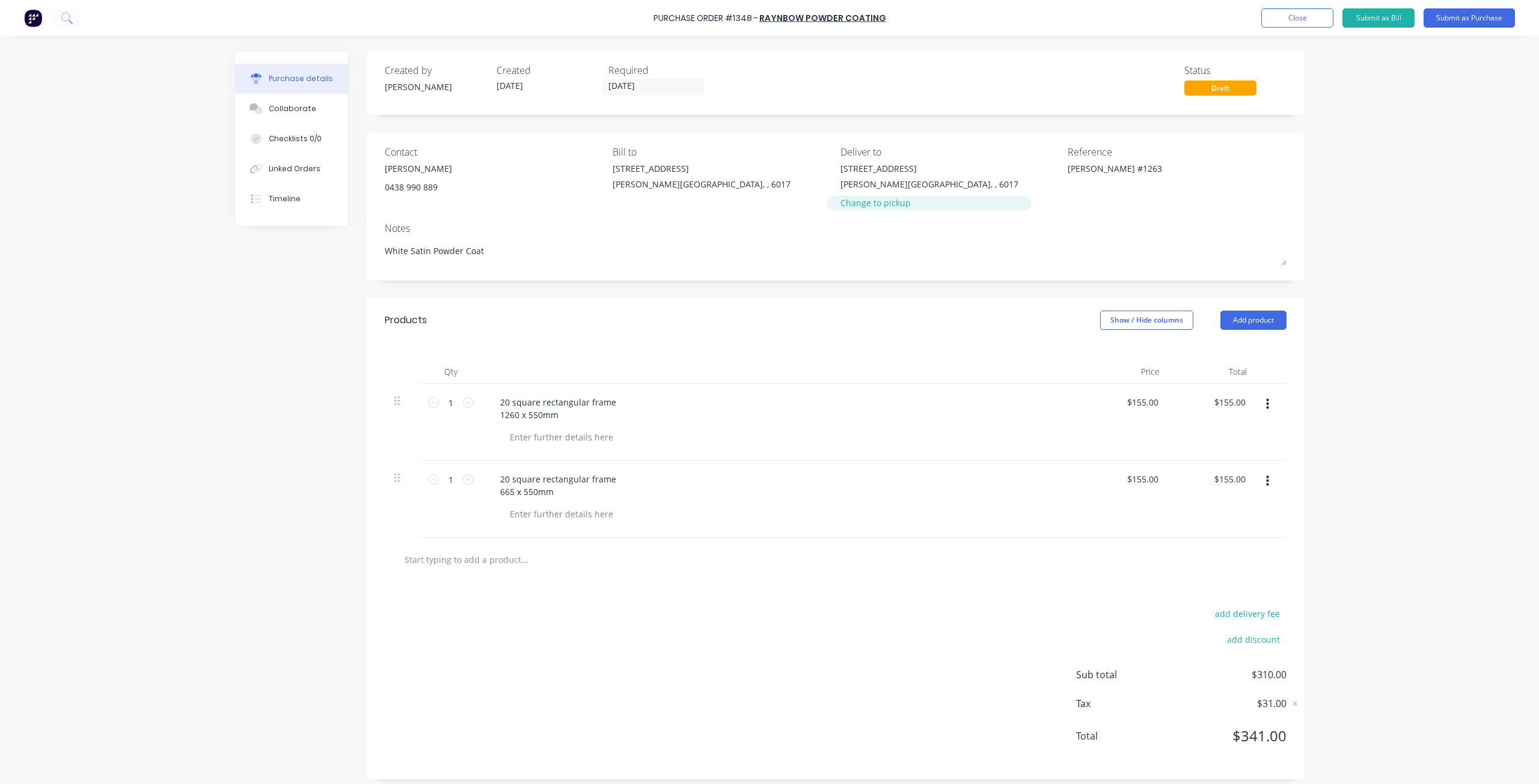
click at [882, 202] on div "Change to pickup" at bounding box center [929, 203] width 178 height 13
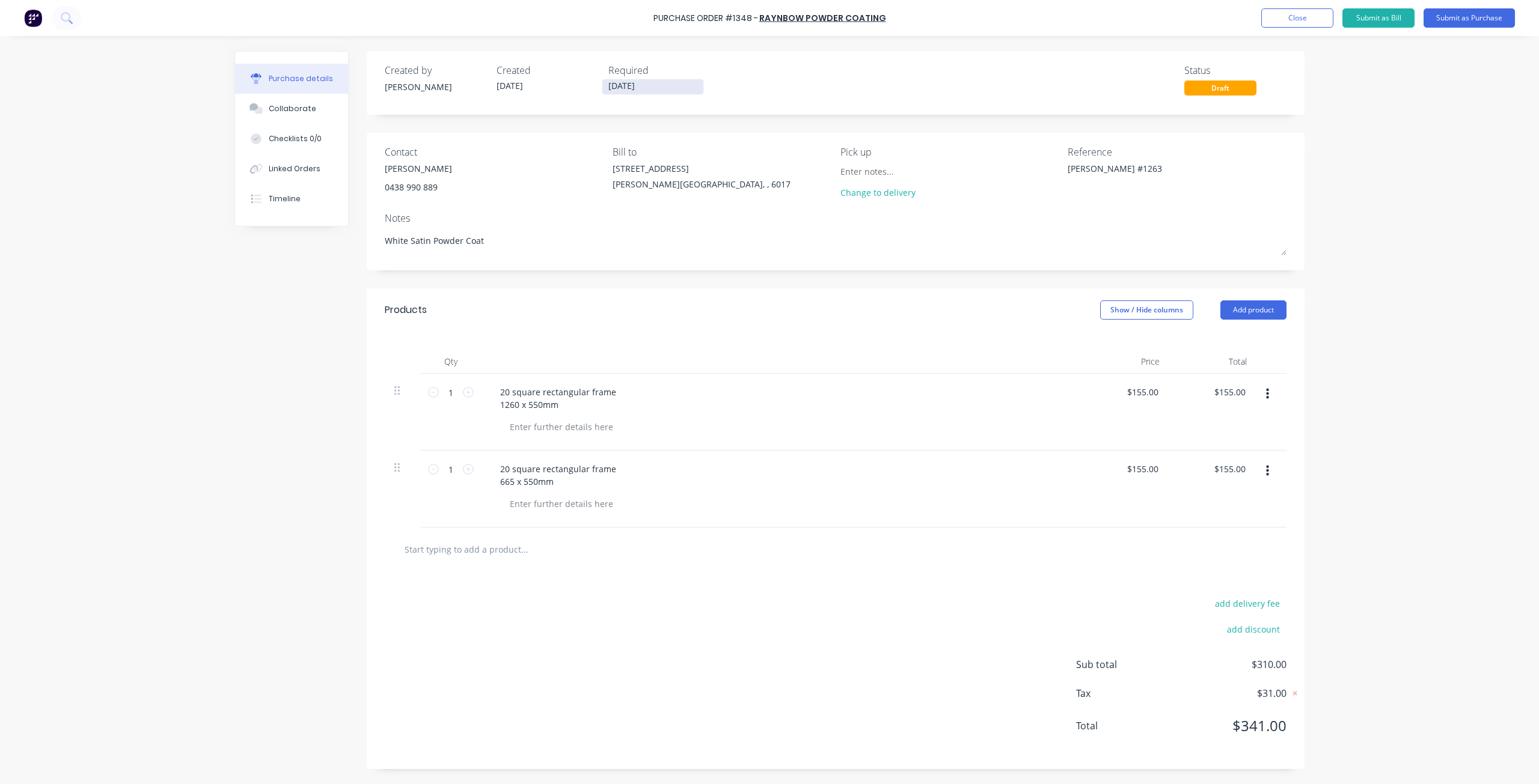
click at [672, 79] on label "[DATE]" at bounding box center [653, 87] width 102 height 16
click at [672, 79] on input "[DATE]" at bounding box center [653, 86] width 101 height 15
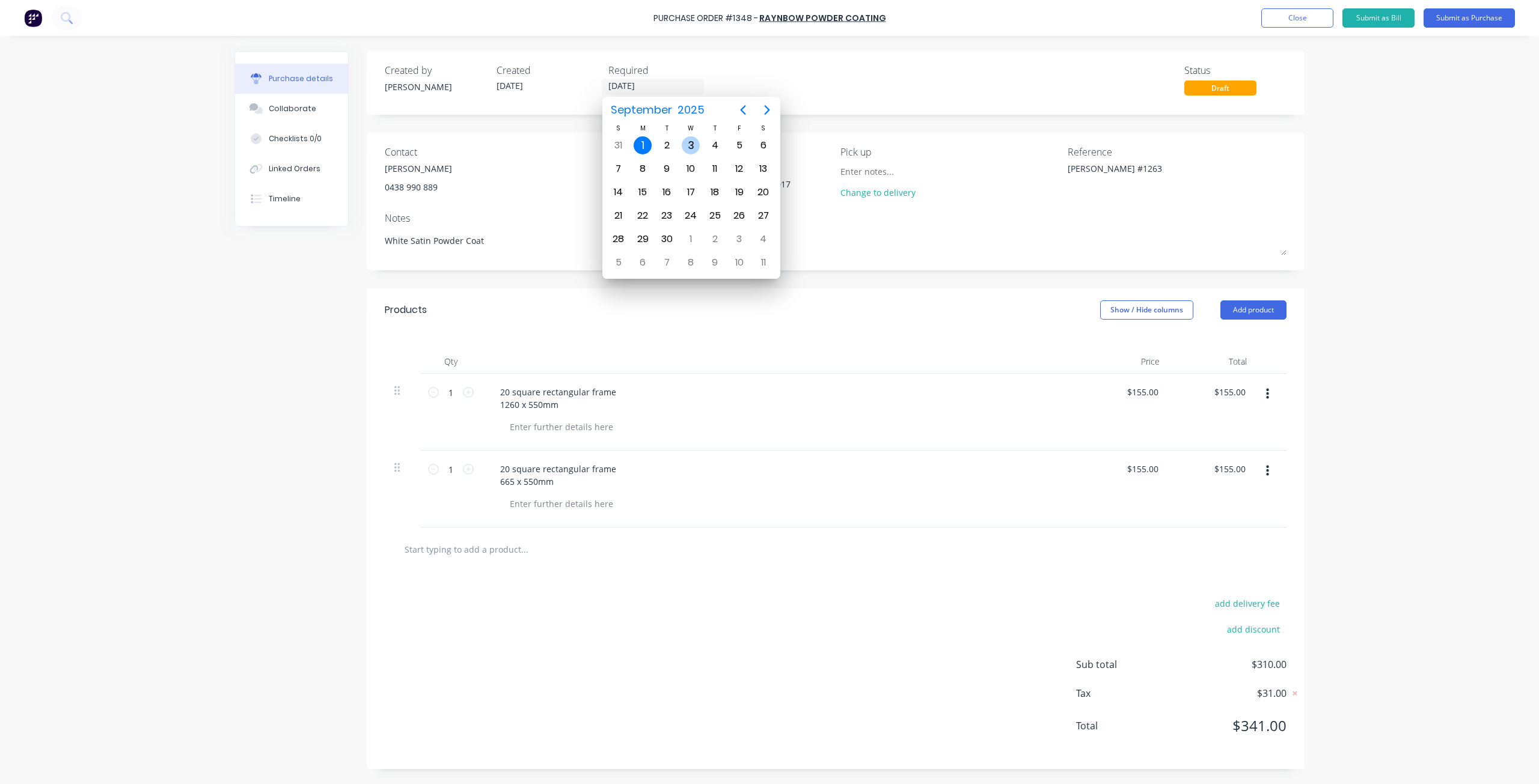
click at [695, 147] on div "3" at bounding box center [690, 145] width 18 height 18
type textarea "x"
type input "[DATE]"
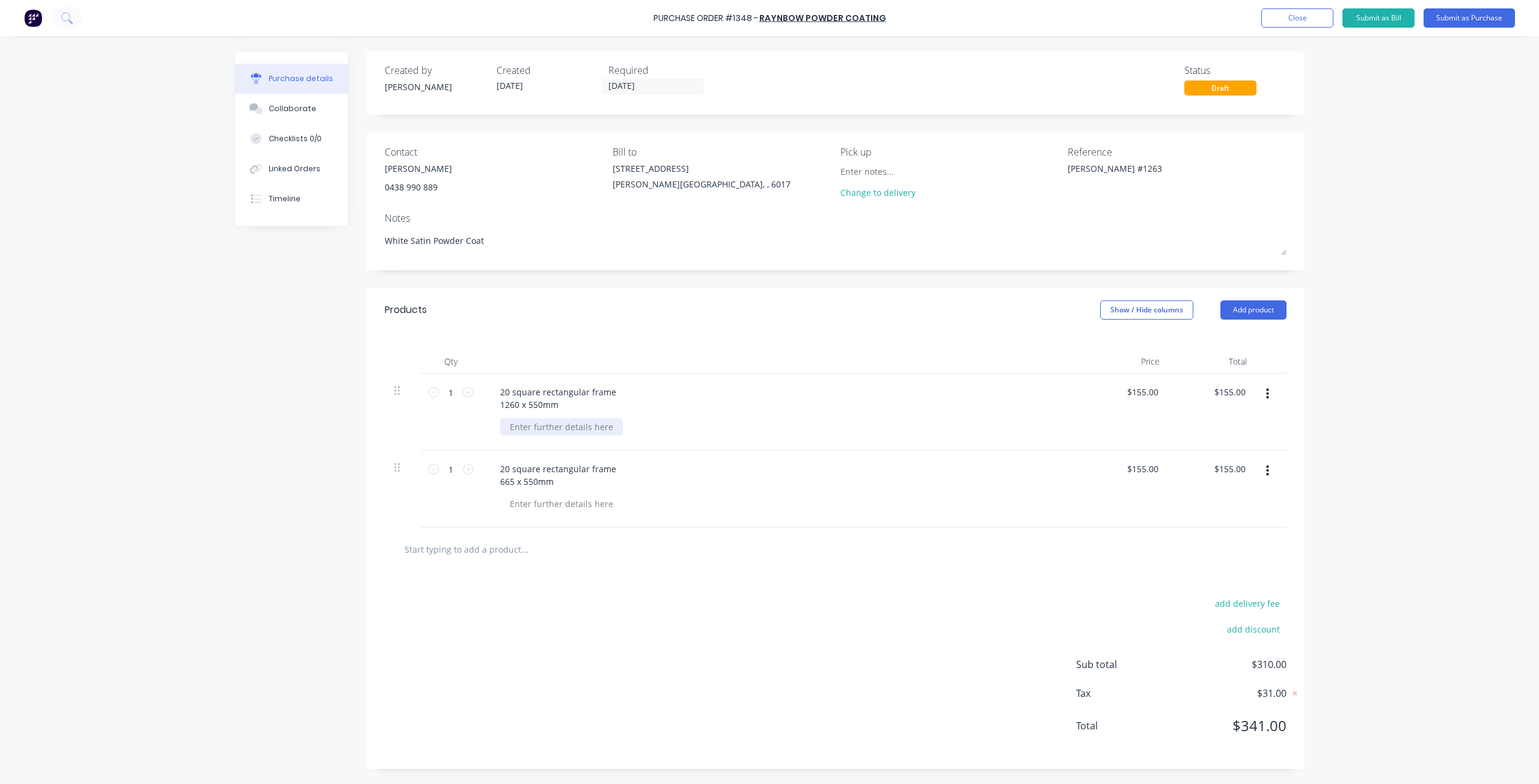
type textarea "x"
click at [570, 430] on div at bounding box center [561, 427] width 122 height 17
type textarea "x"
click at [540, 506] on div at bounding box center [561, 504] width 122 height 17
click at [1480, 17] on button "Submit as Purchase" at bounding box center [1469, 17] width 92 height 19
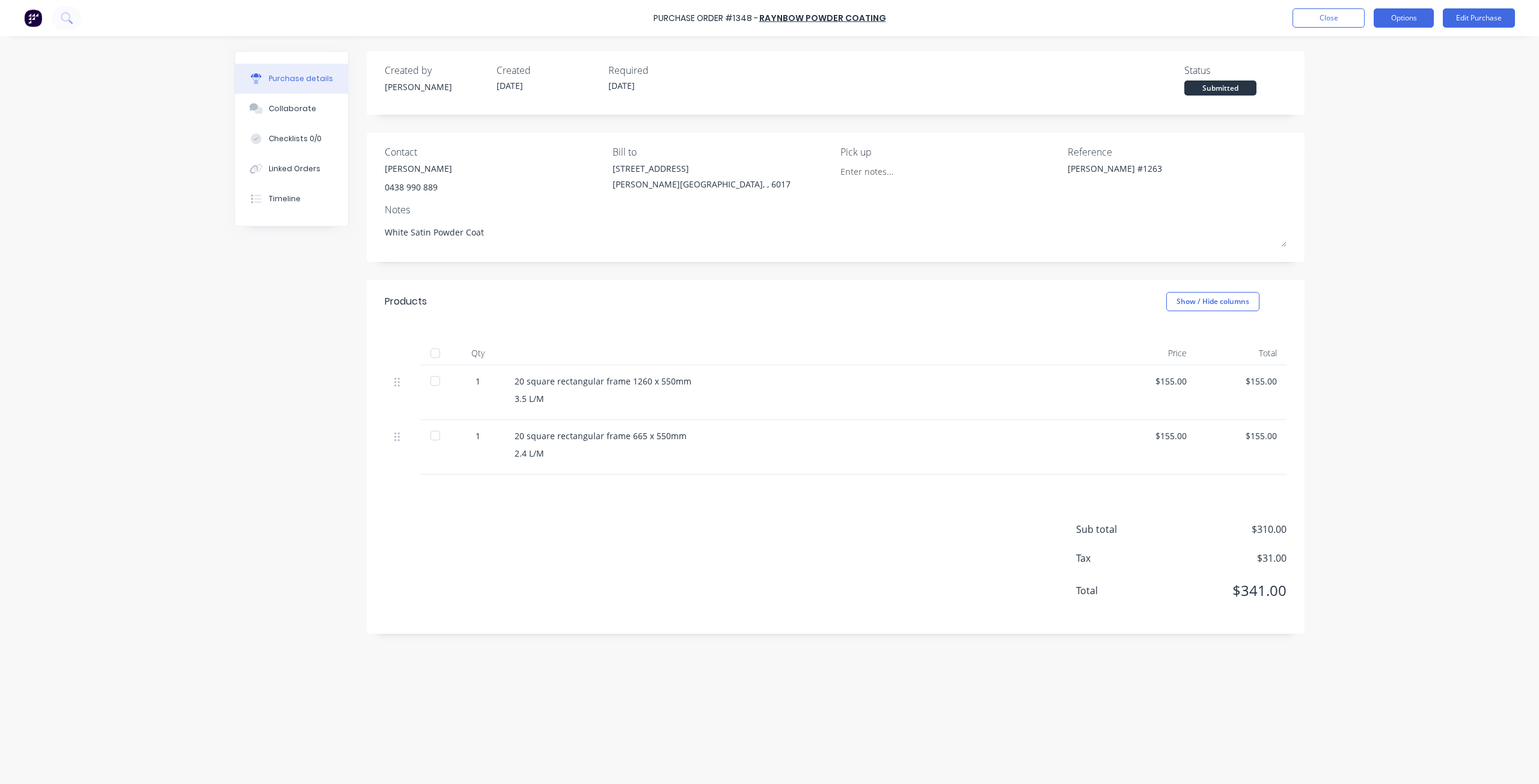
click at [1391, 17] on button "Options" at bounding box center [1404, 17] width 60 height 19
click at [1355, 47] on div "Print / Email" at bounding box center [1377, 49] width 92 height 17
click at [1356, 100] on div "Without pricing" at bounding box center [1377, 97] width 92 height 17
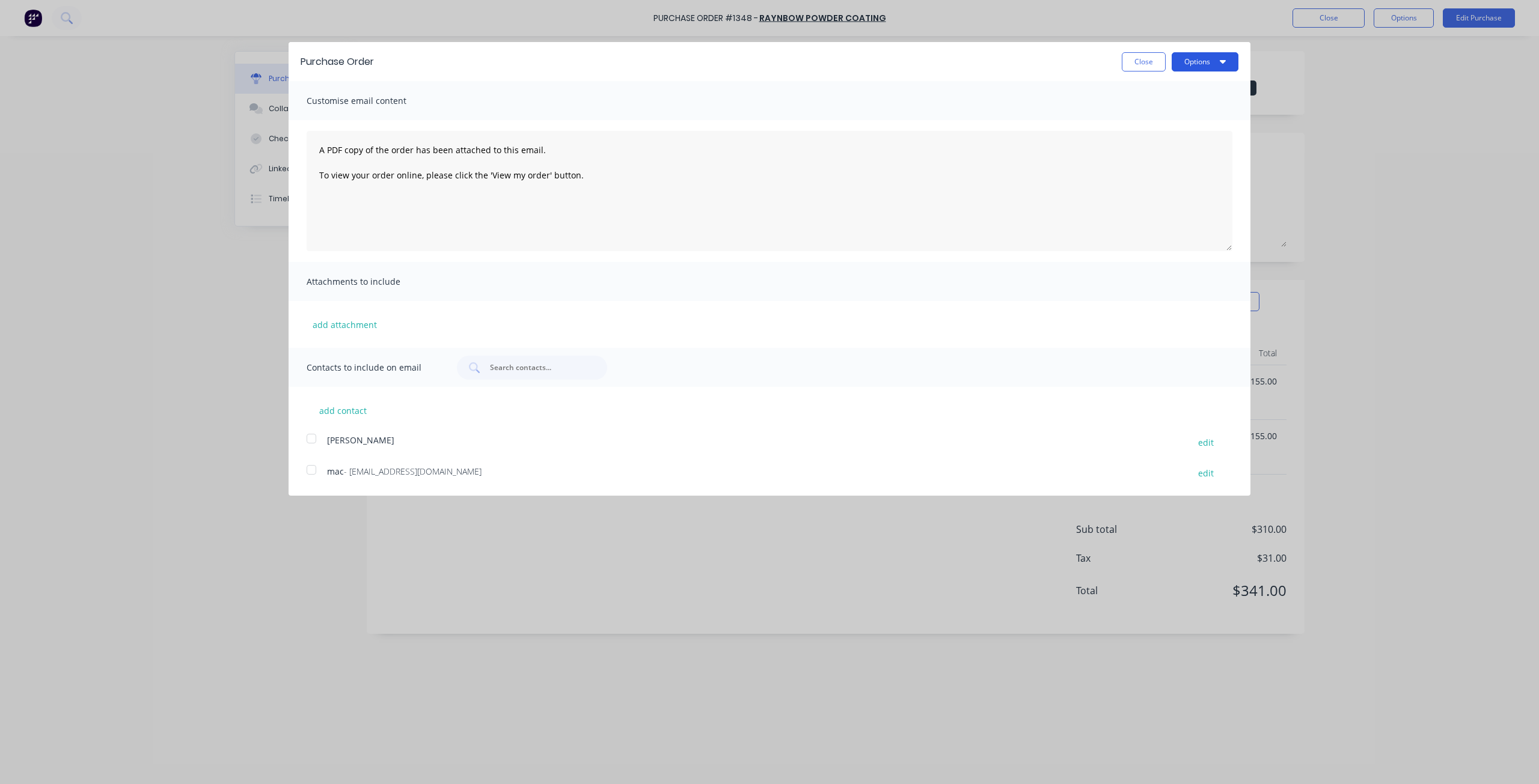
click at [1198, 64] on button "Options" at bounding box center [1205, 62] width 66 height 19
click at [1156, 95] on div "Print" at bounding box center [1181, 92] width 92 height 17
click at [1138, 62] on button "Close" at bounding box center [1143, 62] width 44 height 19
type textarea "x"
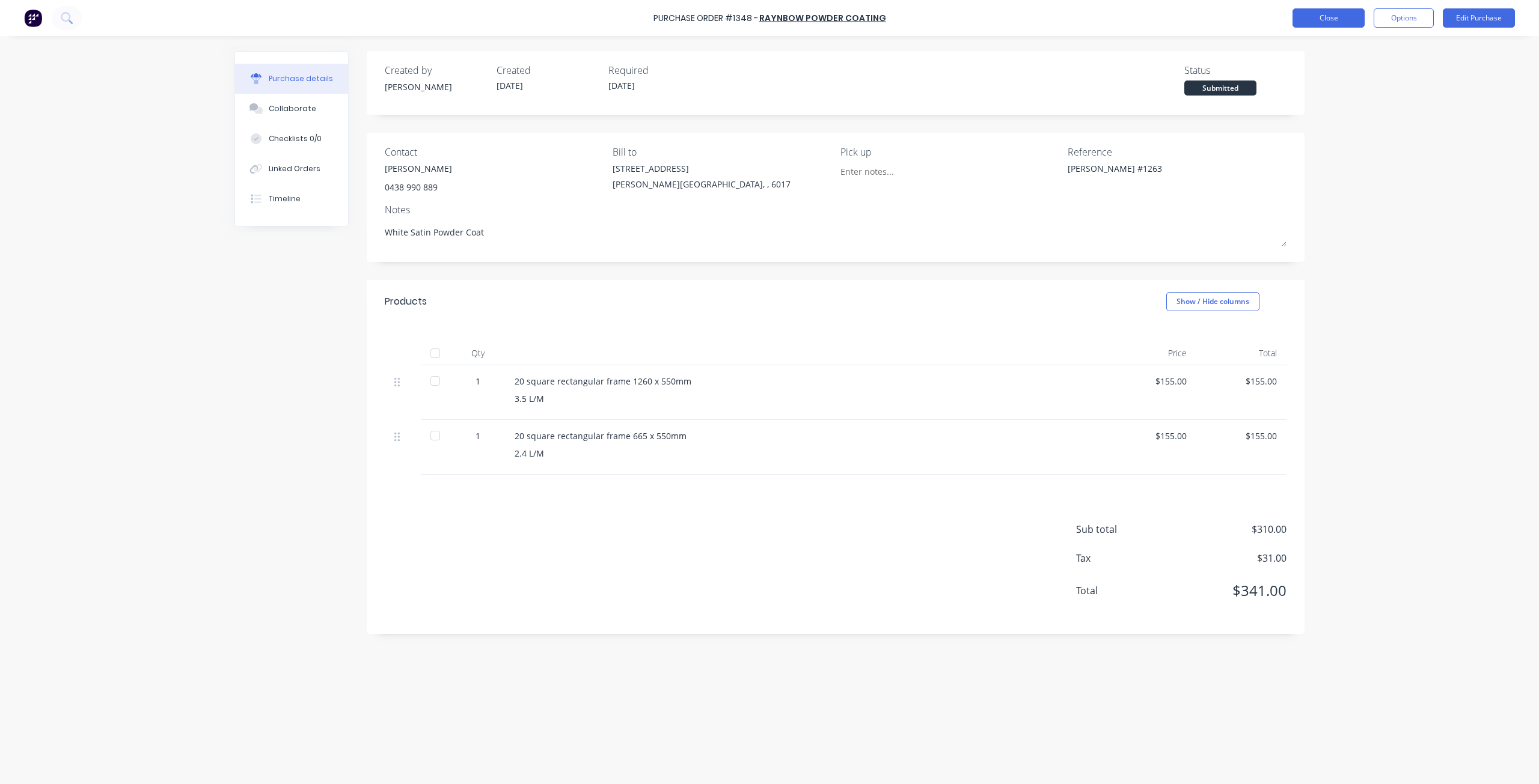
click at [1330, 19] on button "Close" at bounding box center [1328, 17] width 72 height 19
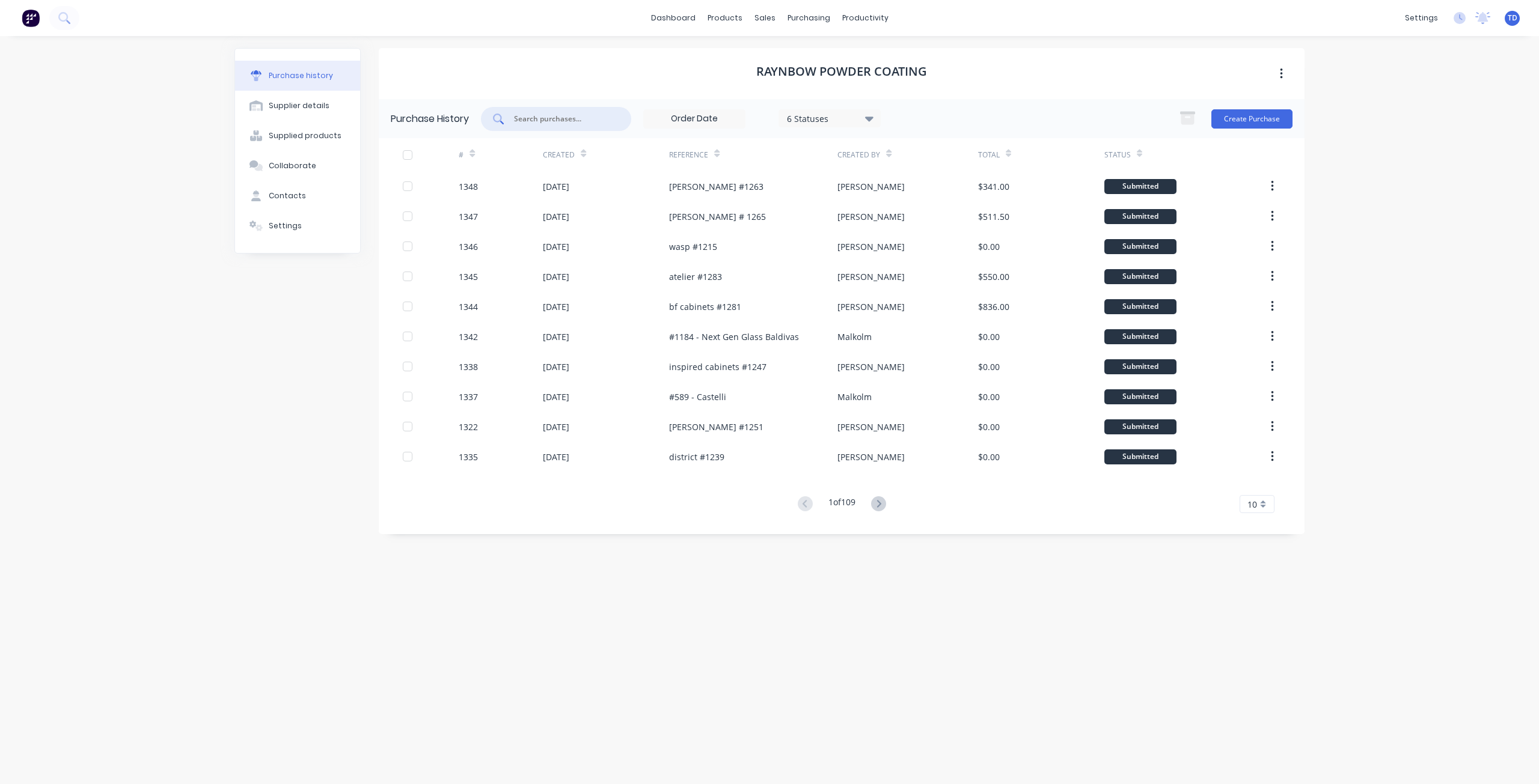
click at [602, 119] on input "text" at bounding box center [562, 119] width 100 height 12
type input "J"
click at [573, 117] on input "text" at bounding box center [562, 119] width 100 height 12
type input "[PERSON_NAME]"
click at [774, 17] on div "sales" at bounding box center [765, 18] width 33 height 18
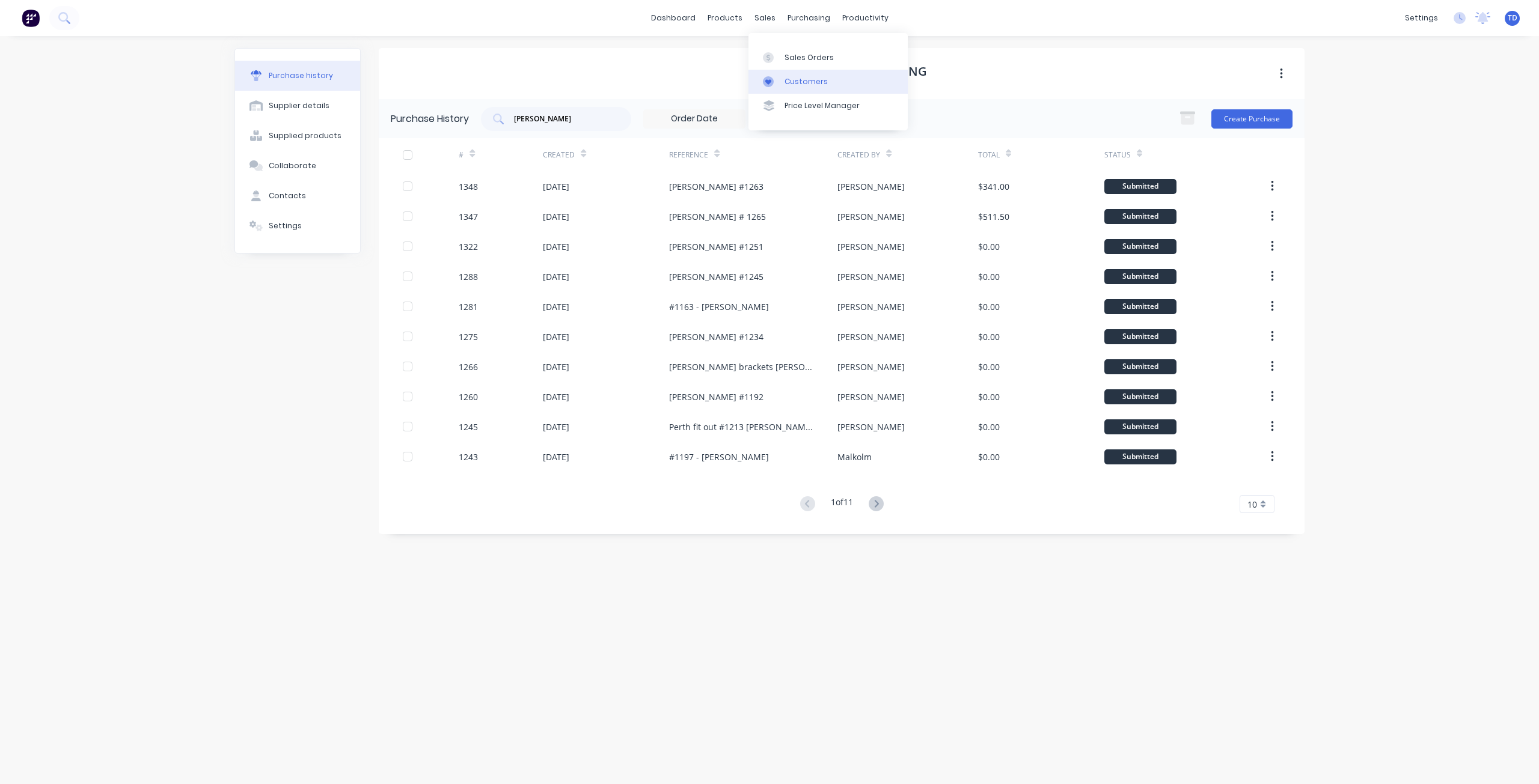
click at [811, 79] on div "Customers" at bounding box center [806, 81] width 43 height 10
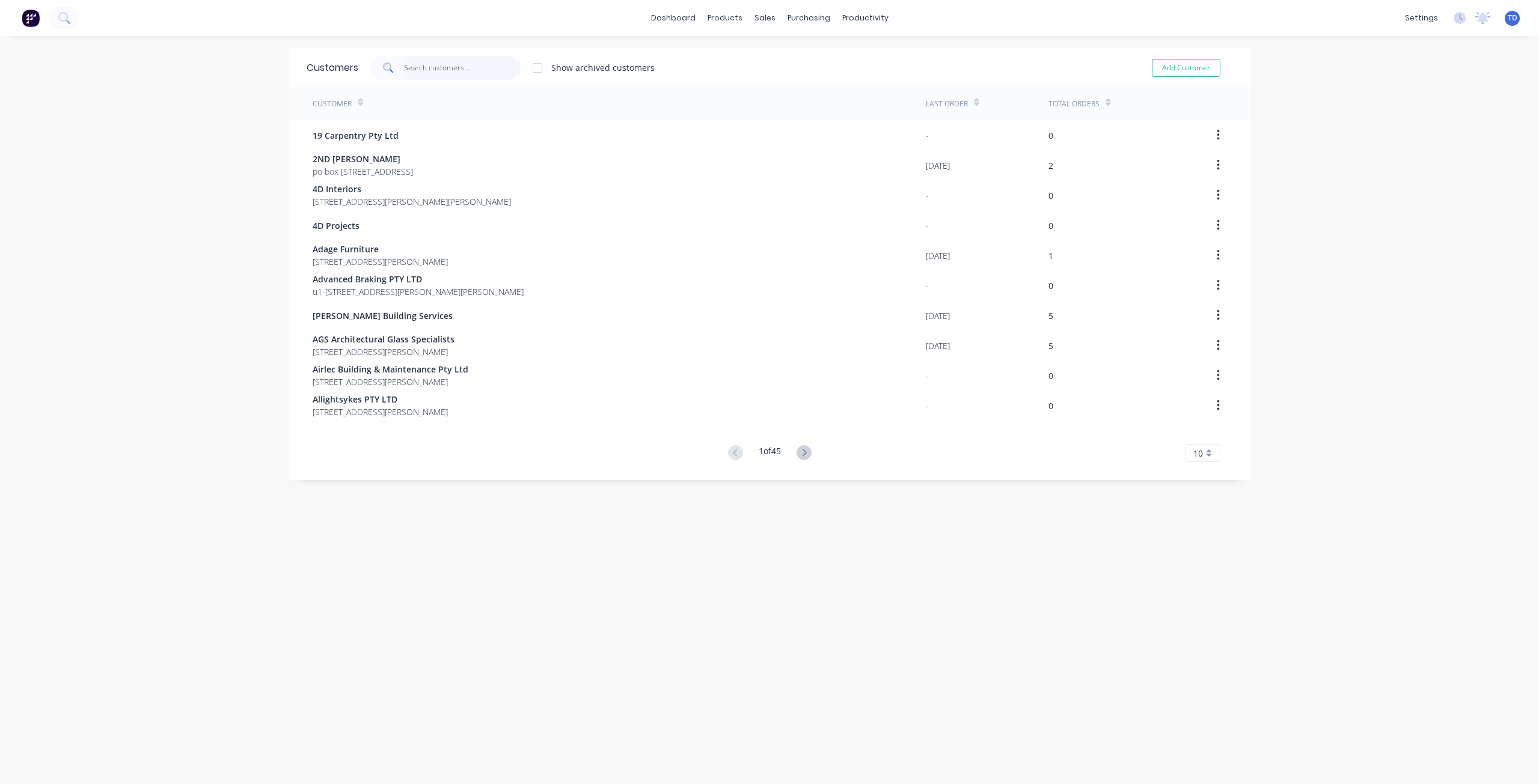
click at [455, 64] on input "text" at bounding box center [462, 68] width 118 height 24
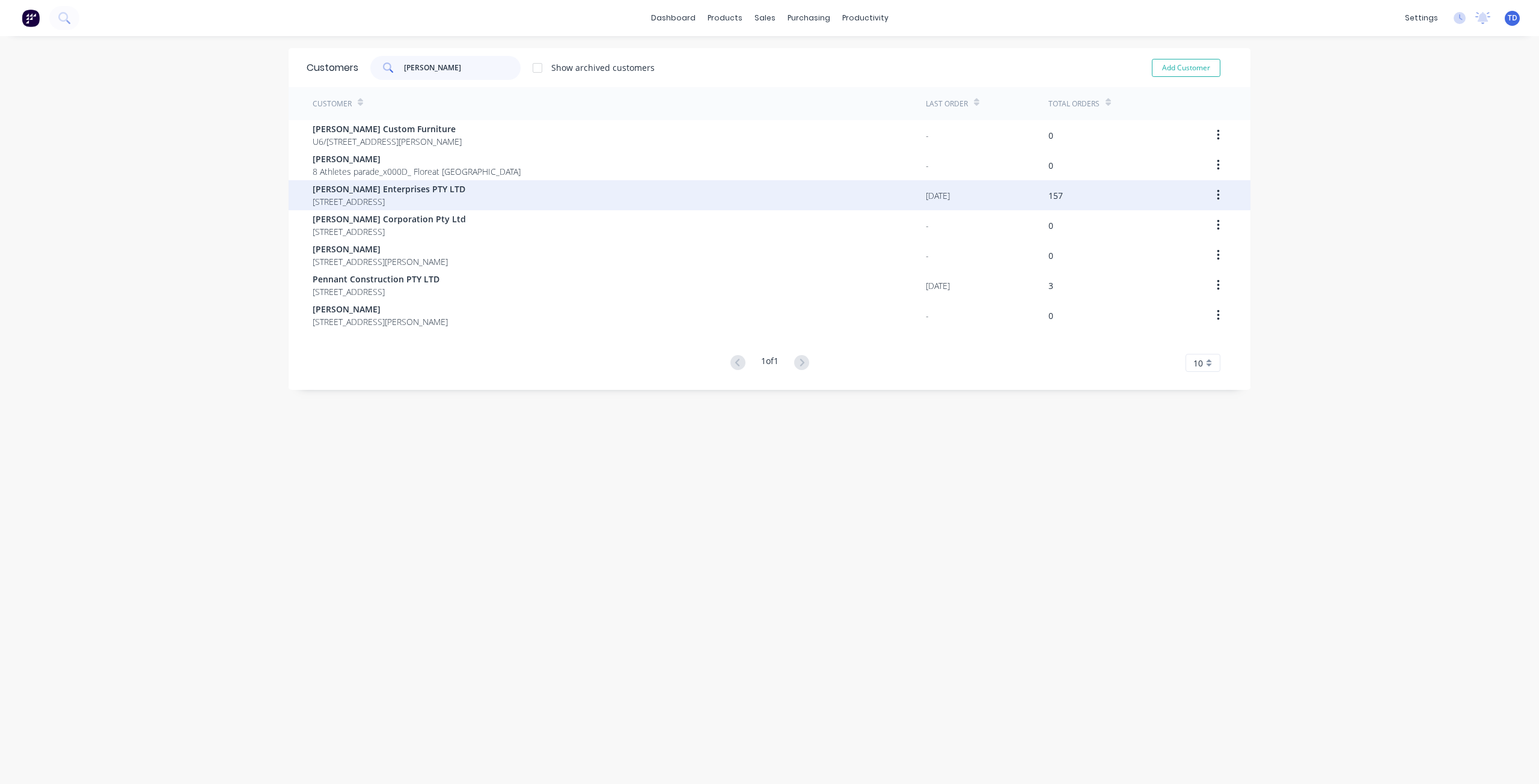
type input "[PERSON_NAME]"
click at [351, 198] on span "[STREET_ADDRESS]" at bounding box center [389, 201] width 153 height 13
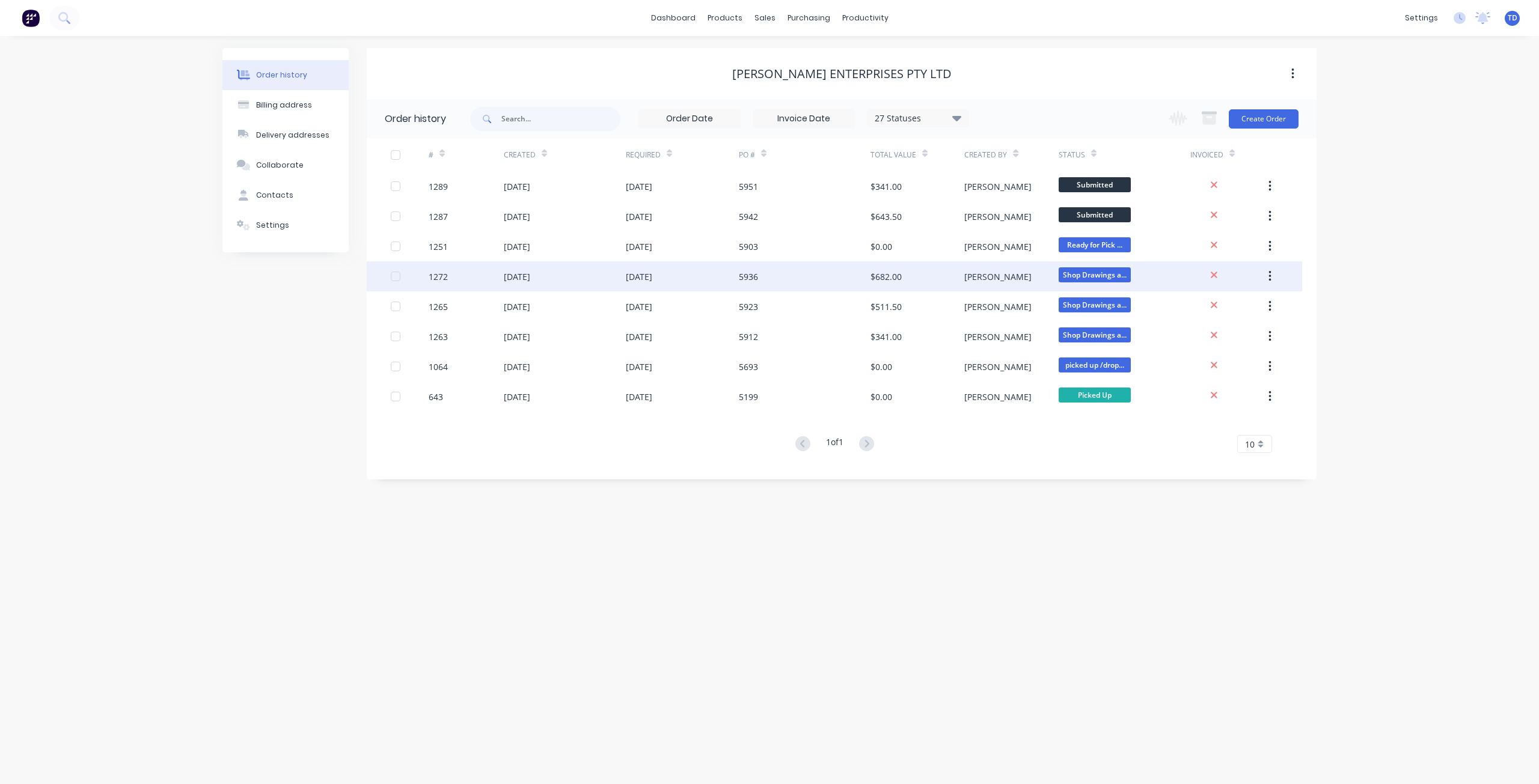
click at [487, 282] on div "1272" at bounding box center [466, 276] width 75 height 30
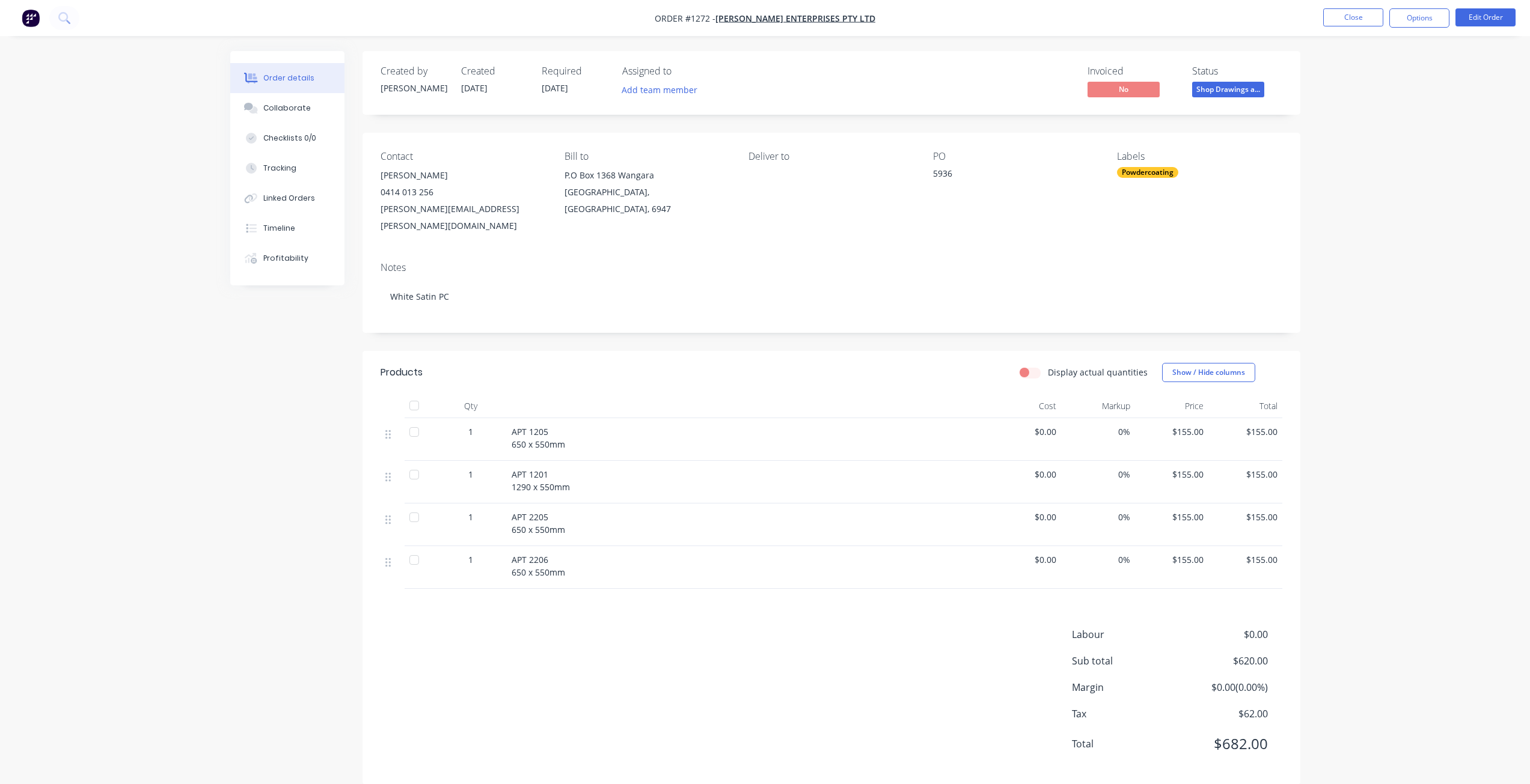
click at [546, 426] on span "APT 1205 650 x 550mm" at bounding box center [538, 438] width 53 height 24
click at [546, 469] on span "APT 1201 1290 x 550mm" at bounding box center [540, 480] width 58 height 24
click at [545, 469] on span "APT 1201 1290 x 550mm" at bounding box center [540, 480] width 58 height 24
click at [1434, 18] on button "Options" at bounding box center [1419, 17] width 60 height 19
click at [1357, 215] on div "Purchase Products" at bounding box center [1383, 217] width 111 height 17
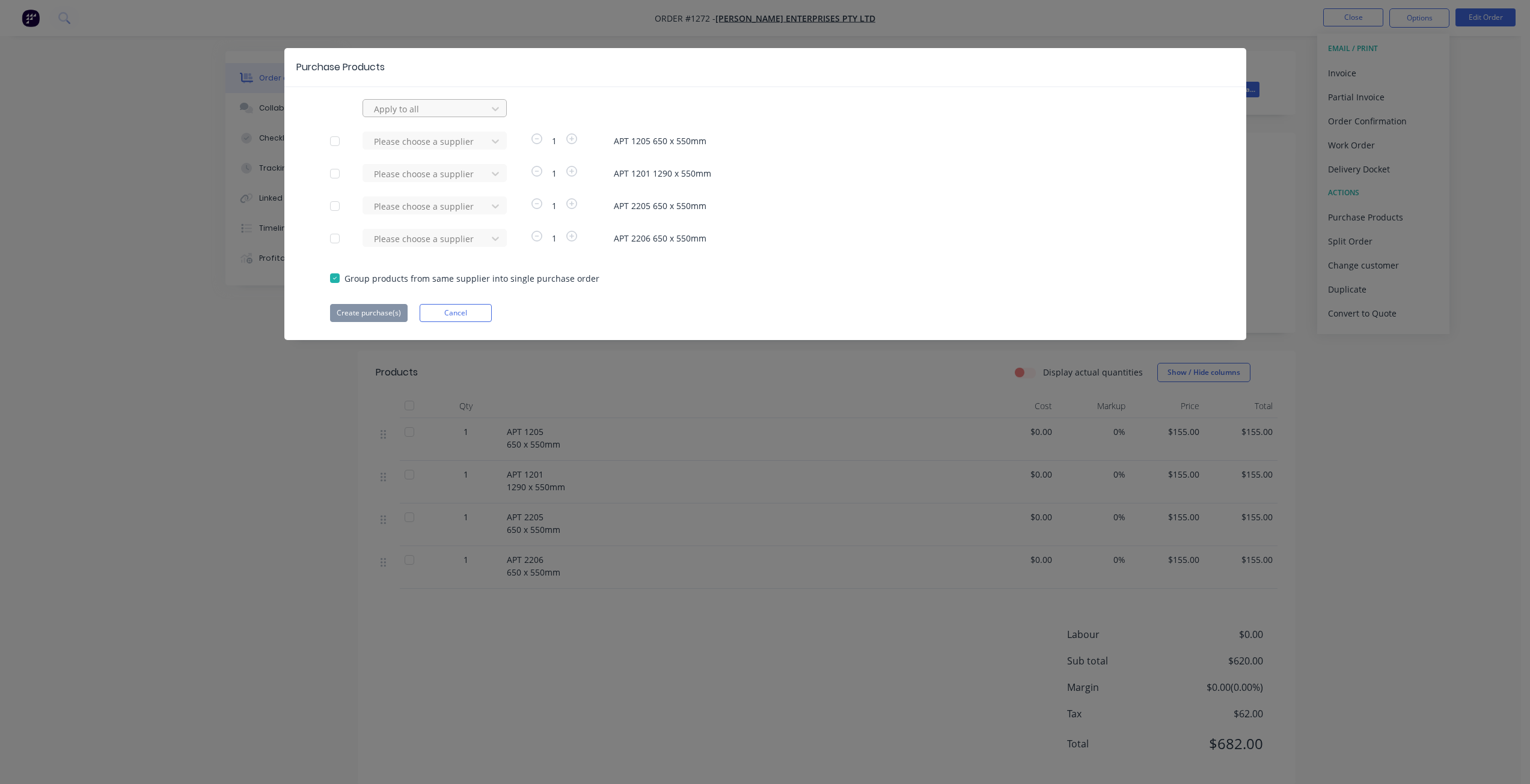
click at [403, 105] on div at bounding box center [427, 108] width 108 height 15
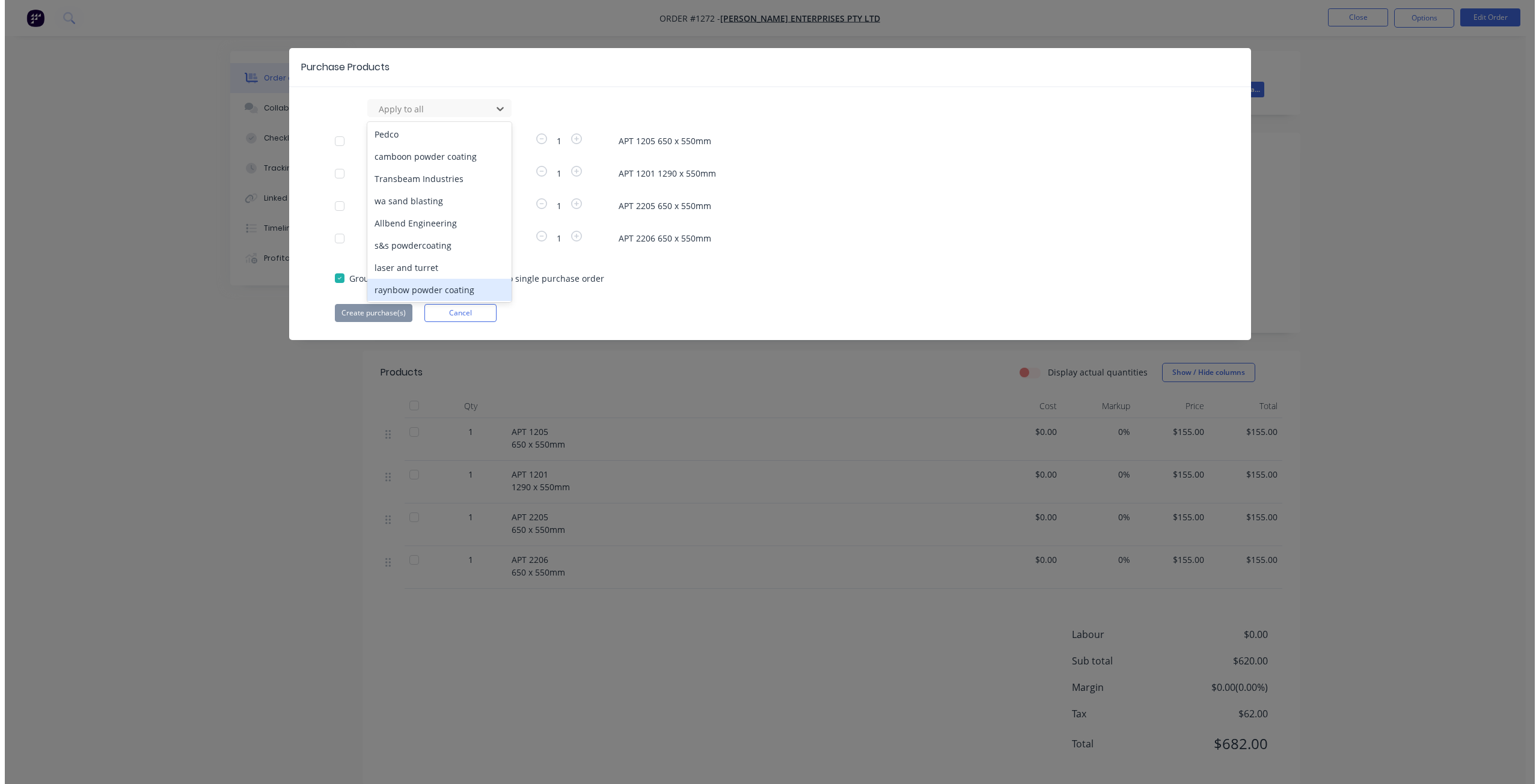
scroll to position [182, 0]
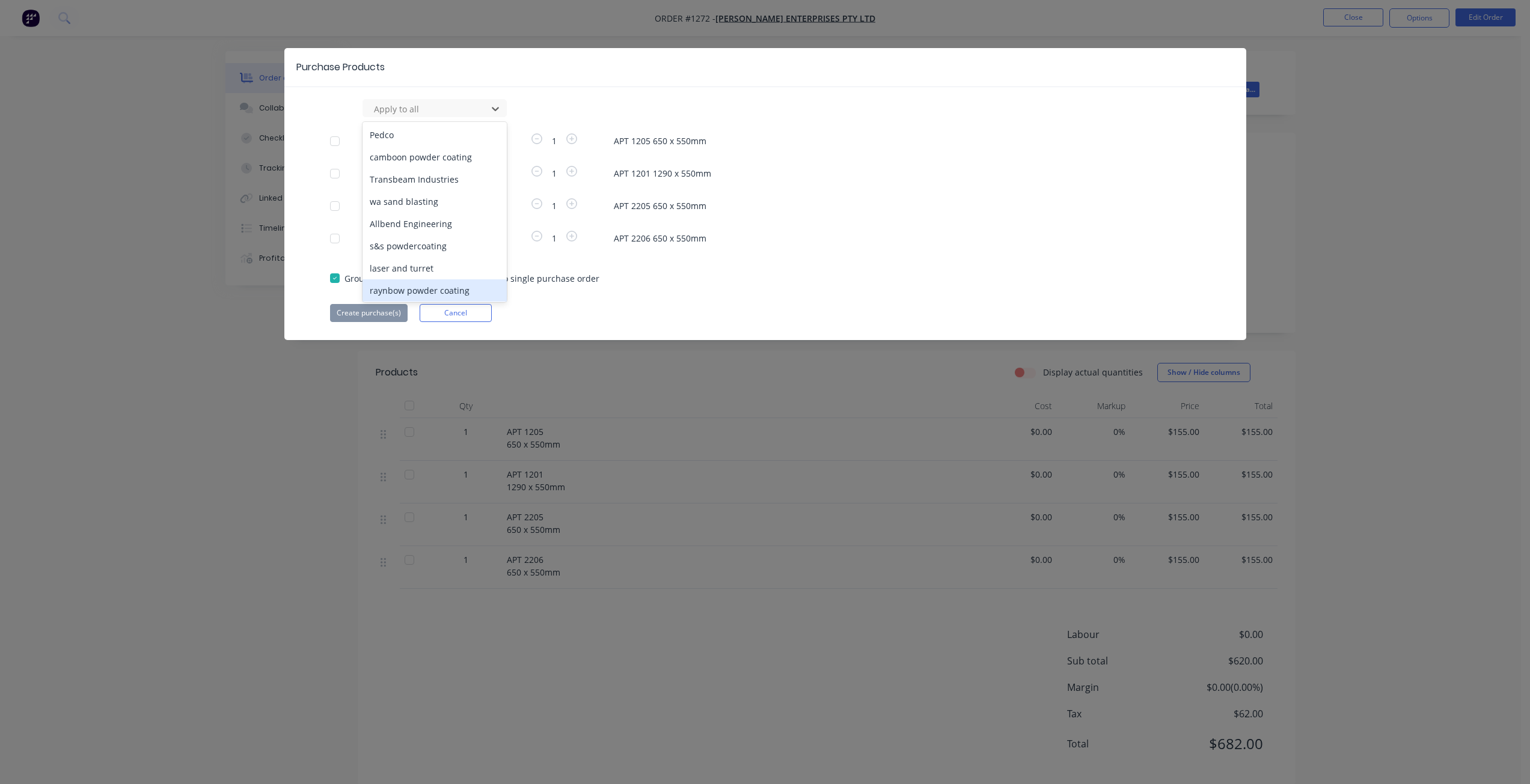
click at [422, 280] on div "raynbow powder coating" at bounding box center [434, 291] width 144 height 22
click at [380, 310] on button "Create purchase(s)" at bounding box center [369, 313] width 78 height 18
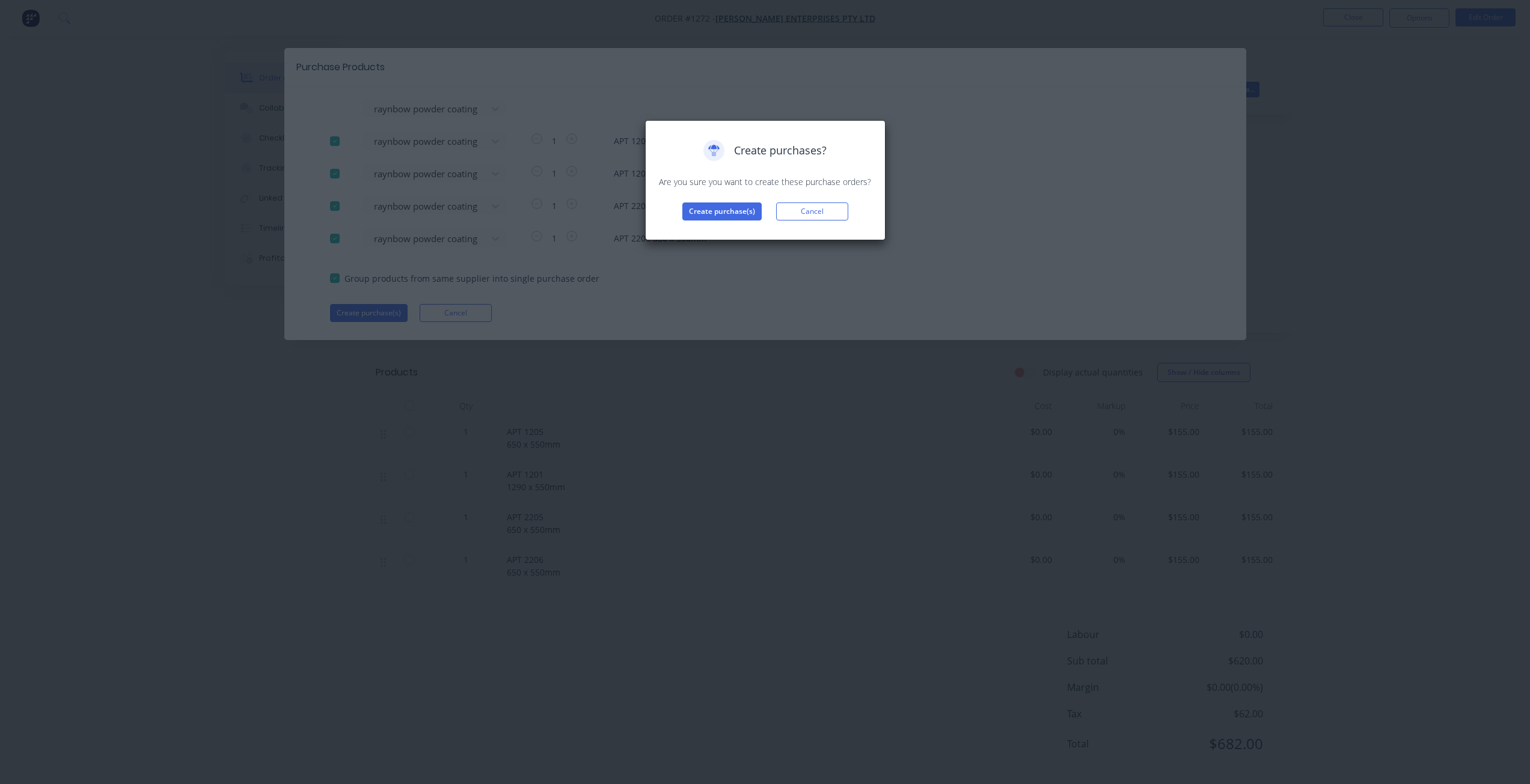
click at [711, 200] on div "Create purchases? Are you sure you want to create these purchase orders? Create…" at bounding box center [765, 180] width 215 height 80
click at [713, 209] on button "Create purchase(s)" at bounding box center [721, 212] width 79 height 18
click at [725, 229] on button "View purchase(s)" at bounding box center [721, 231] width 72 height 18
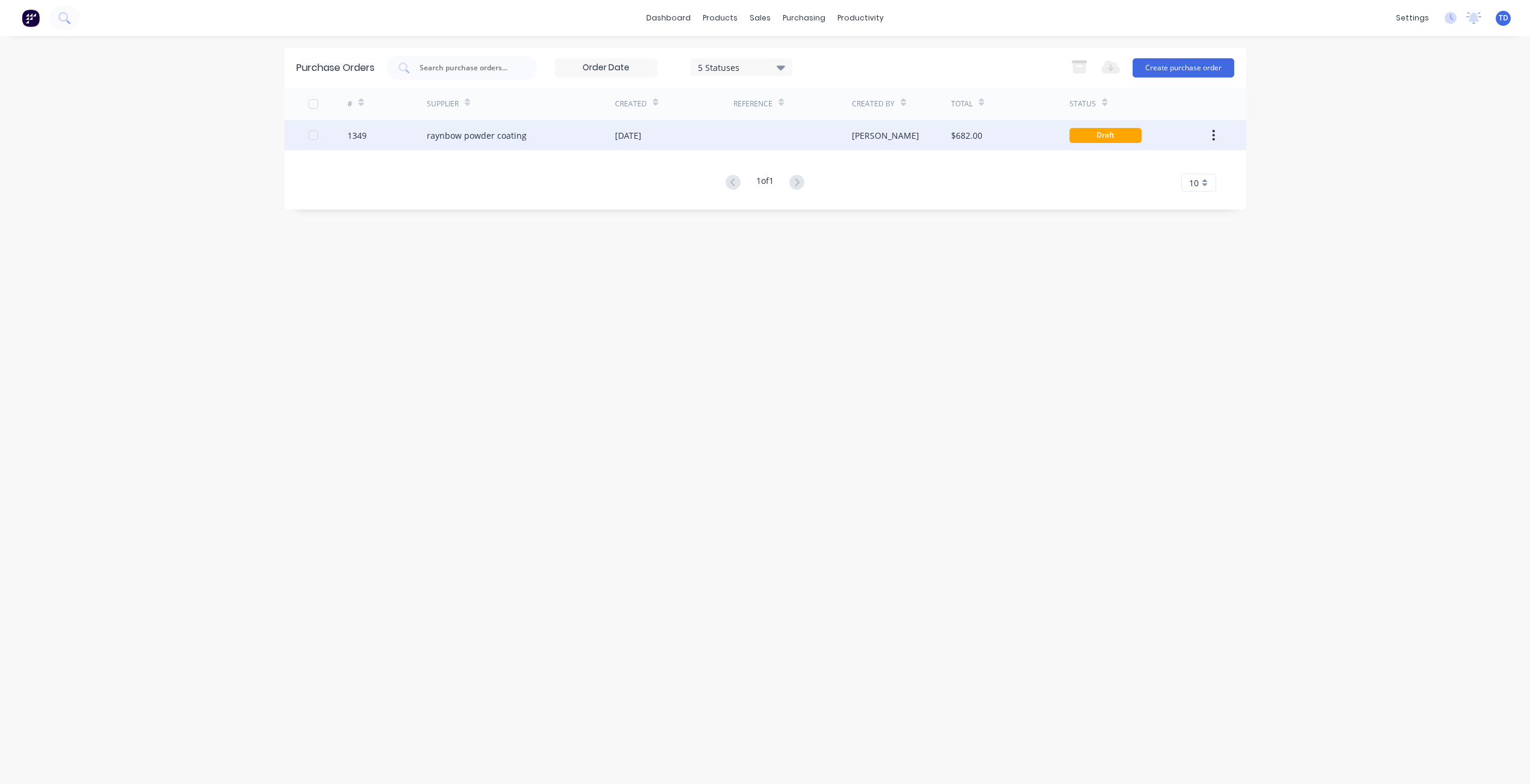
click at [963, 142] on div "$682.00" at bounding box center [1009, 135] width 118 height 30
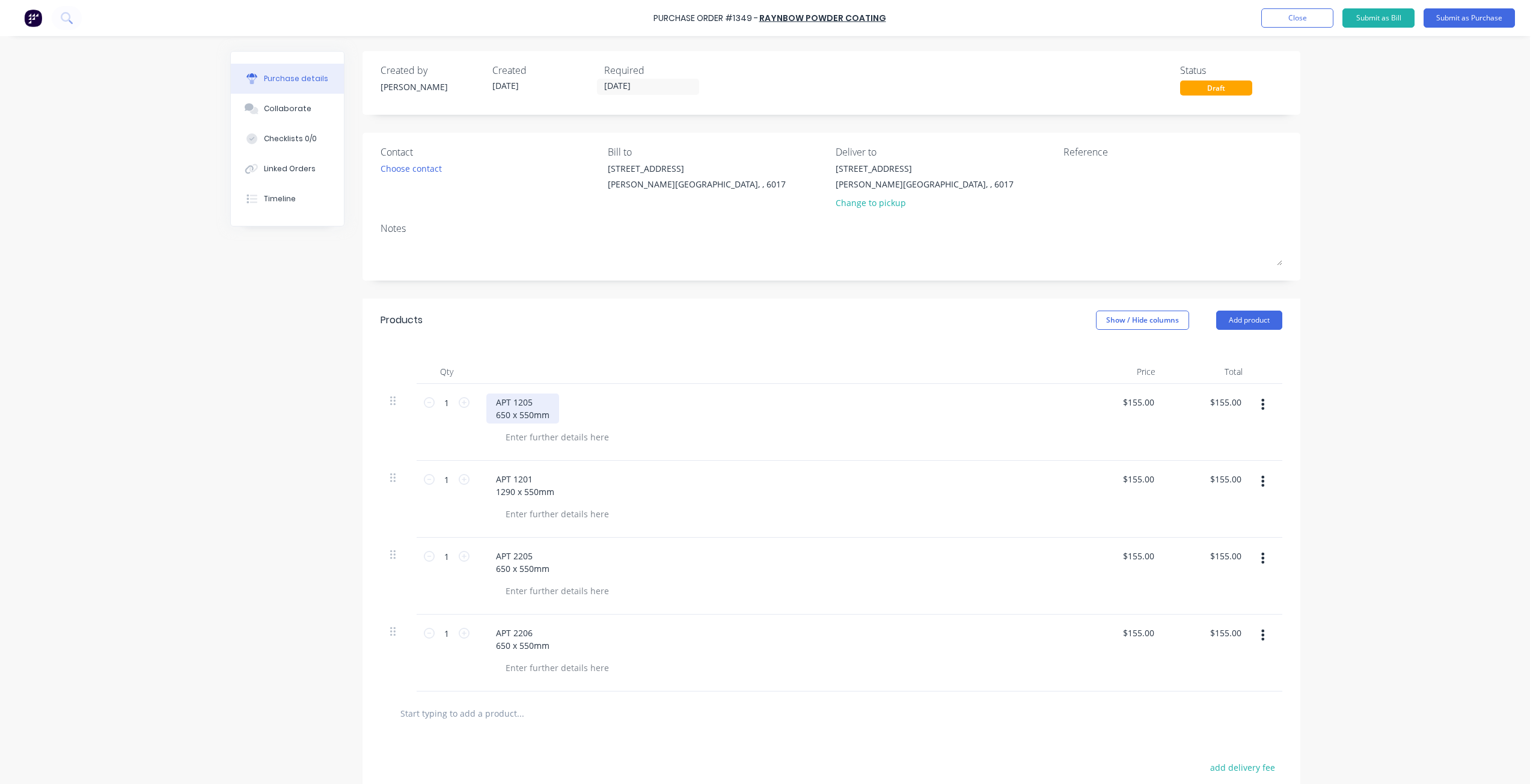
click at [531, 399] on div "APT 1205 650 x 550mm" at bounding box center [523, 408] width 73 height 30
drag, startPoint x: 489, startPoint y: 398, endPoint x: 531, endPoint y: 391, distance: 42.6
click at [531, 391] on div "2.4 L/M 650 x 550mm" at bounding box center [776, 422] width 601 height 77
drag, startPoint x: 531, startPoint y: 391, endPoint x: 701, endPoint y: 389, distance: 170.0
click at [753, 387] on div "2.4 L/M 650 x 550mm" at bounding box center [776, 422] width 601 height 77
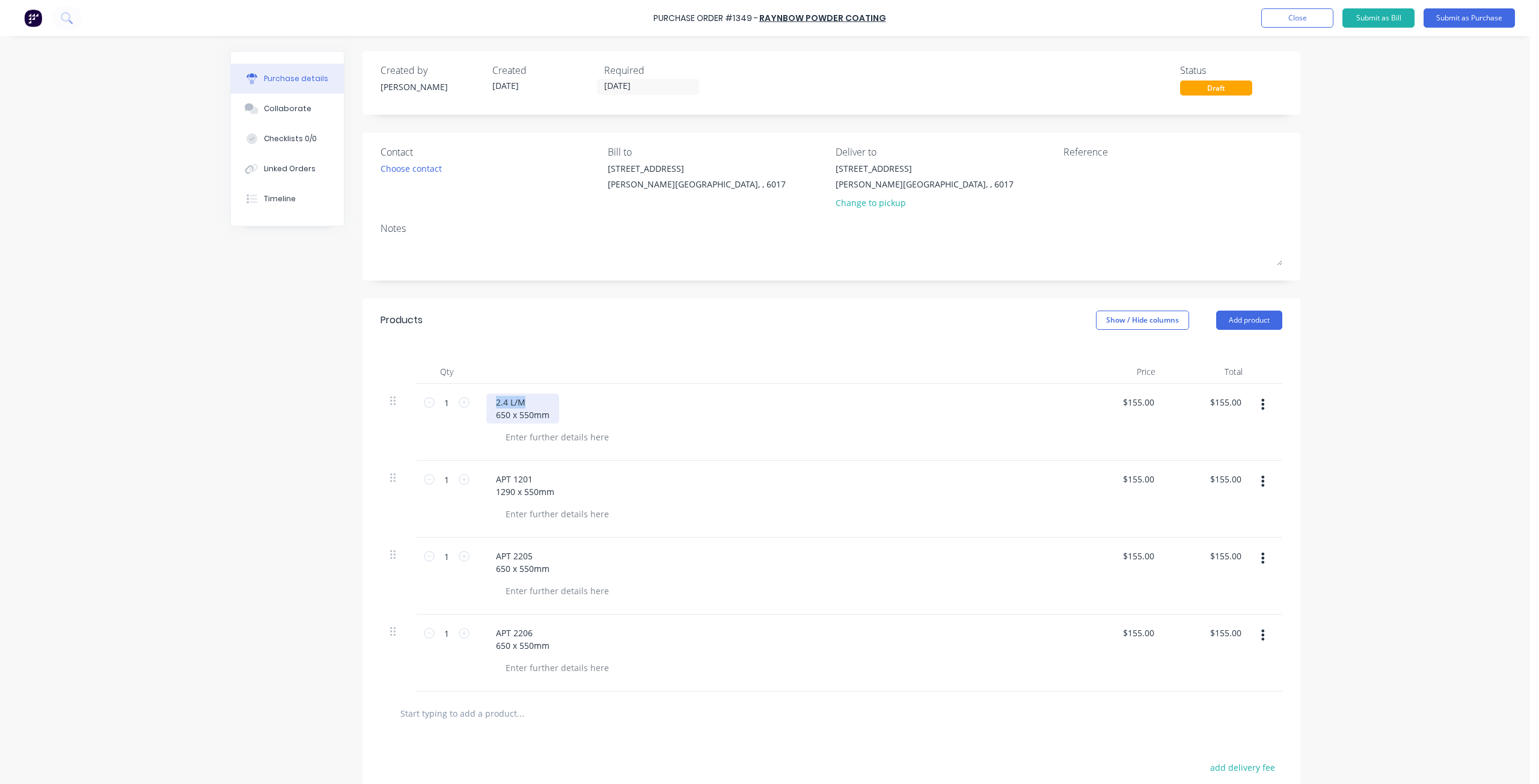
drag, startPoint x: 490, startPoint y: 402, endPoint x: 529, endPoint y: 399, distance: 39.1
click at [529, 399] on div "2.4 L/M 650 x 550mm" at bounding box center [523, 408] width 73 height 30
copy div "2.4 L/M"
click at [527, 553] on div "APT 2205 650 x 550mm" at bounding box center [523, 562] width 73 height 30
click at [530, 635] on div "APT 2206 650 x 550mm" at bounding box center [523, 639] width 73 height 30
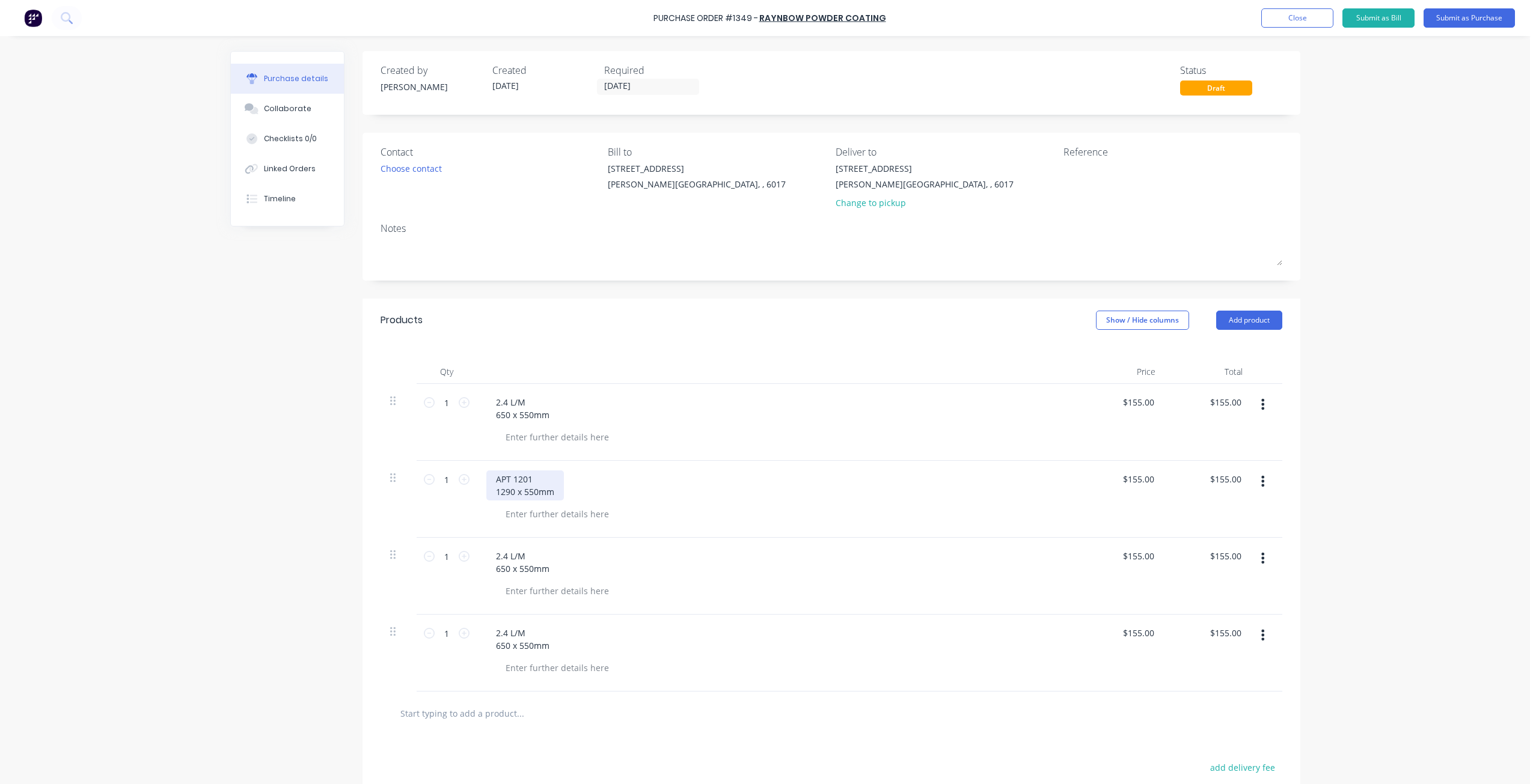
click at [537, 478] on div "APT 1201 1290 x 550mm" at bounding box center [525, 485] width 78 height 30
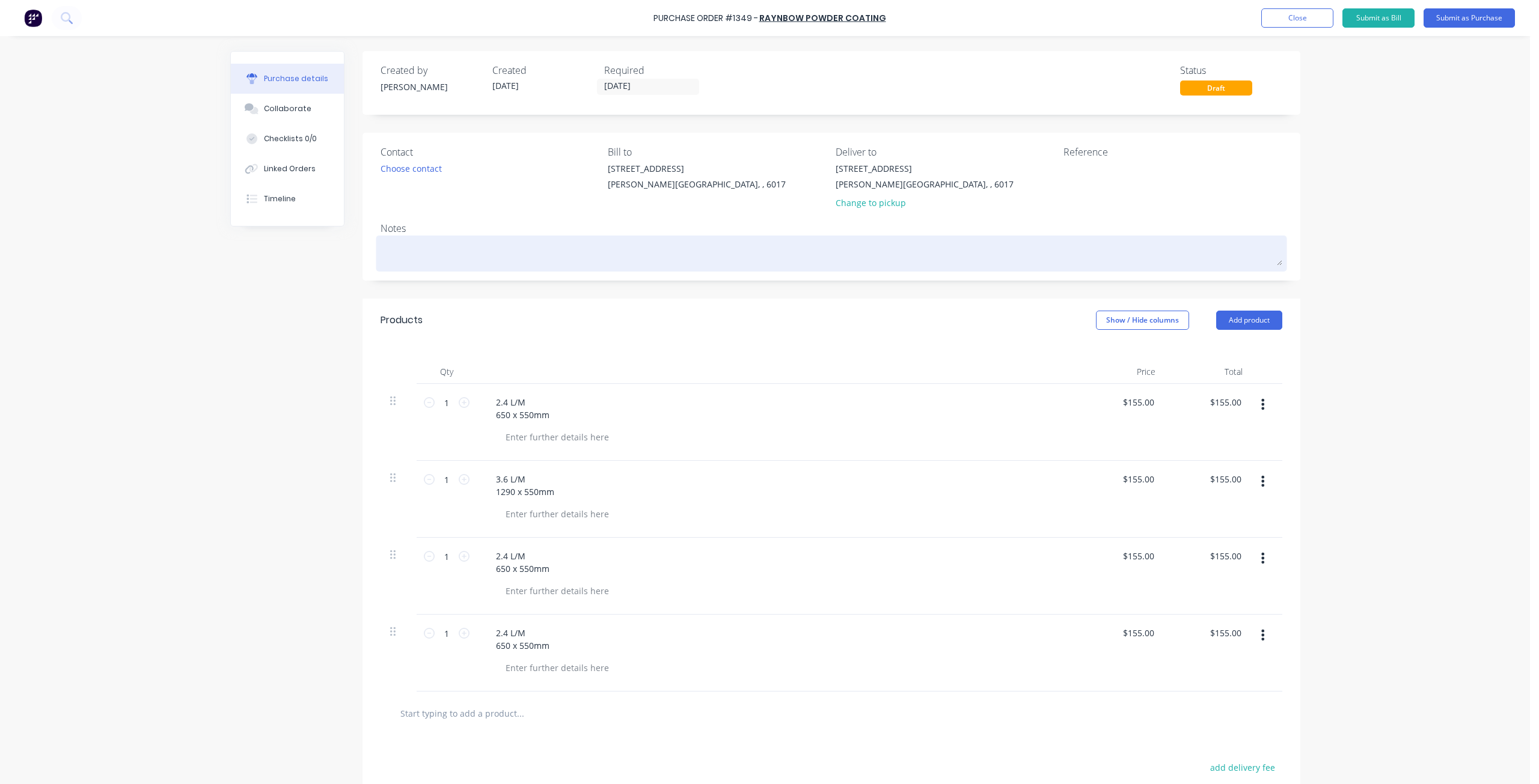
click at [428, 249] on textarea at bounding box center [831, 252] width 902 height 27
type textarea "x"
type textarea "W"
type textarea "x"
type textarea "Wh"
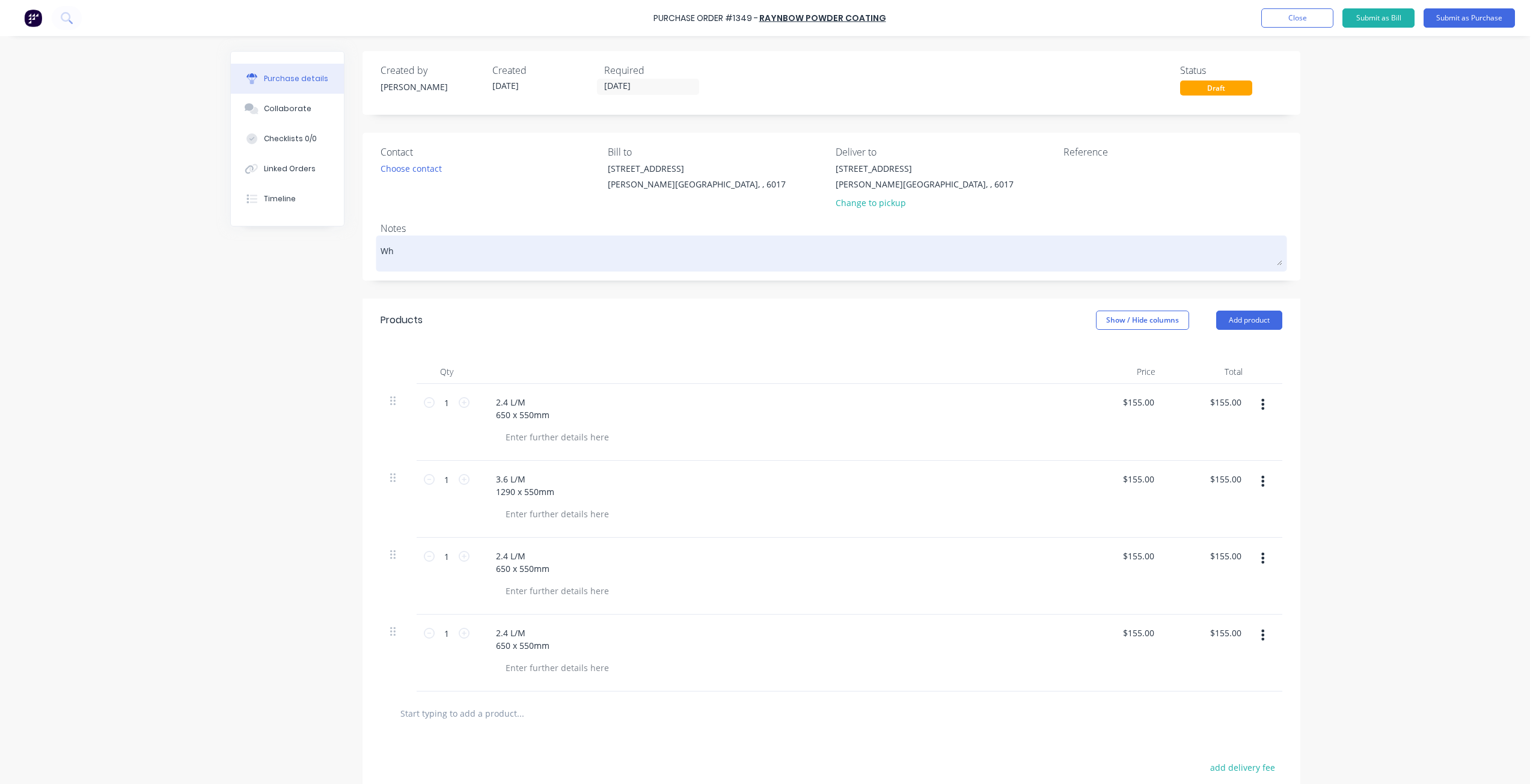
type textarea "x"
type textarea "Whi"
type textarea "x"
type textarea "Whit"
type textarea "x"
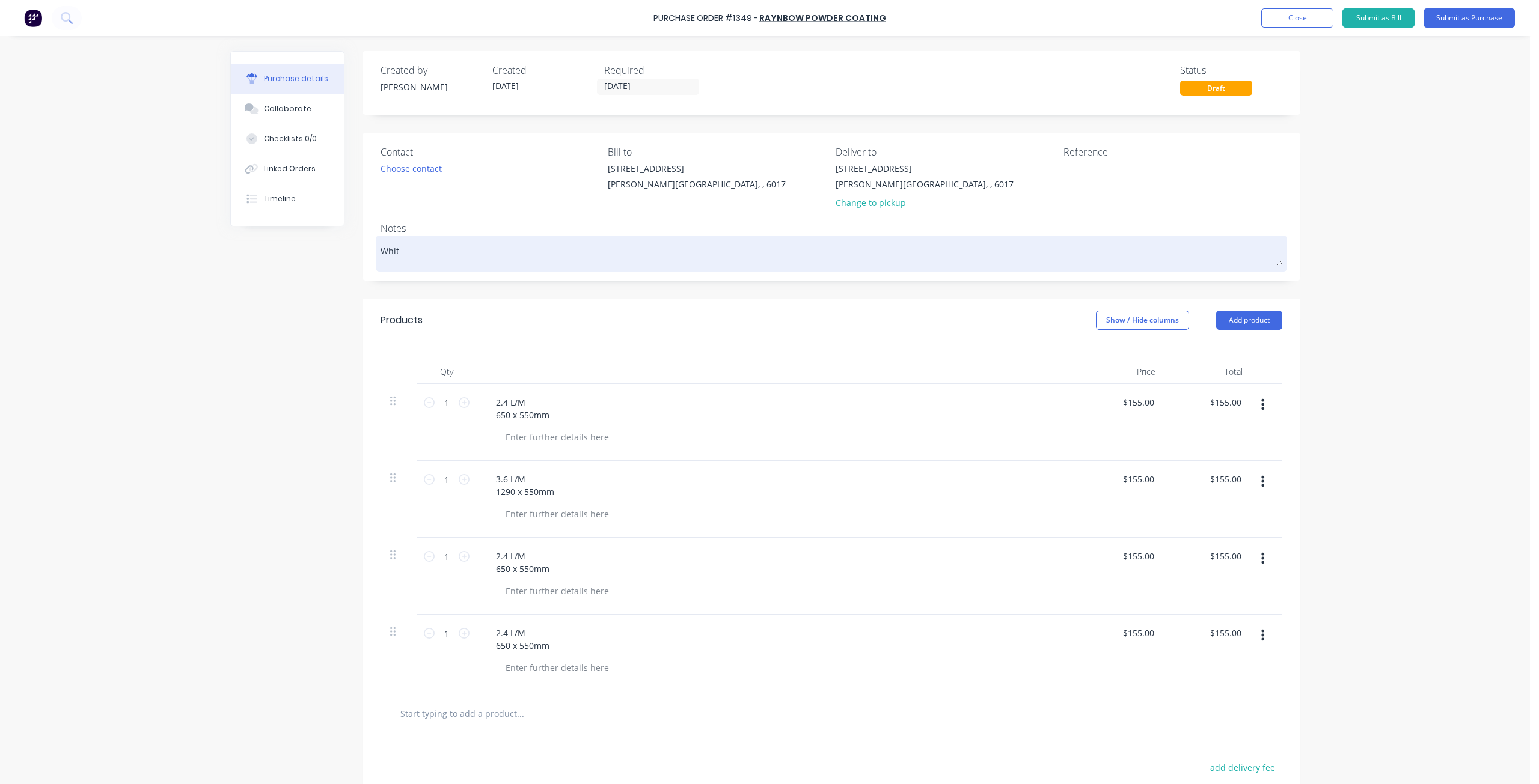
type textarea "White"
type textarea "x"
type textarea "White"
type textarea "x"
type textarea "White S"
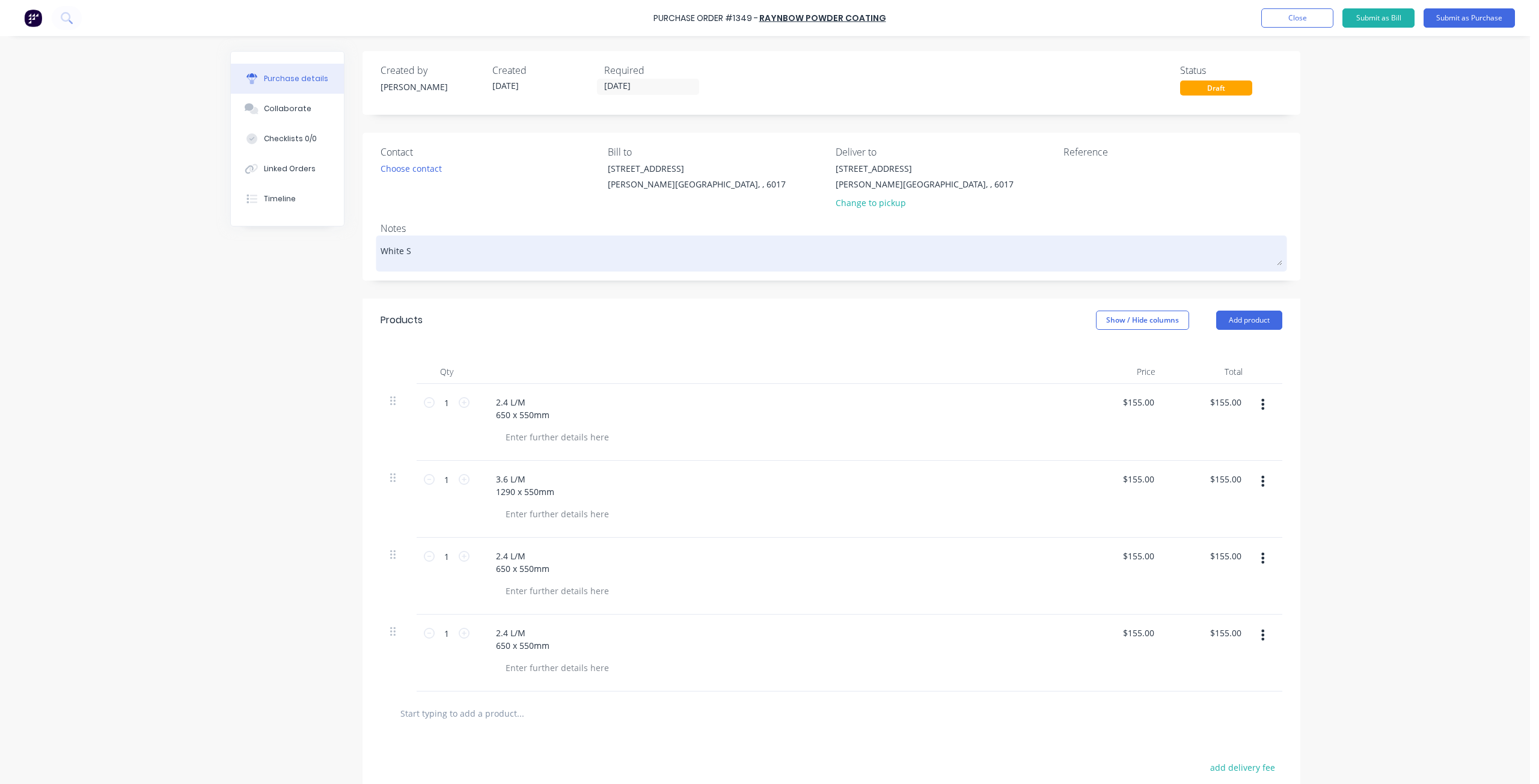
type textarea "x"
type textarea "White Sa"
type textarea "x"
type textarea "White Sat"
type textarea "x"
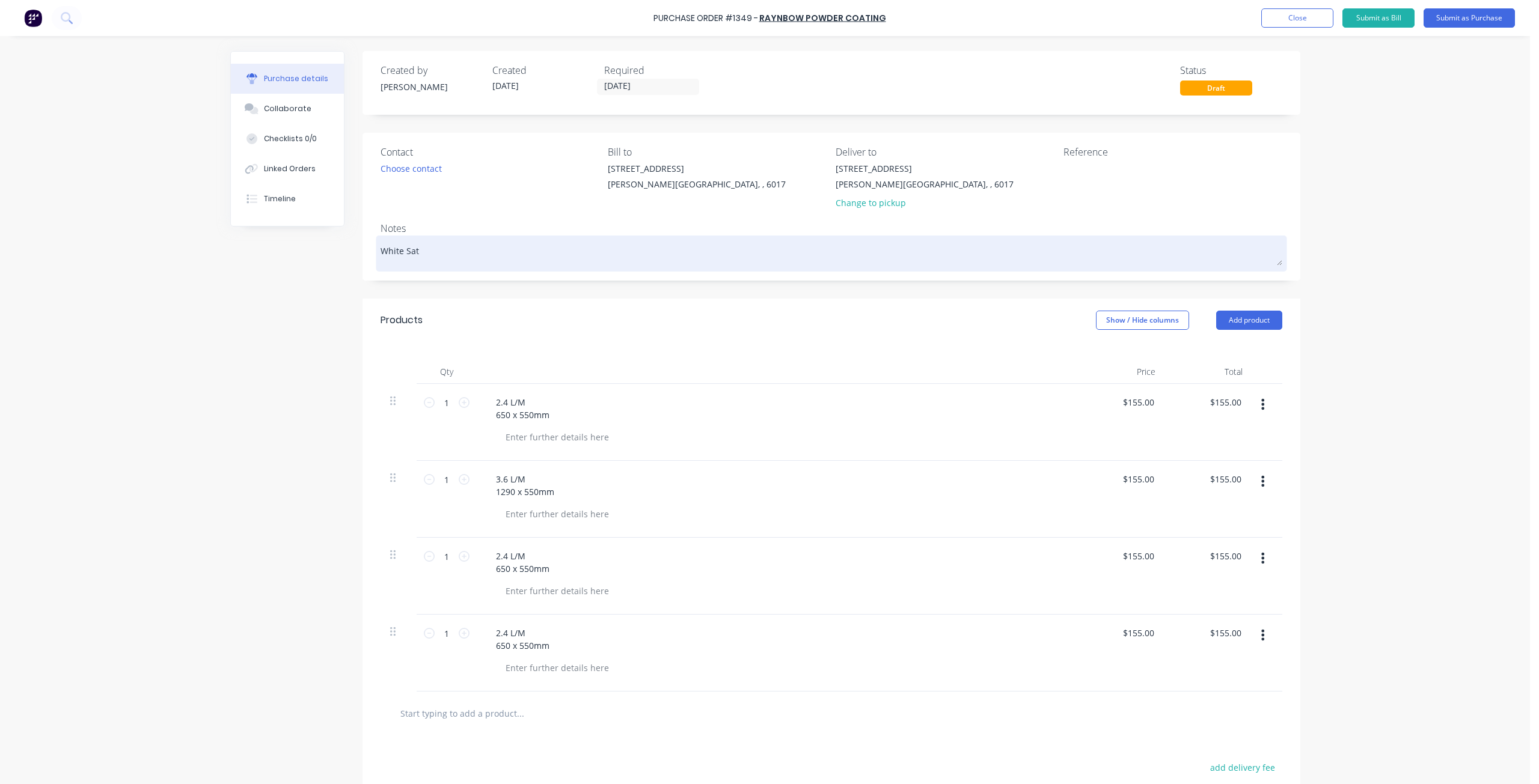
type textarea "White Sati"
type textarea "x"
type textarea "White Satin"
type textarea "x"
type textarea "White Satin"
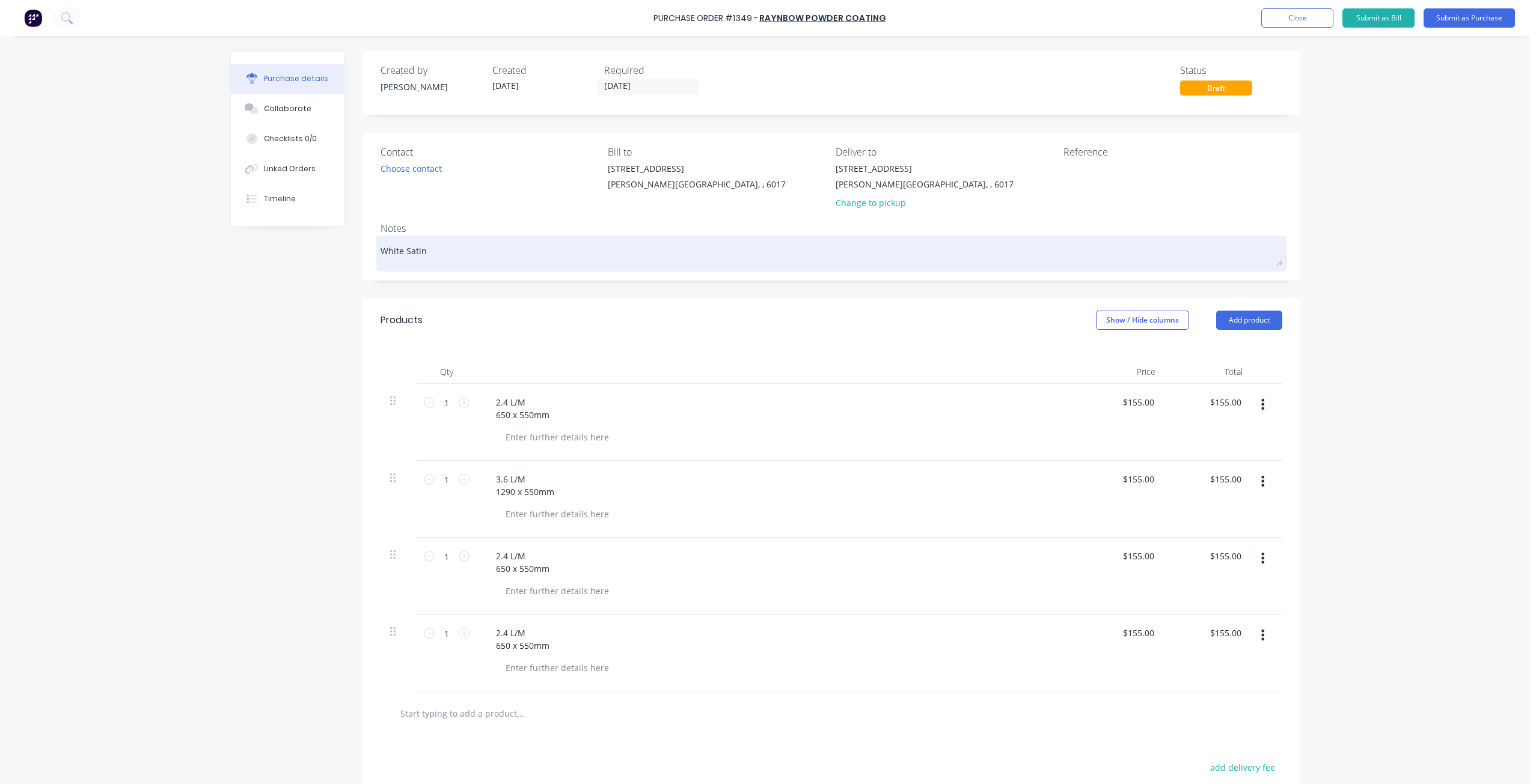
type textarea "x"
type textarea "White Satin P"
type textarea "x"
type textarea "White Satin Po"
type textarea "x"
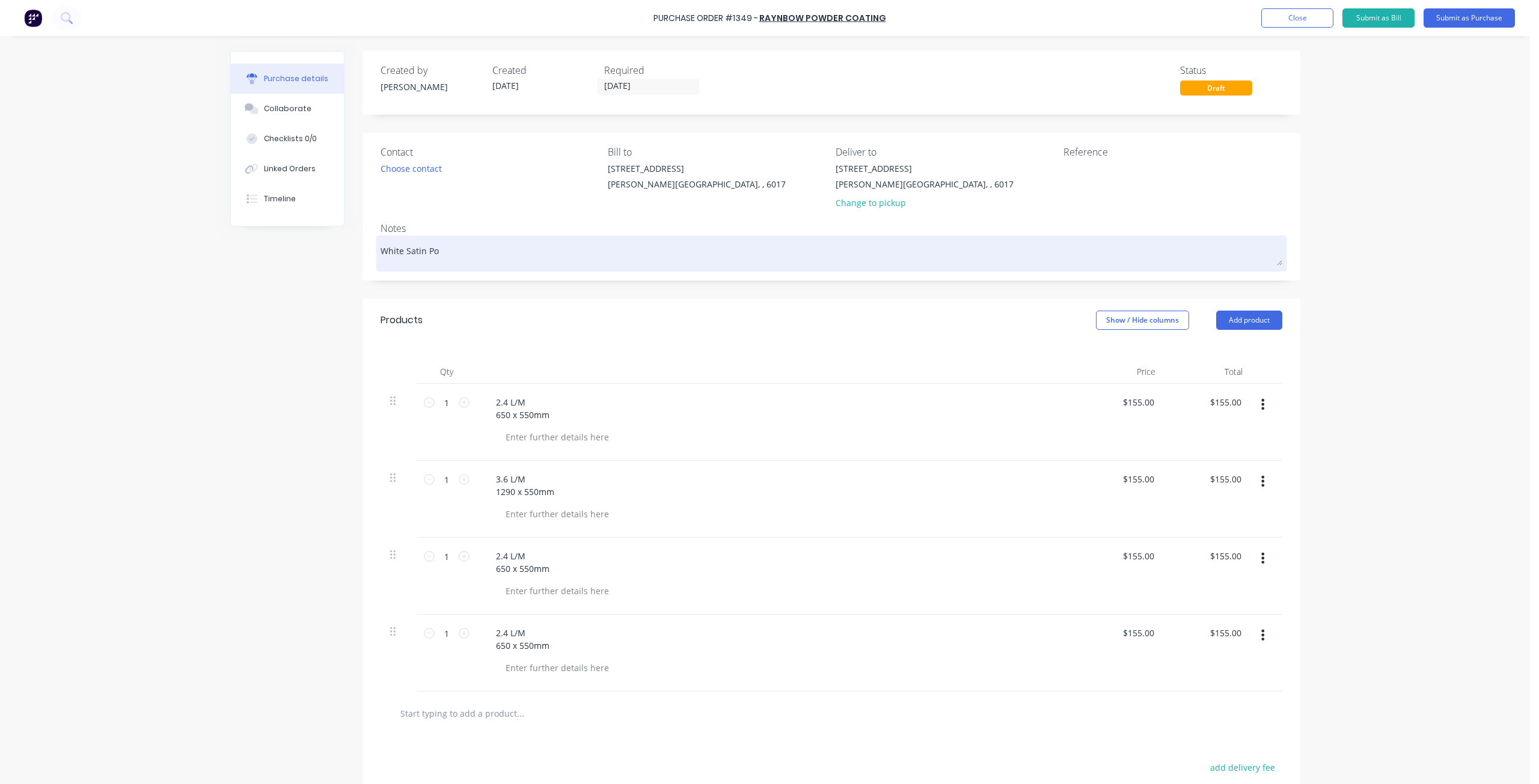
type textarea "White Satin Pow"
type textarea "x"
type textarea "White Satin Powd"
type textarea "x"
type textarea "White Satin Powde"
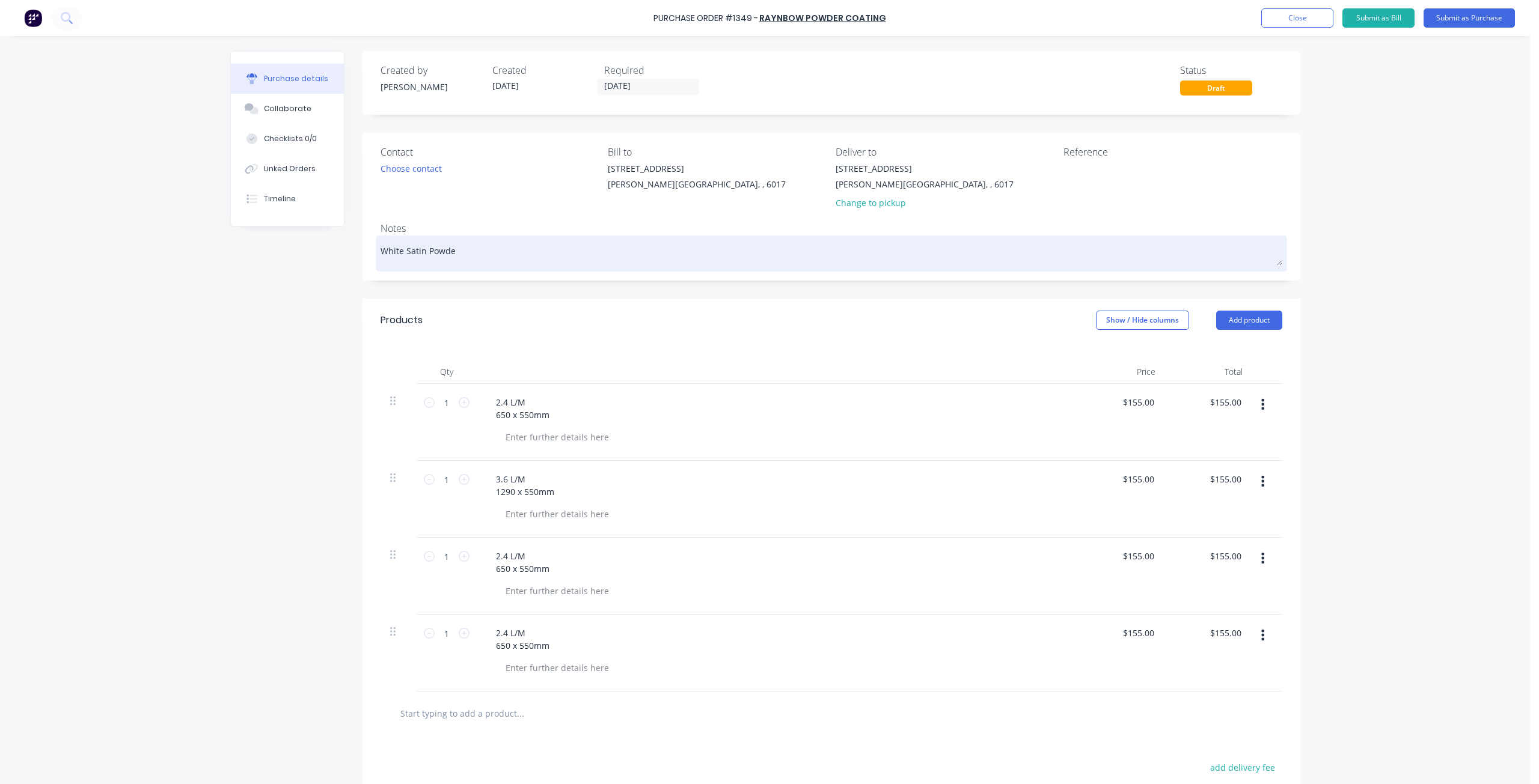
type textarea "x"
type textarea "White Satin Powder"
type textarea "x"
type textarea "White Satin Powder"
type textarea "x"
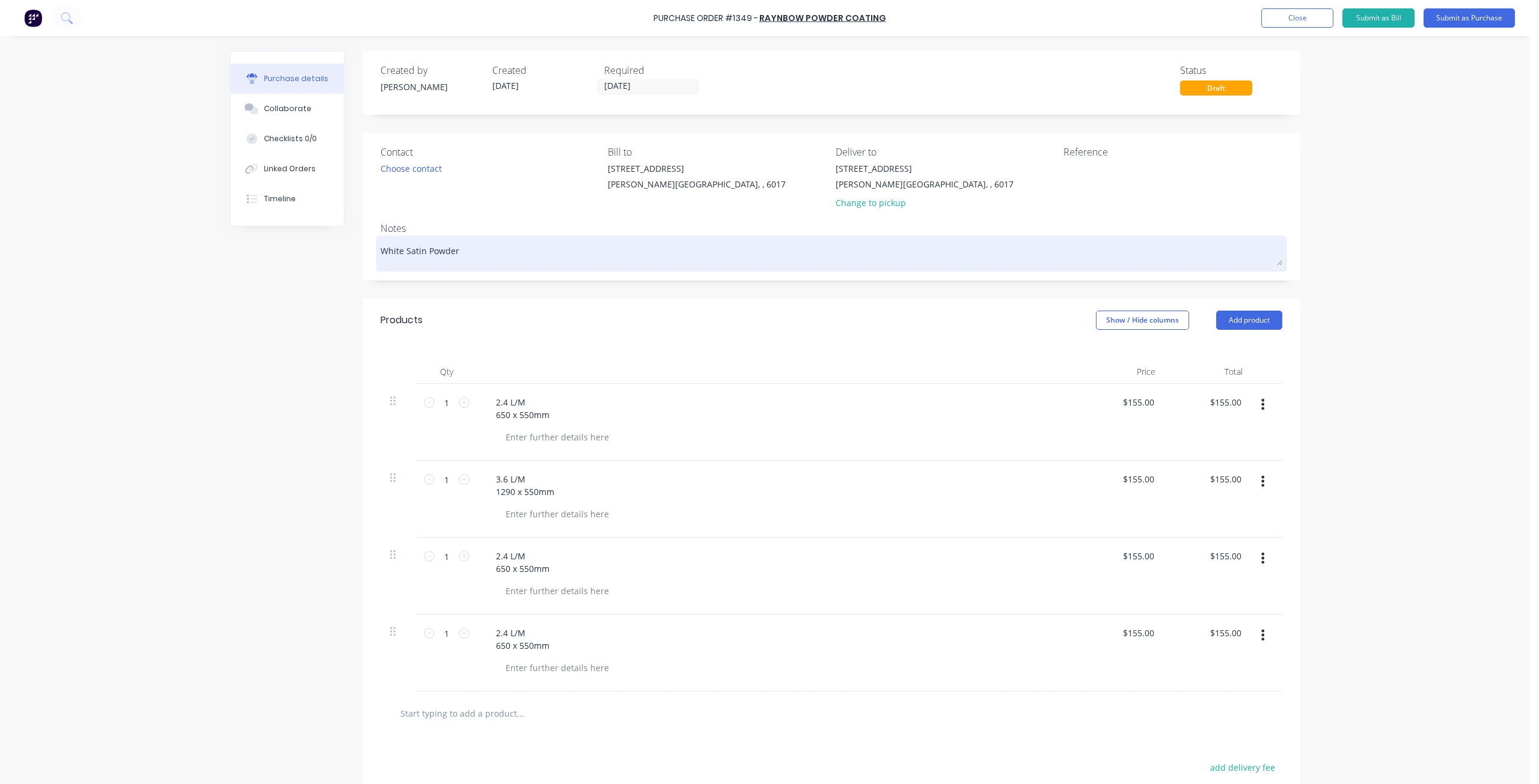
type textarea "White Satin Powder c"
type textarea "x"
type textarea "White Satin Powder co"
type textarea "x"
type textarea "White Satin Powder coa"
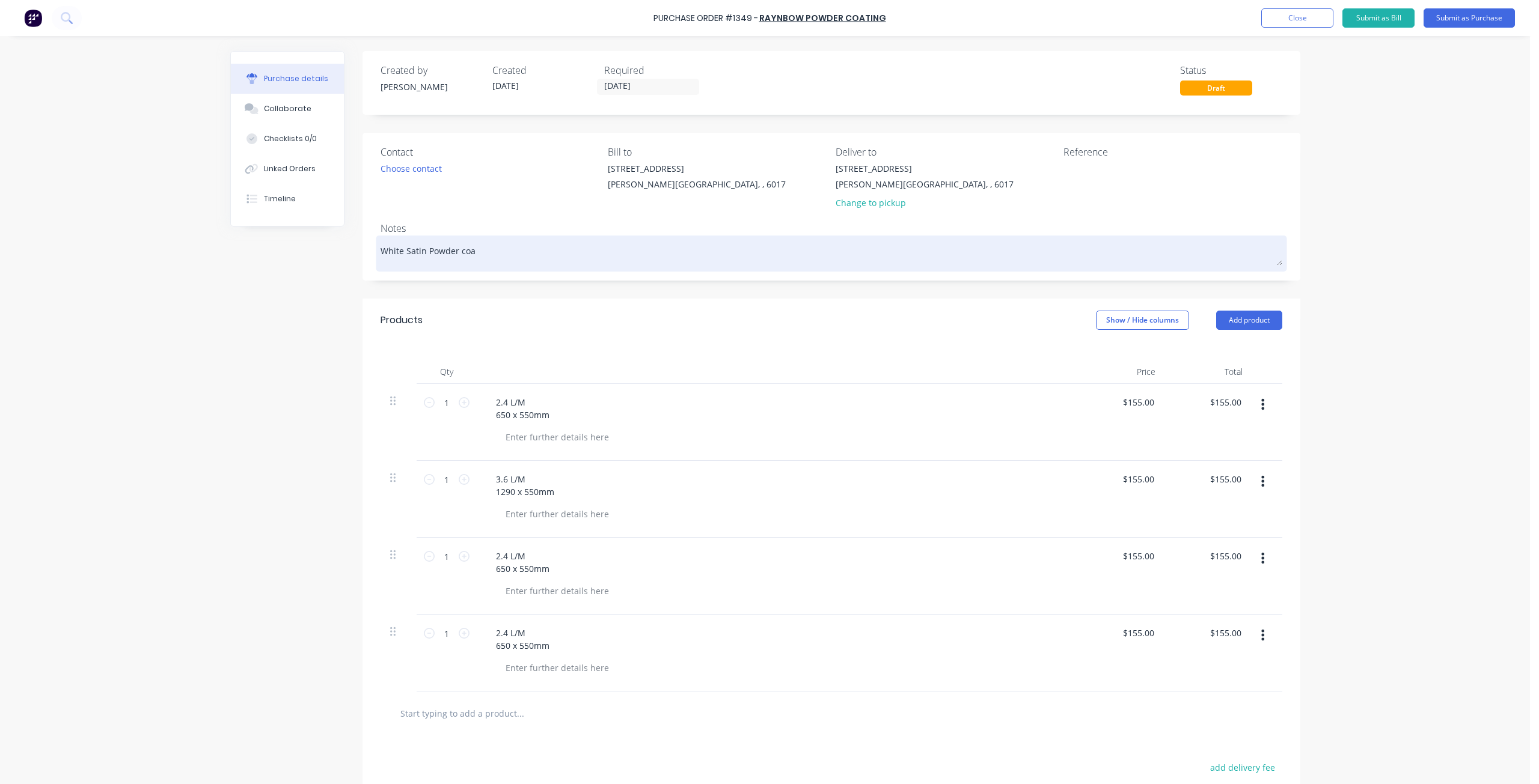
type textarea "x"
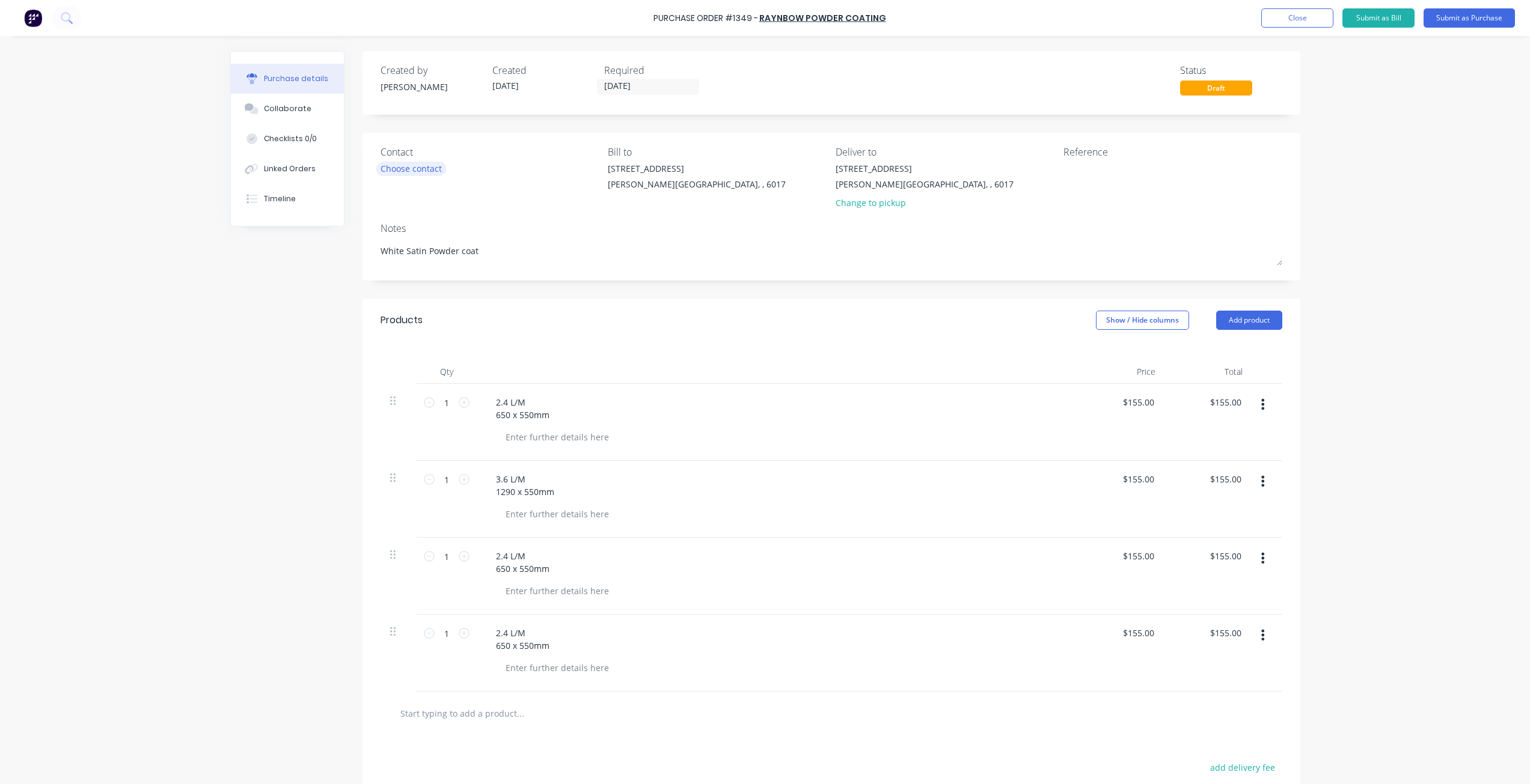
type textarea "White Satin Powder coat"
type textarea "x"
type textarea "White Satin Powder coat"
click at [427, 172] on div "Choose contact" at bounding box center [411, 169] width 62 height 13
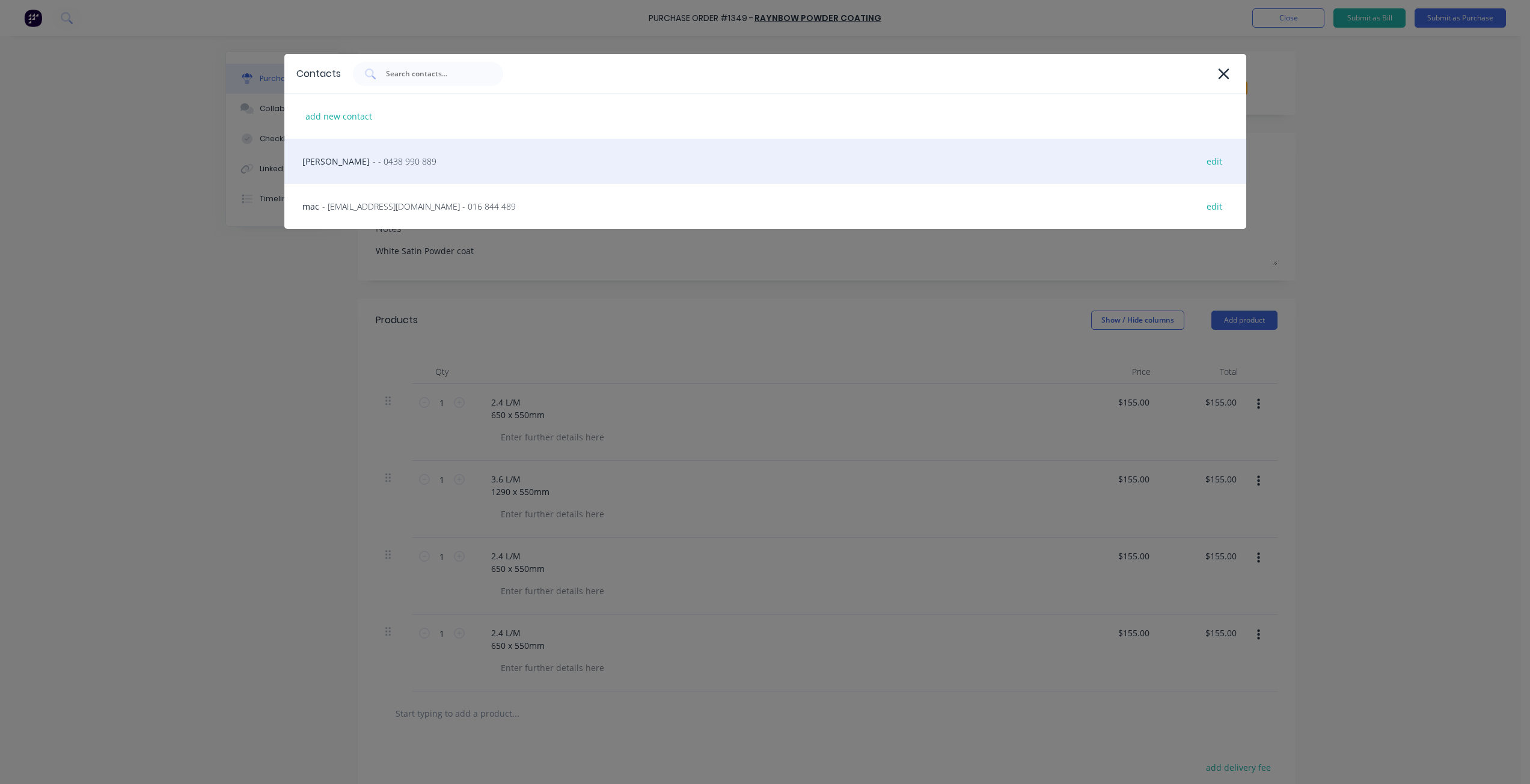
click at [373, 162] on span "- - 0438 990 889" at bounding box center [404, 162] width 64 height 13
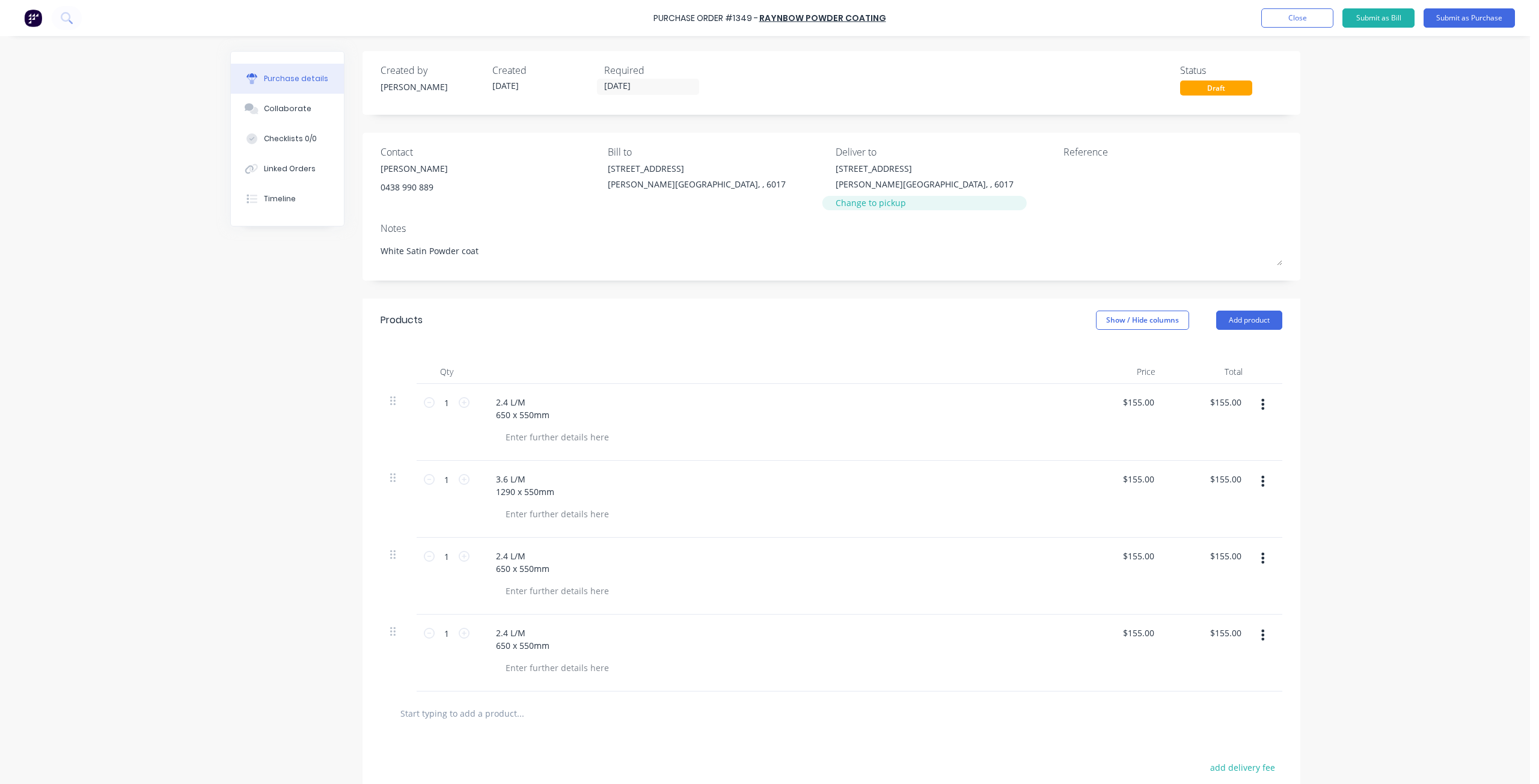
click at [851, 207] on div "Change to pickup" at bounding box center [924, 203] width 178 height 13
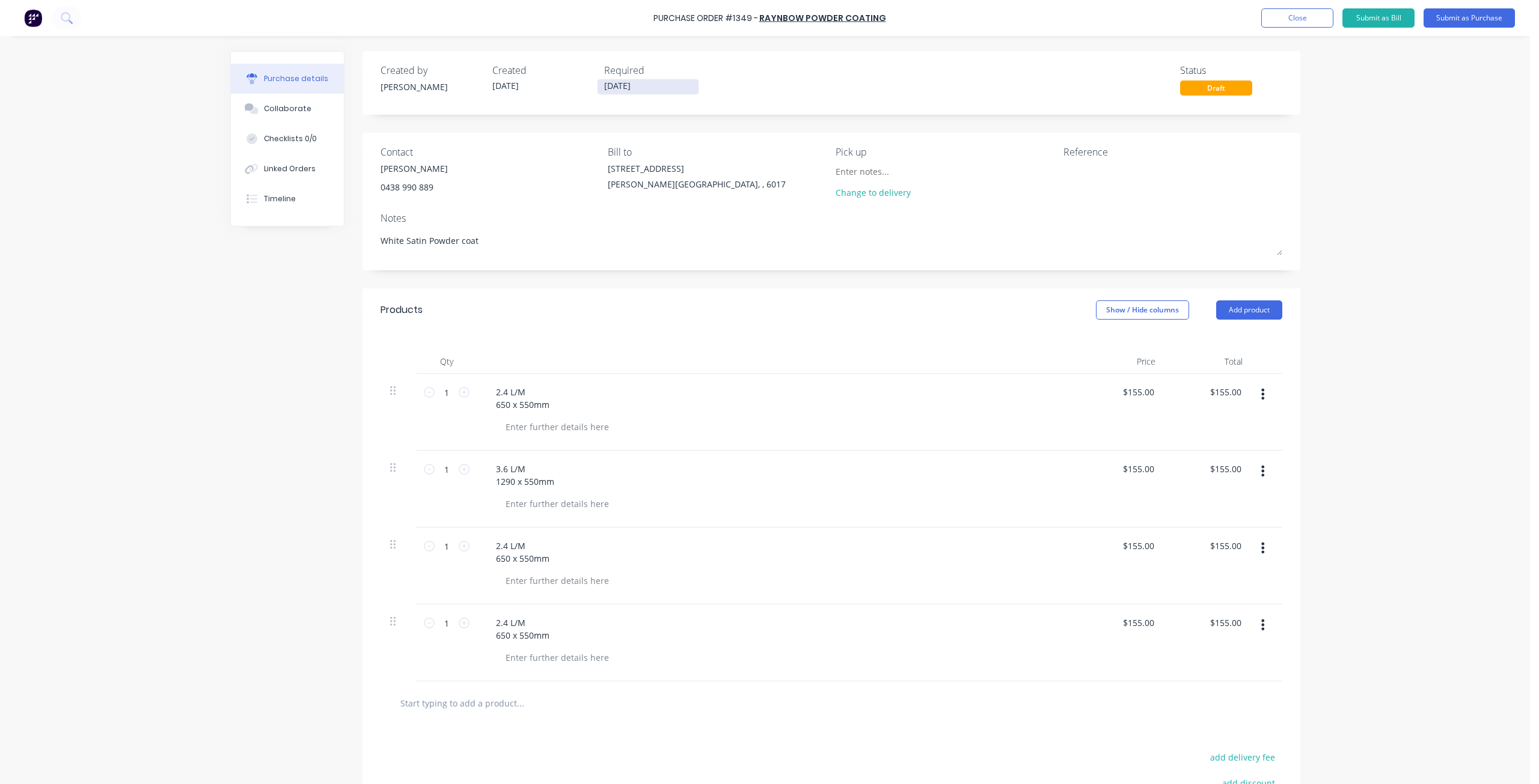
click at [634, 88] on input "[DATE]" at bounding box center [648, 86] width 101 height 15
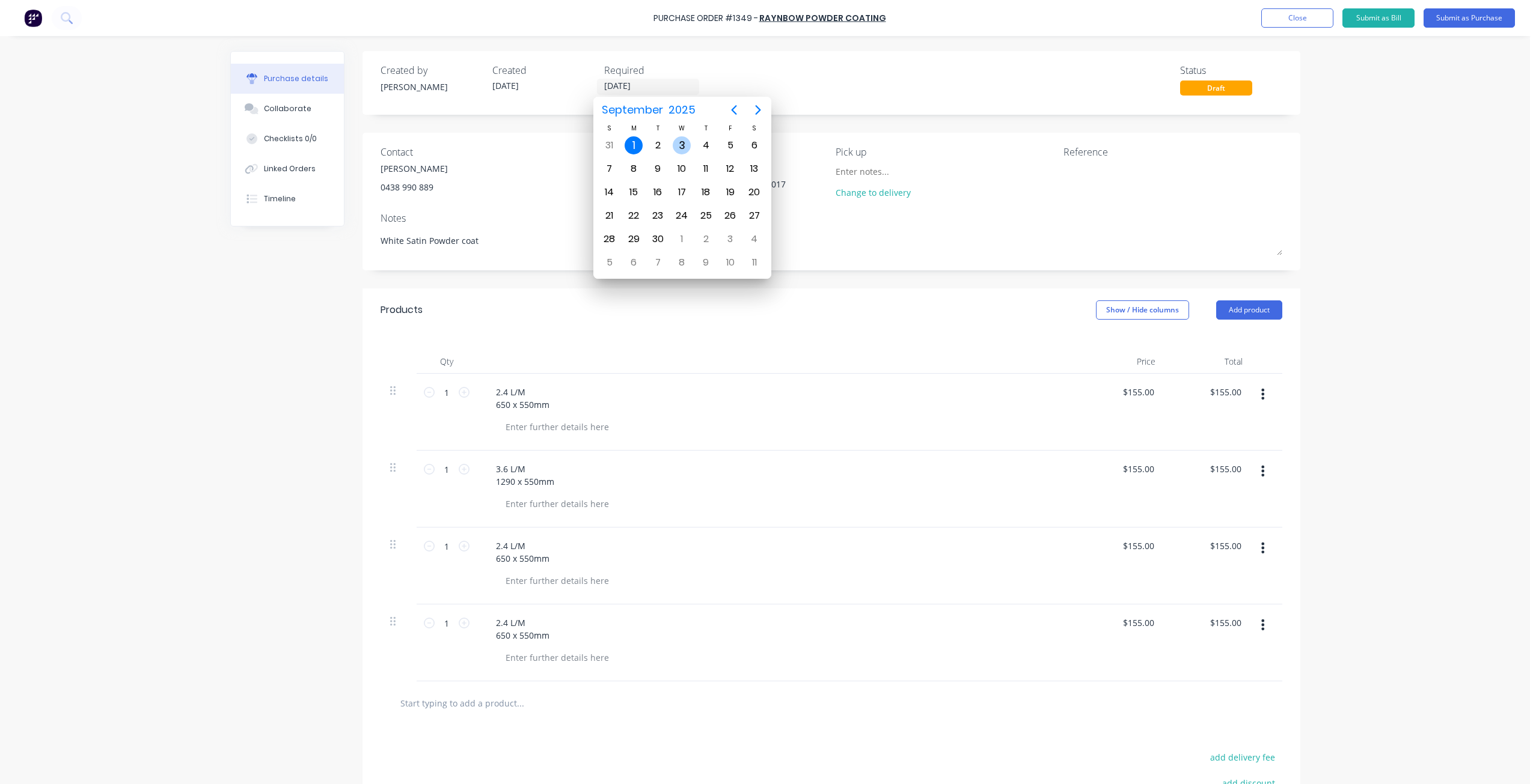
click at [681, 142] on div "3" at bounding box center [682, 145] width 18 height 18
type textarea "x"
type input "[DATE]"
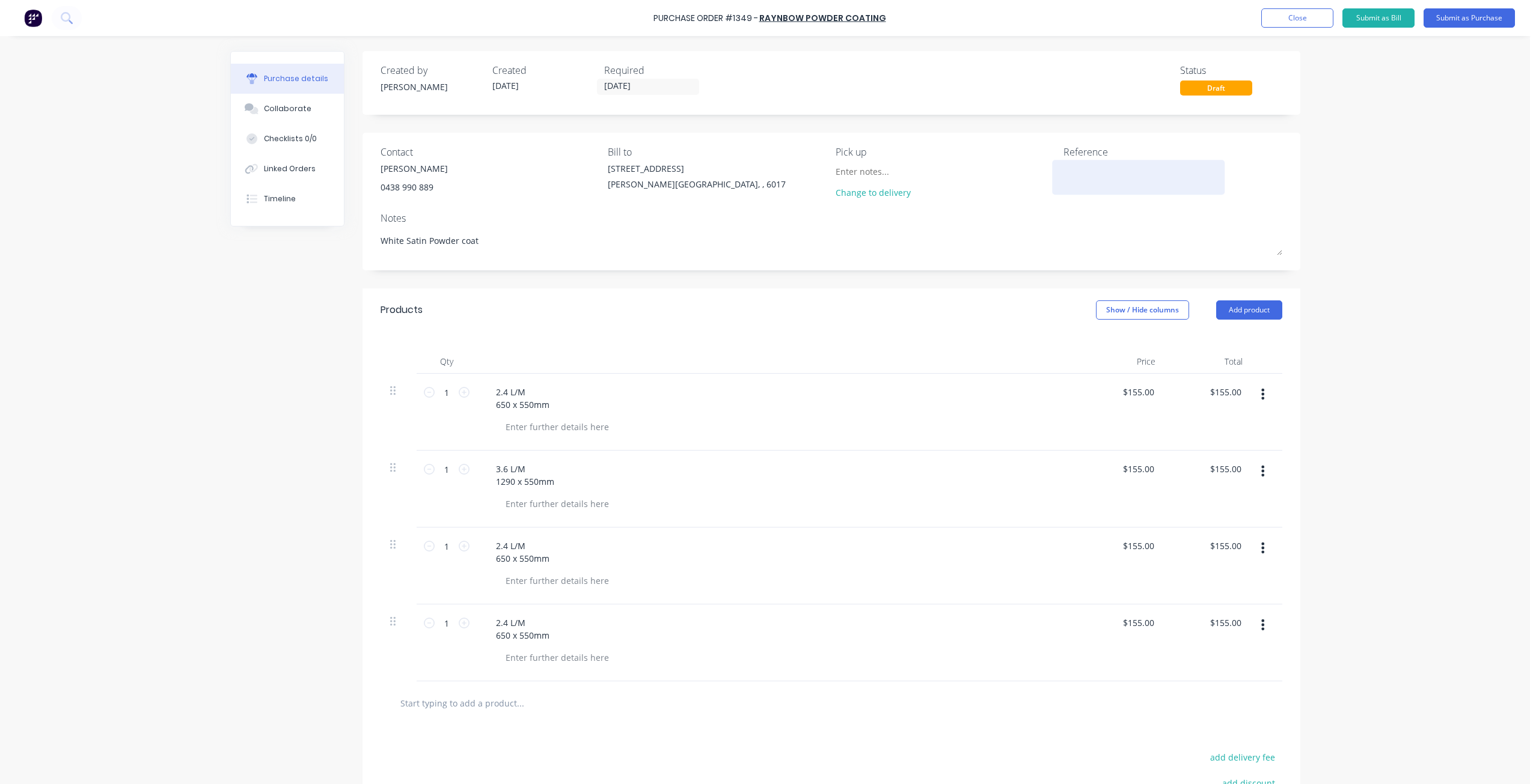
click at [1086, 173] on textarea at bounding box center [1138, 176] width 150 height 27
type textarea "[PERSON_NAME] #1272"
type textarea "x"
type textarea "[PERSON_NAME] #1272"
click at [503, 386] on div "2.4 L/M 650 x 550mm" at bounding box center [523, 398] width 73 height 30
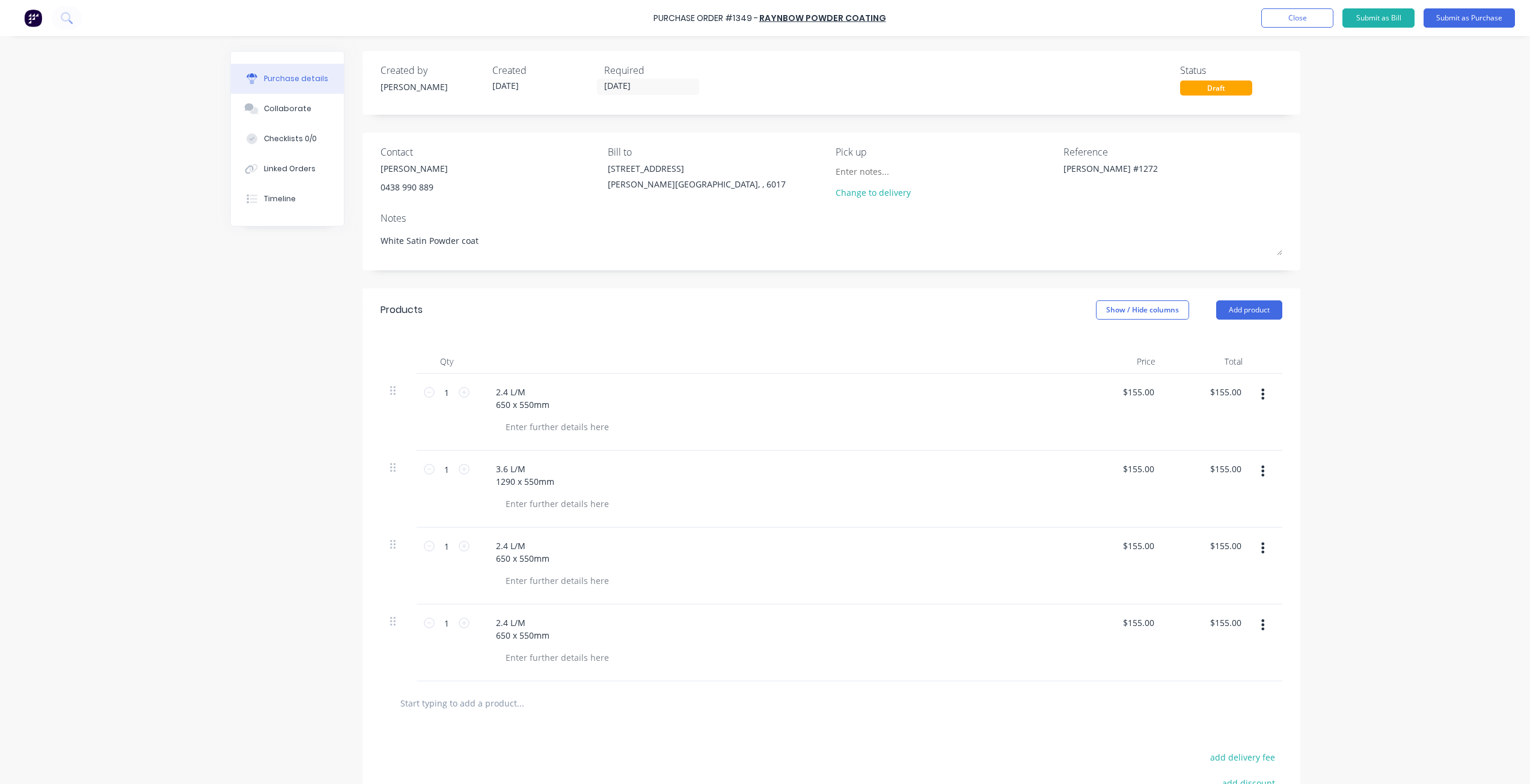
click at [503, 382] on div "2.4 L/M 650 x 550mm" at bounding box center [776, 412] width 601 height 77
click at [488, 383] on div "2.4 L/M 650 x 550mm" at bounding box center [776, 412] width 601 height 77
click at [498, 388] on div "2.4 L/M 650 x 550mm" at bounding box center [523, 398] width 73 height 30
click at [537, 385] on div "2.4 L/M 650 x 550mm" at bounding box center [523, 398] width 73 height 30
click at [537, 383] on div "2.4 L/M 650 x 550mm" at bounding box center [776, 412] width 601 height 77
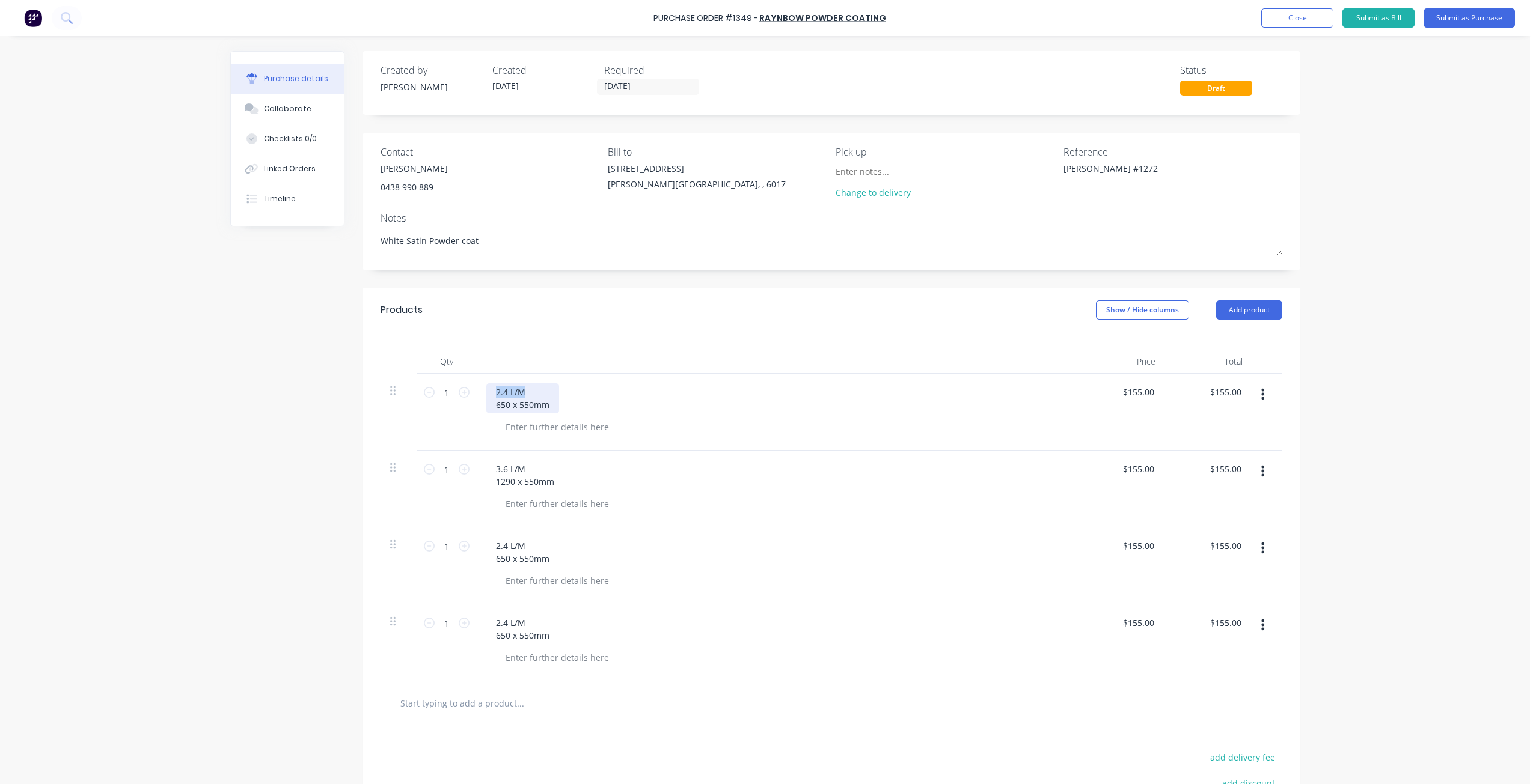
drag, startPoint x: 524, startPoint y: 389, endPoint x: 488, endPoint y: 387, distance: 36.1
click at [488, 387] on div "2.4 L/M 650 x 550mm" at bounding box center [523, 398] width 73 height 30
copy div "2.4 L/M"
type textarea "x"
click at [537, 431] on div at bounding box center [557, 427] width 122 height 17
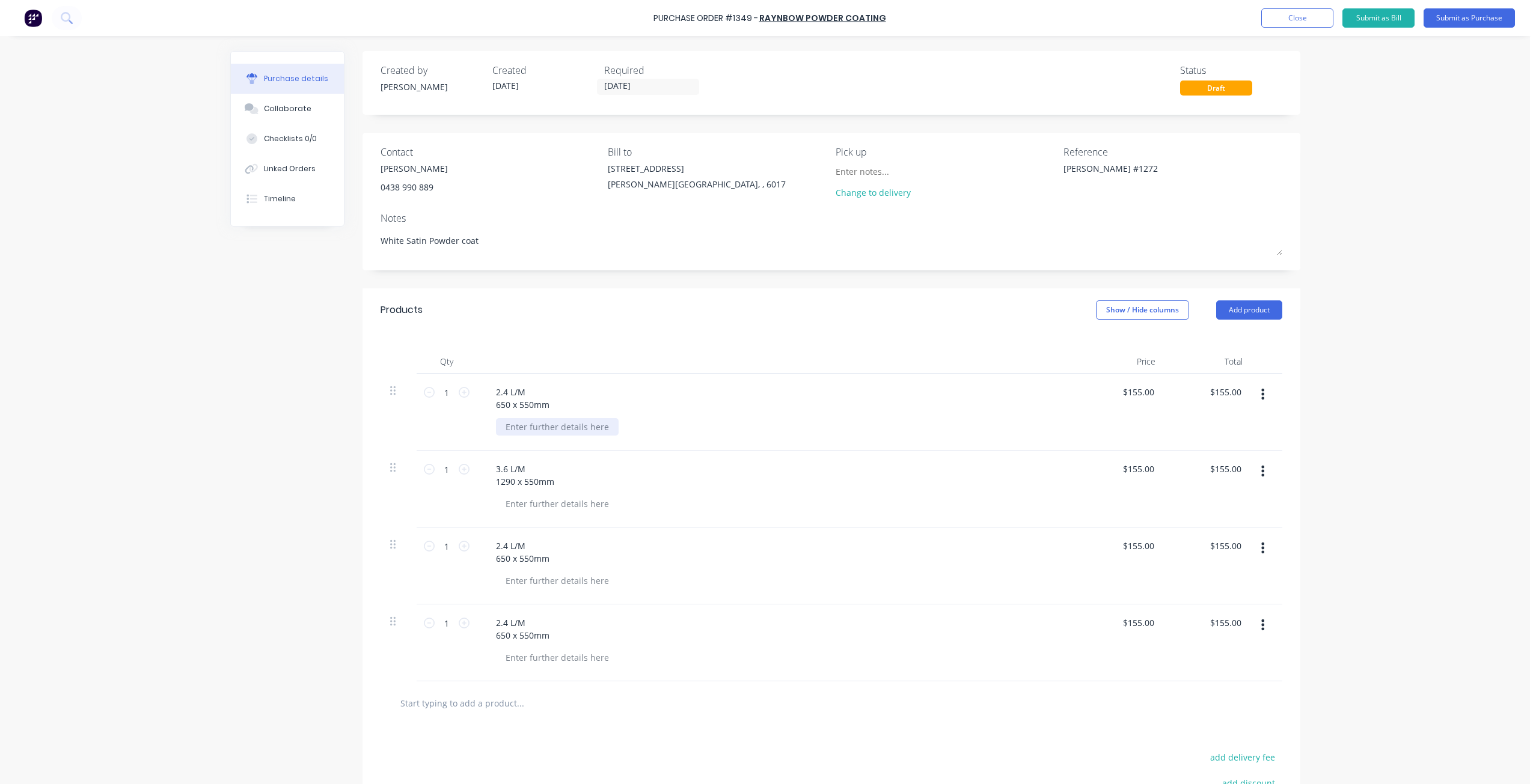
paste div
click at [523, 391] on div "2.4 L/M 650 x 550mm" at bounding box center [523, 398] width 73 height 30
drag, startPoint x: 491, startPoint y: 389, endPoint x: 604, endPoint y: 387, distance: 113.0
click at [604, 387] on div "20 Square rectangular frame 650 x 550mm" at bounding box center [554, 398] width 136 height 30
copy div "20 Square rectangular frame"
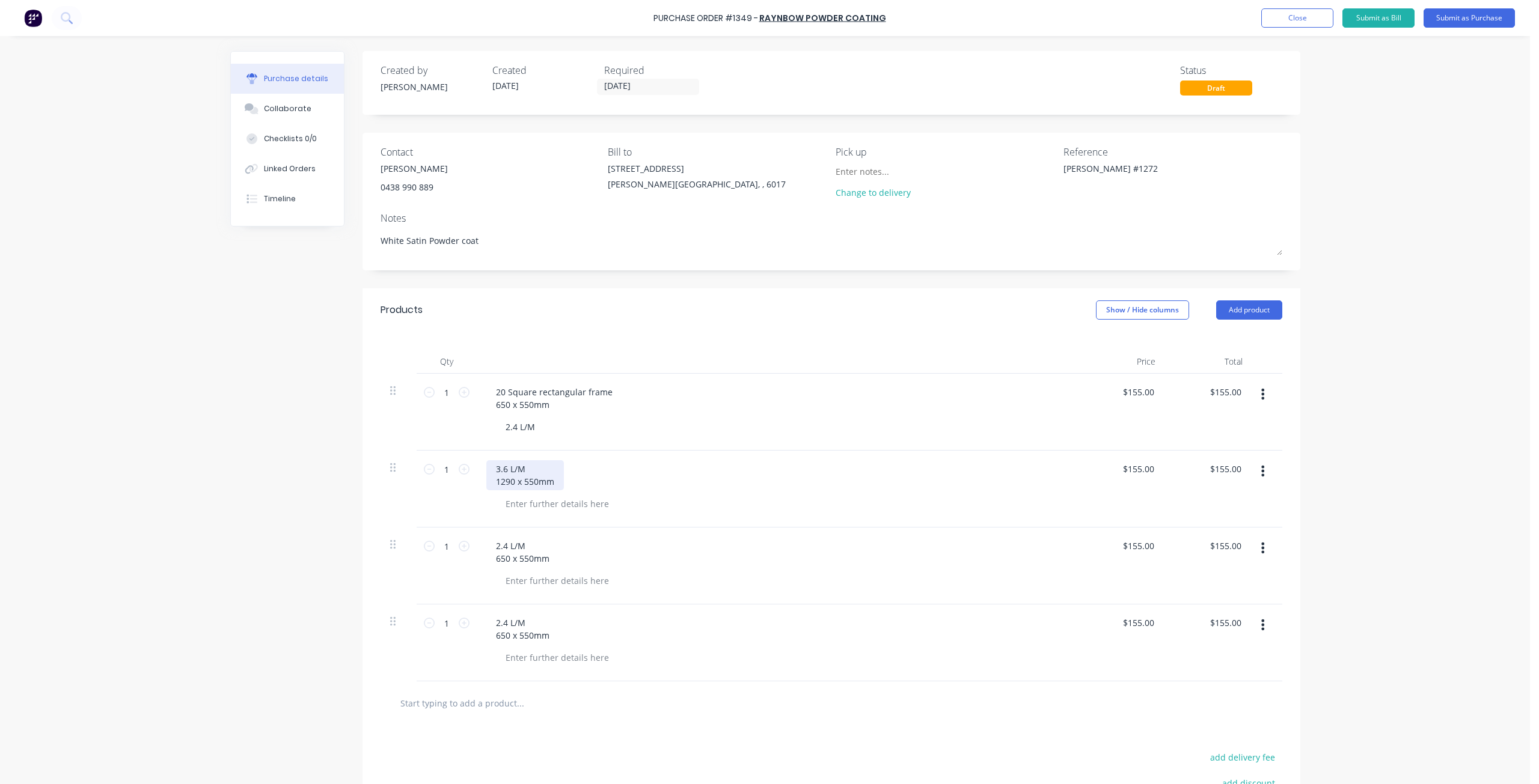
click at [523, 466] on div "3.6 L/M 1290 x 550mm" at bounding box center [525, 475] width 78 height 30
click at [491, 469] on div "3.6 L/M 1290 x 550mm" at bounding box center [525, 475] width 78 height 30
drag, startPoint x: 507, startPoint y: 468, endPoint x: 528, endPoint y: 468, distance: 21.0
click at [528, 468] on div "3.6 L/M 1290 x 550mm" at bounding box center [525, 475] width 78 height 30
copy div "3.6 L/M"
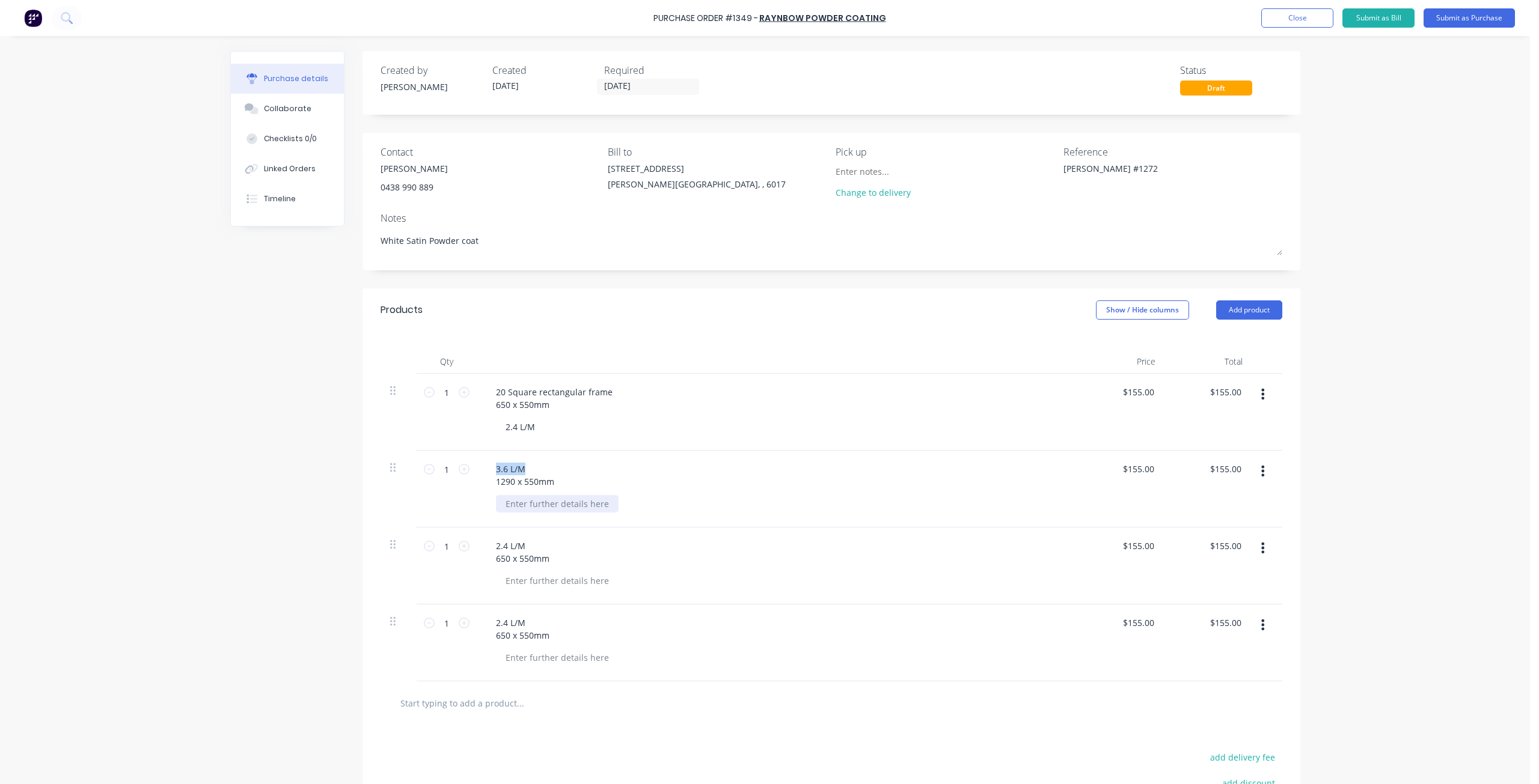
type textarea "x"
click at [523, 505] on div at bounding box center [557, 504] width 122 height 17
paste div
click at [526, 465] on div "3.6 L/M 1290 x 550mm" at bounding box center [525, 475] width 78 height 30
click at [538, 546] on div "2.4 L/M 650 x 550mm" at bounding box center [523, 552] width 73 height 30
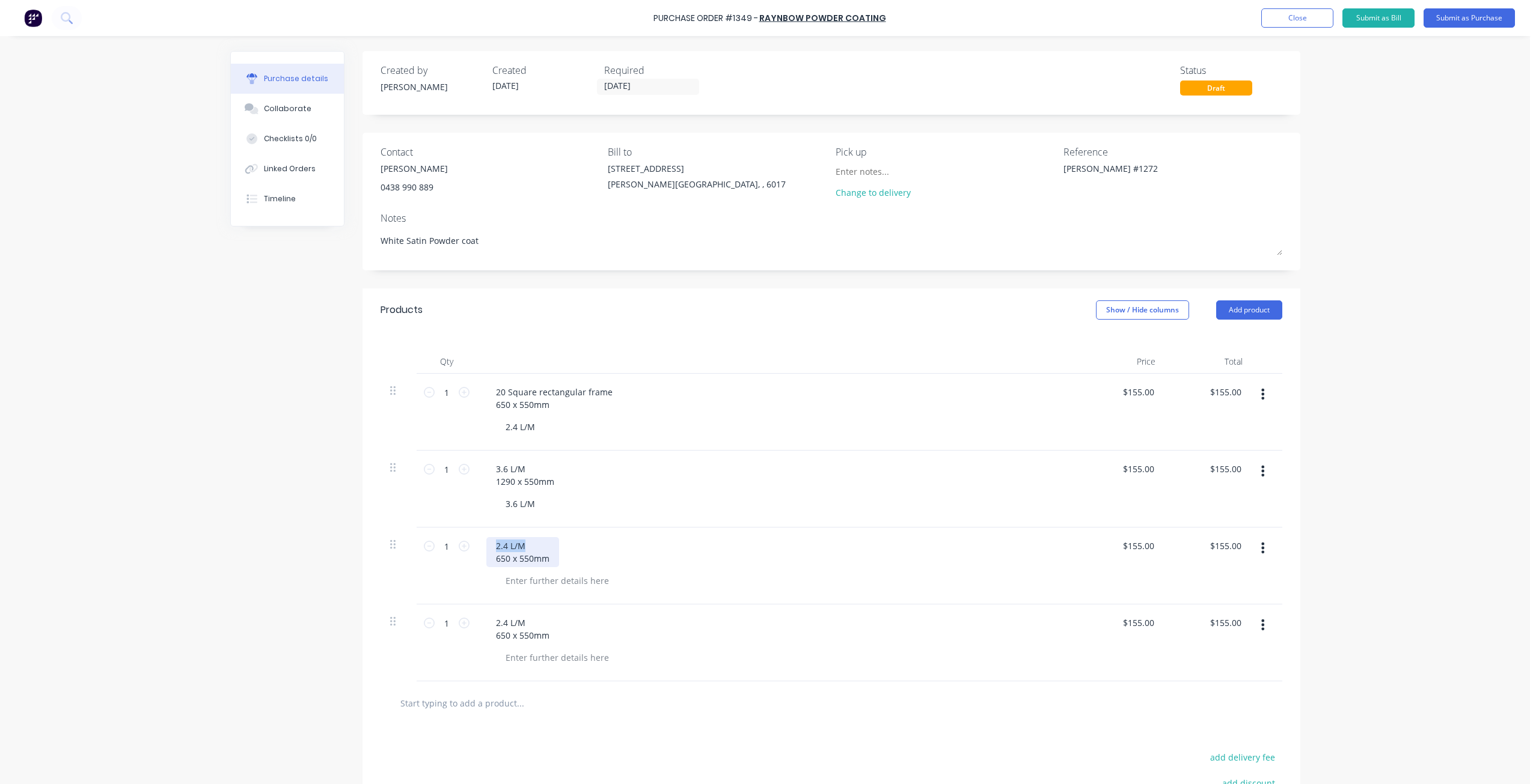
drag, startPoint x: 487, startPoint y: 545, endPoint x: 527, endPoint y: 546, distance: 40.0
click at [527, 546] on div "2.4 L/M 650 x 550mm" at bounding box center [523, 552] width 73 height 30
copy div "2.4 L/M"
type textarea "x"
click at [527, 574] on div at bounding box center [557, 580] width 122 height 17
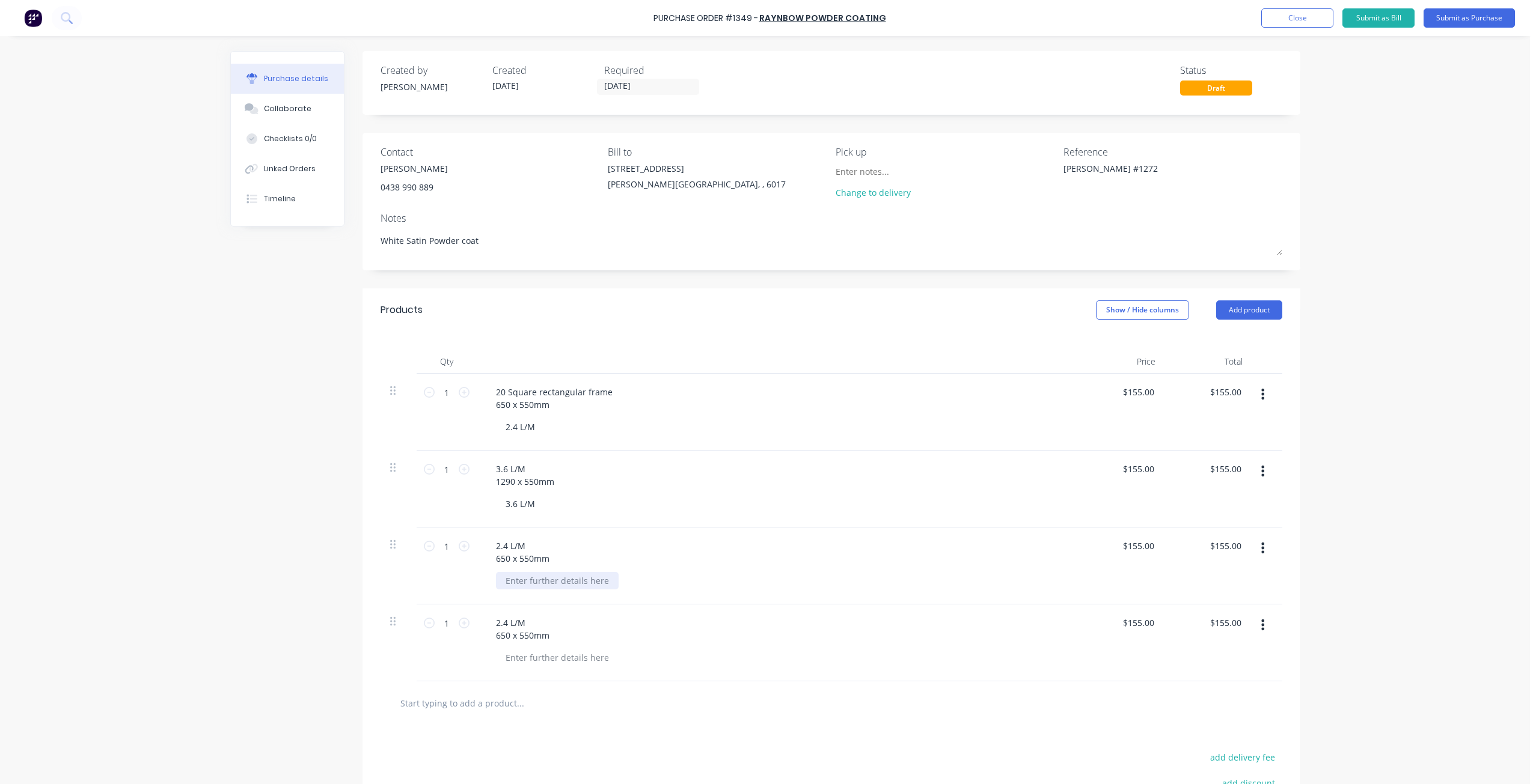
paste div
drag, startPoint x: 483, startPoint y: 622, endPoint x: 537, endPoint y: 622, distance: 54.0
click at [537, 622] on div "2.4 L/M 650 x 550mm" at bounding box center [523, 629] width 73 height 30
copy div "2.4 L/M"
type textarea "x"
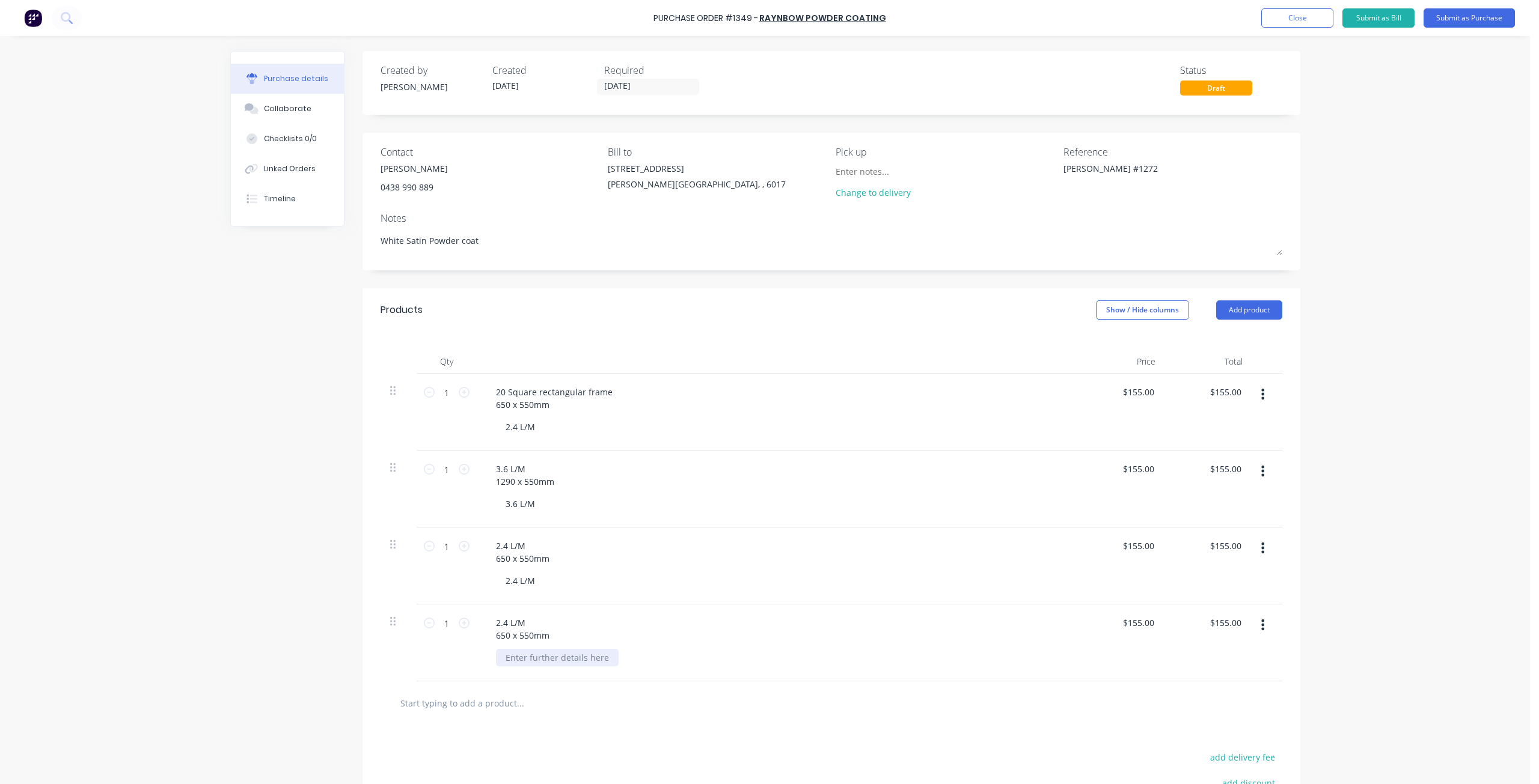
click at [541, 659] on div at bounding box center [557, 657] width 122 height 17
paste div
drag, startPoint x: 490, startPoint y: 389, endPoint x: 641, endPoint y: 379, distance: 151.3
click at [641, 379] on div "20 Square rectangular frame 650 x 550mm 2.4 L/M" at bounding box center [776, 412] width 601 height 77
click at [520, 466] on div "3.6 L/M 1290 x 550mm" at bounding box center [525, 475] width 78 height 30
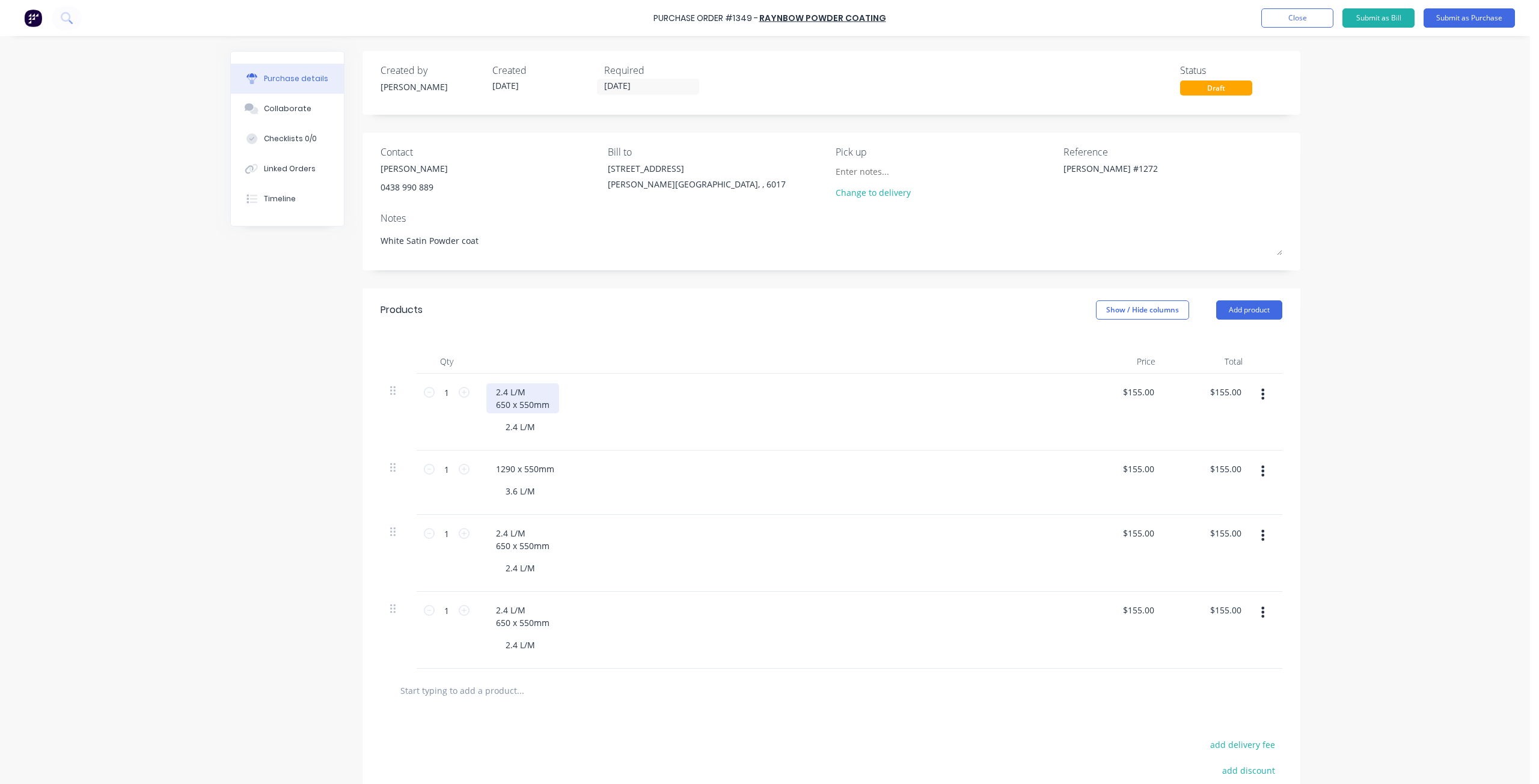
click at [539, 387] on div "2.4 L/M 650 x 550mm" at bounding box center [523, 398] width 73 height 30
click at [495, 393] on div "20 Square Rectangular frame 650 x 550mm" at bounding box center [555, 398] width 138 height 30
drag, startPoint x: 487, startPoint y: 390, endPoint x: 616, endPoint y: 389, distance: 129.0
click at [616, 389] on div "20 Square Rectangular frame 650 x 550mm" at bounding box center [777, 398] width 582 height 30
copy div "20 Square Rectangular frame"
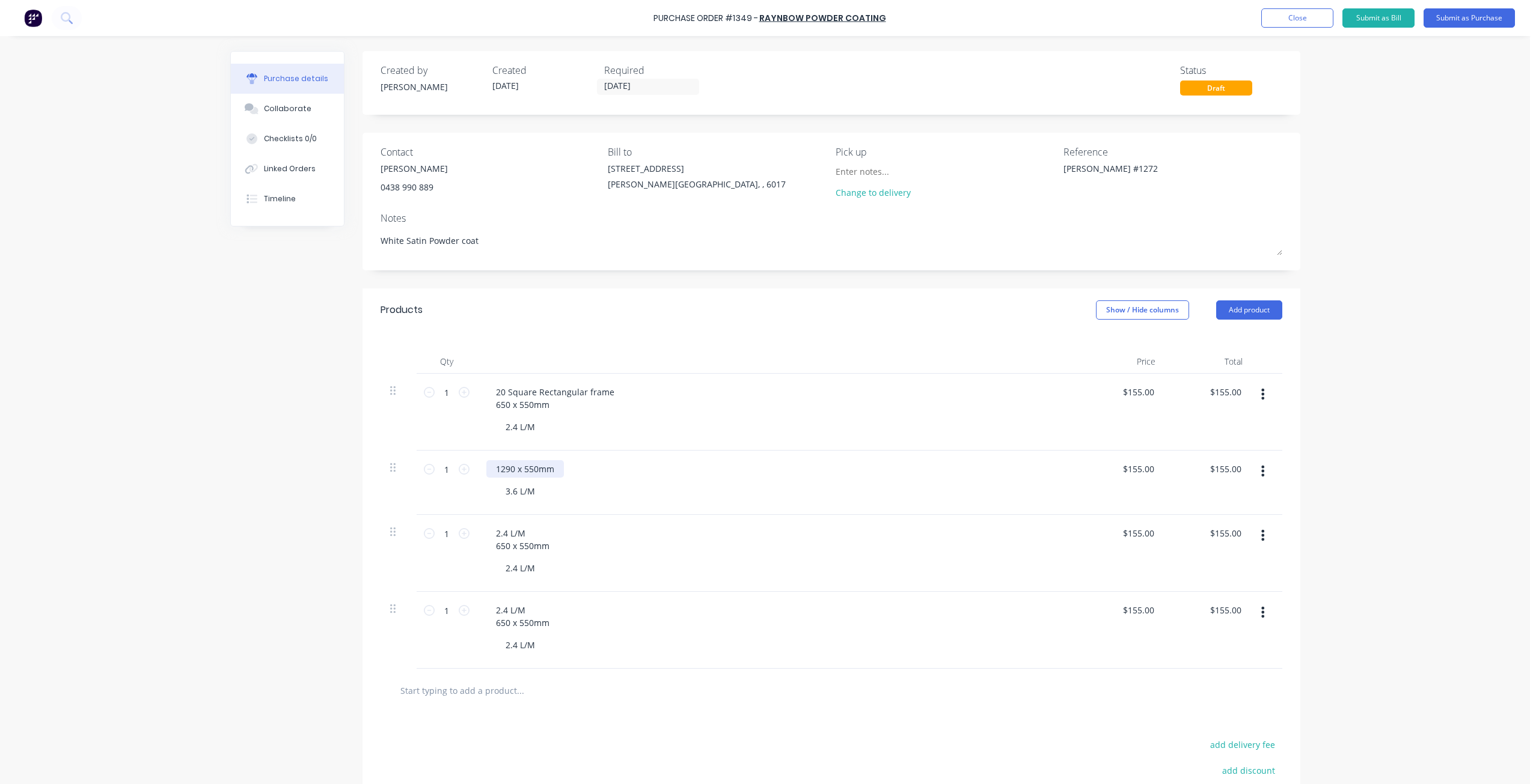
click at [508, 462] on div "1290 x 550mm" at bounding box center [525, 469] width 78 height 17
click at [511, 459] on div "1290 x 550mm 3.6 L/M" at bounding box center [776, 483] width 601 height 64
click at [509, 455] on div "1290 x 550mm 3.6 L/M" at bounding box center [776, 483] width 601 height 64
click at [490, 467] on div "1290 x 550mm" at bounding box center [525, 469] width 78 height 17
click at [496, 491] on div "3.6 L/M" at bounding box center [520, 491] width 49 height 17
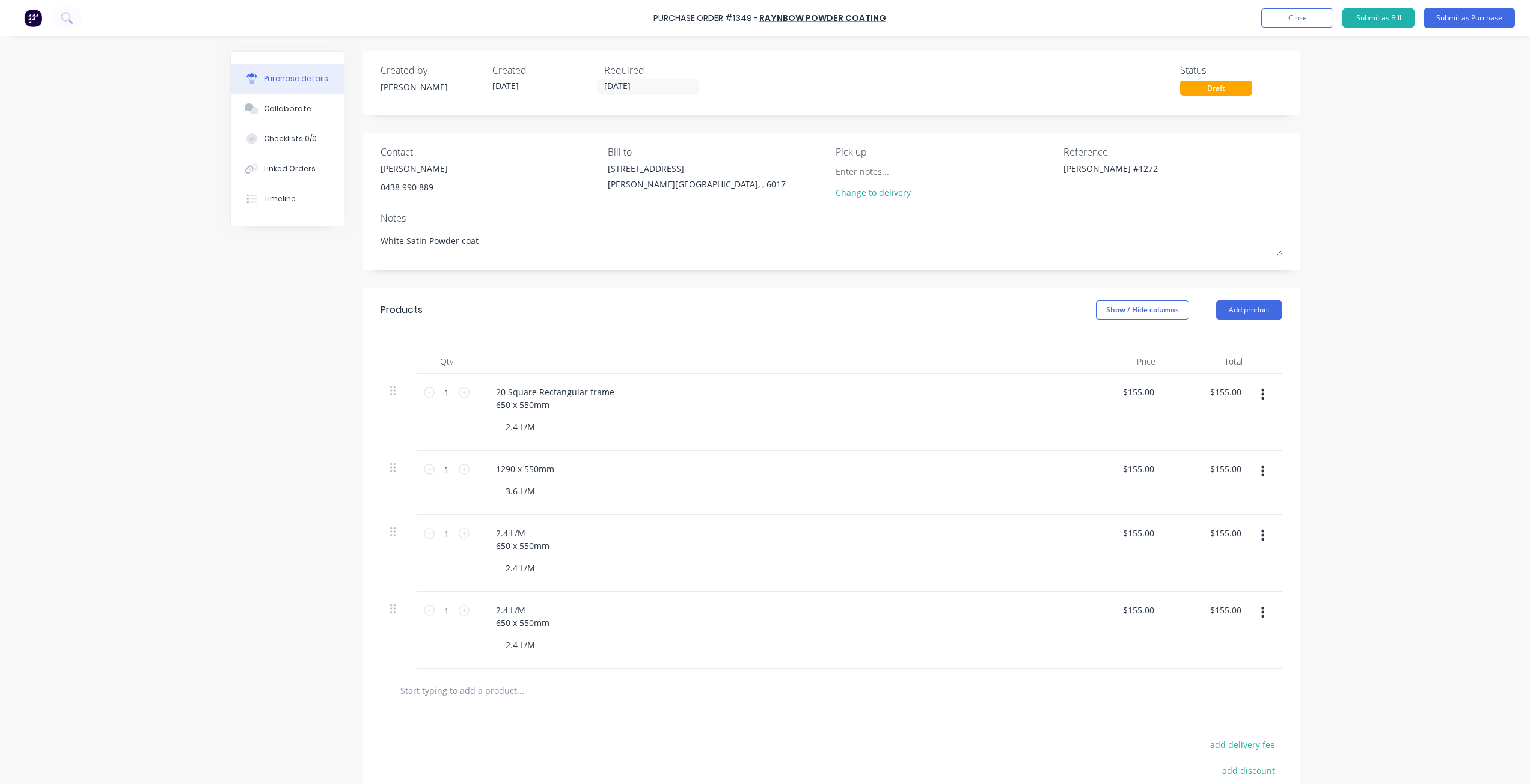
click at [493, 522] on div "2.4 L/M 650 x 550mm 2.4 L/M" at bounding box center [776, 553] width 601 height 77
click at [495, 527] on div "2.4 L/M 650 x 550mm" at bounding box center [523, 539] width 73 height 30
click at [503, 456] on div "1290 x 550mm 3.6 L/M" at bounding box center [776, 483] width 601 height 64
click at [496, 491] on div "3.6 L/M" at bounding box center [520, 491] width 49 height 17
click at [491, 470] on div "1290 x 550mm" at bounding box center [525, 469] width 78 height 17
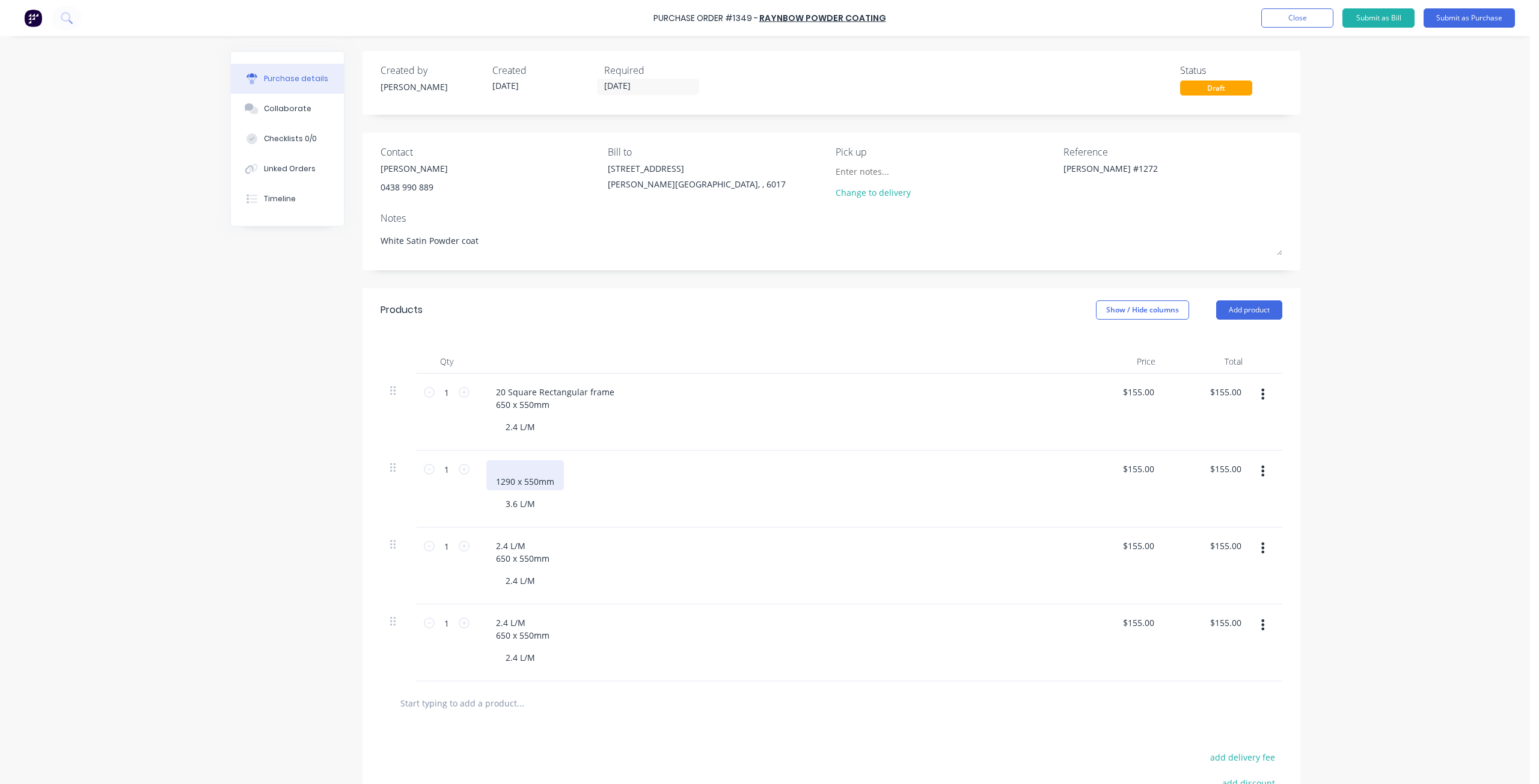
click at [491, 470] on div "1290 x 550mm" at bounding box center [525, 475] width 78 height 30
click at [527, 542] on div "2.4 L/M 650 x 550mm" at bounding box center [523, 539] width 73 height 30
click at [526, 623] on div "2.4 L/M 650 x 550mm" at bounding box center [523, 629] width 73 height 30
click at [1451, 15] on button "Submit as Purchase" at bounding box center [1469, 17] width 92 height 19
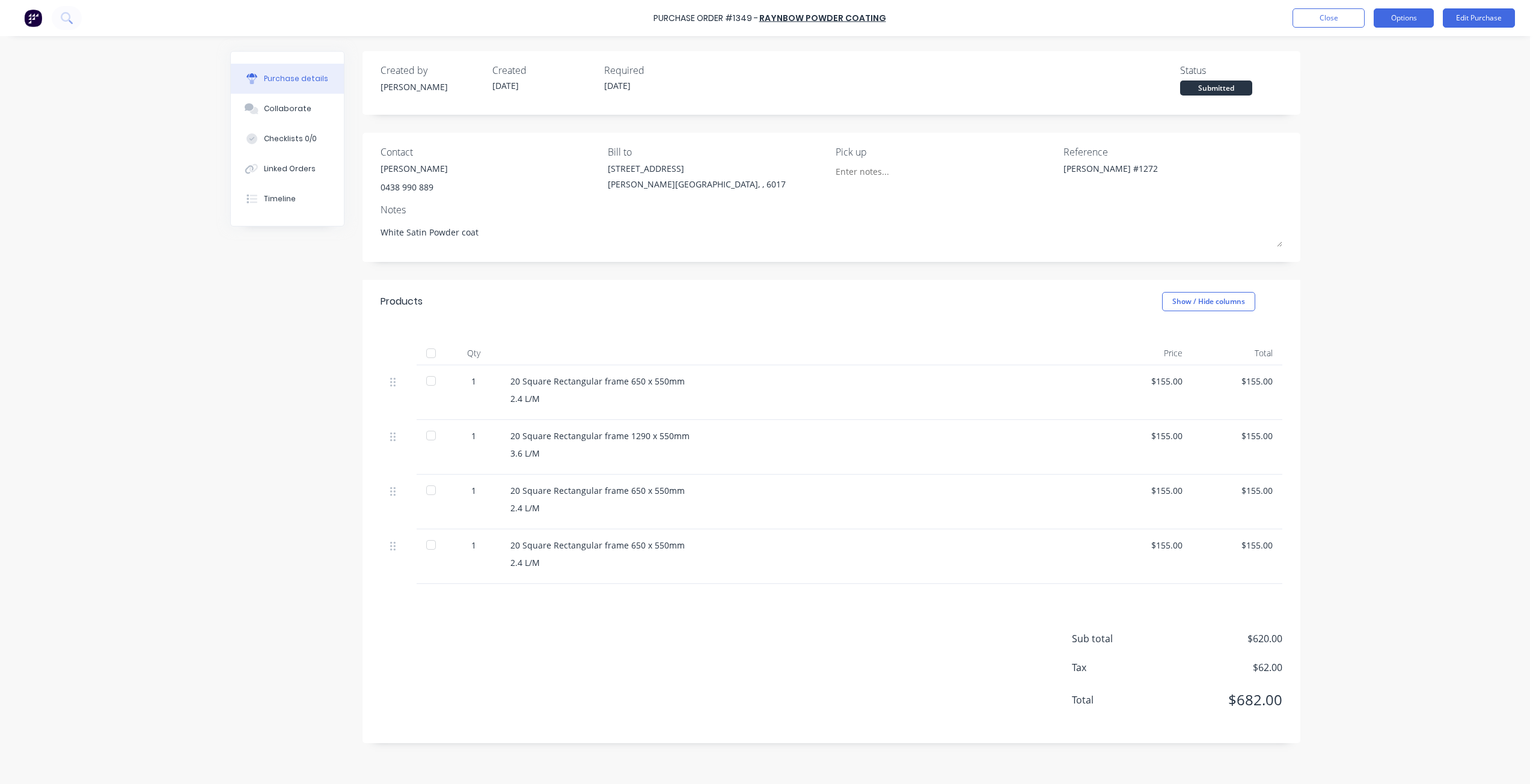
click at [1417, 19] on button "Options" at bounding box center [1404, 17] width 60 height 19
click at [1370, 52] on div "Print / Email" at bounding box center [1377, 49] width 92 height 17
click at [1363, 99] on div "Without pricing" at bounding box center [1377, 97] width 92 height 17
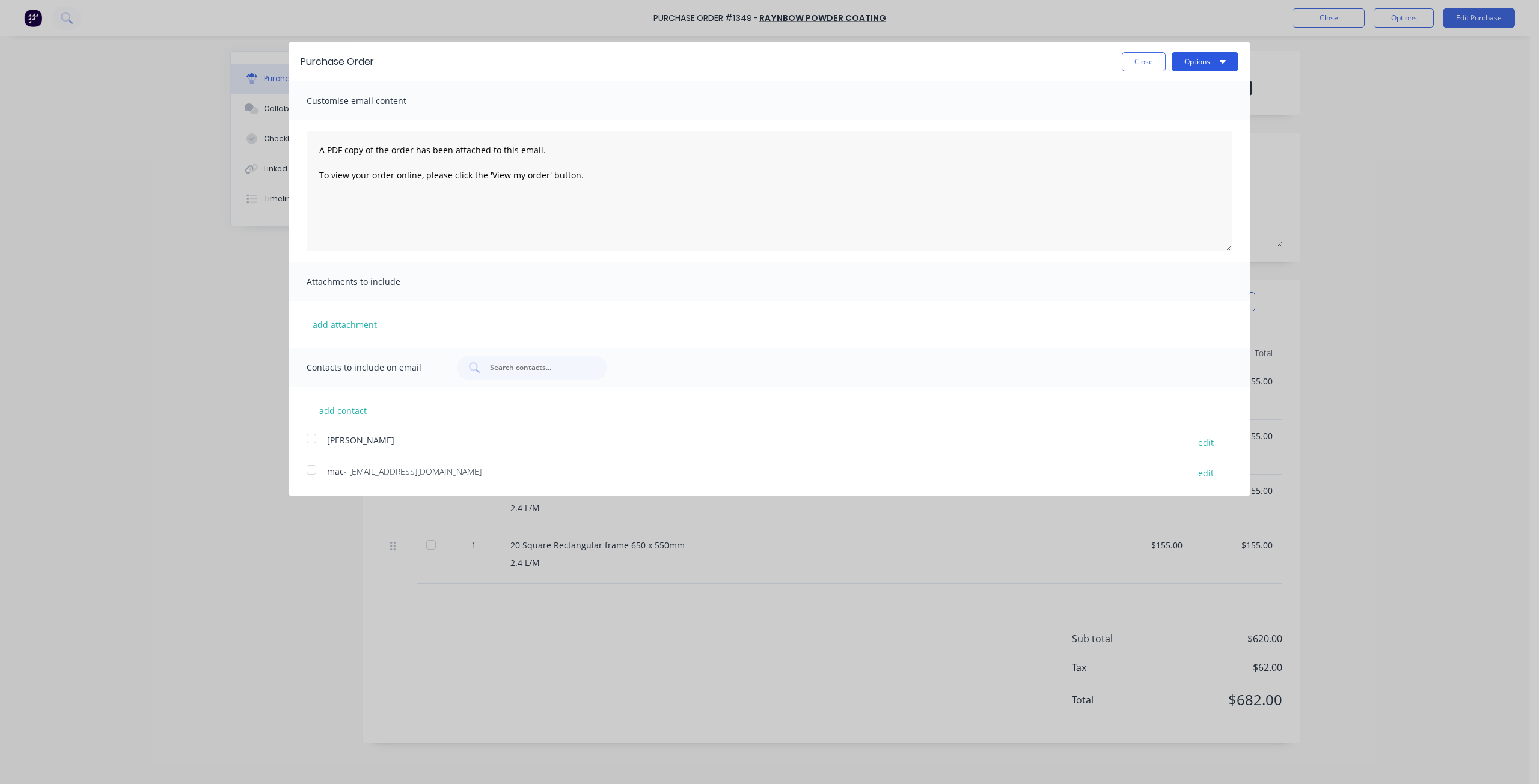
click at [1184, 66] on button "Options" at bounding box center [1205, 62] width 66 height 19
click at [1182, 92] on div "Print" at bounding box center [1181, 92] width 92 height 17
type textarea "x"
